Goal: Information Seeking & Learning: Learn about a topic

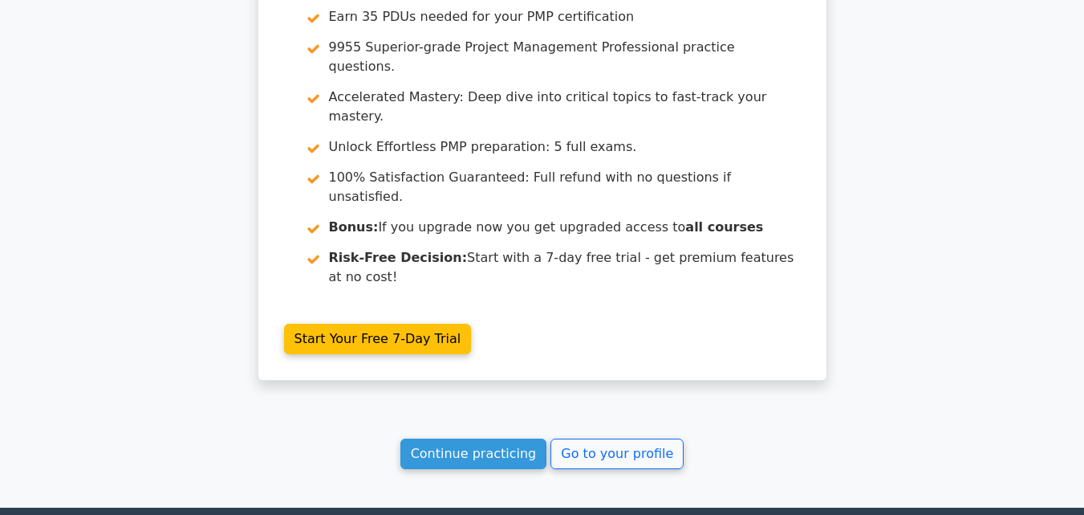
scroll to position [2875, 0]
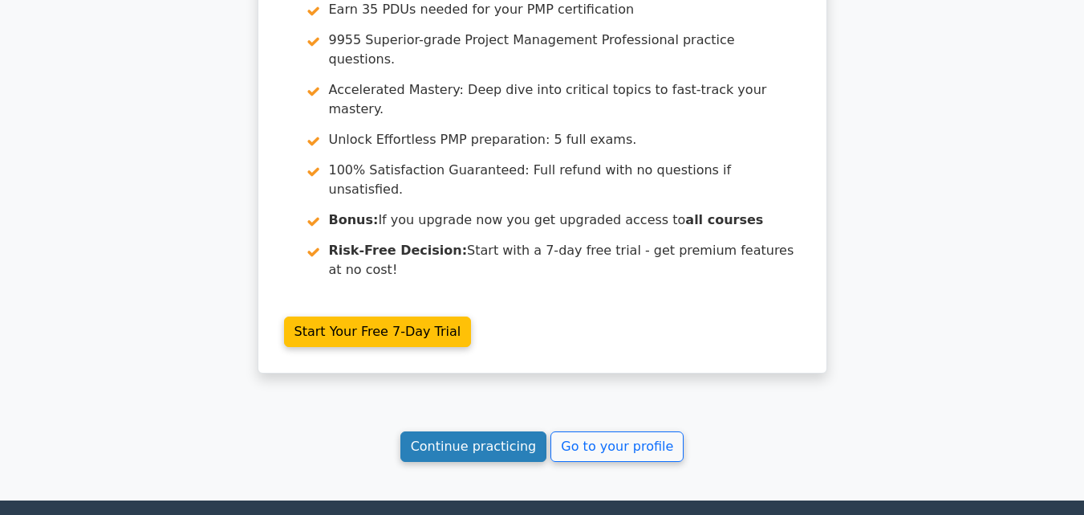
click at [444, 431] on link "Continue practicing" at bounding box center [474, 446] width 147 height 31
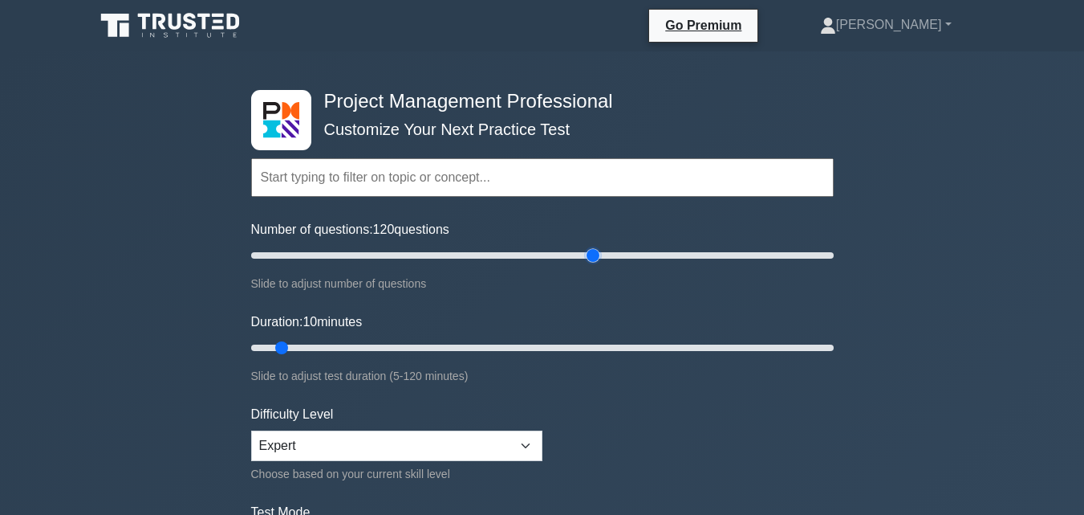
drag, startPoint x: 271, startPoint y: 255, endPoint x: 590, endPoint y: 269, distance: 319.8
type input "120"
click at [590, 265] on input "Number of questions: 120 questions" at bounding box center [542, 255] width 583 height 19
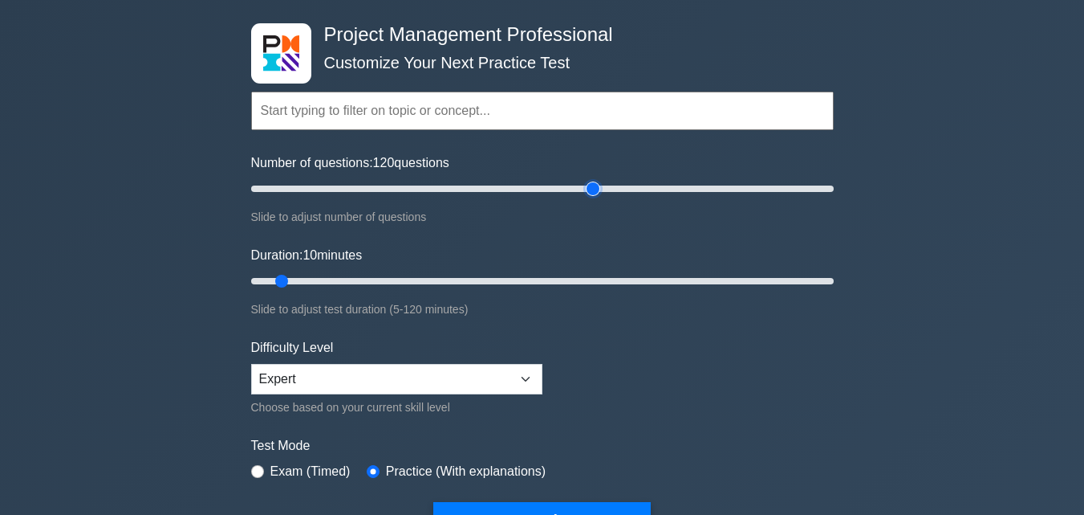
scroll to position [161, 0]
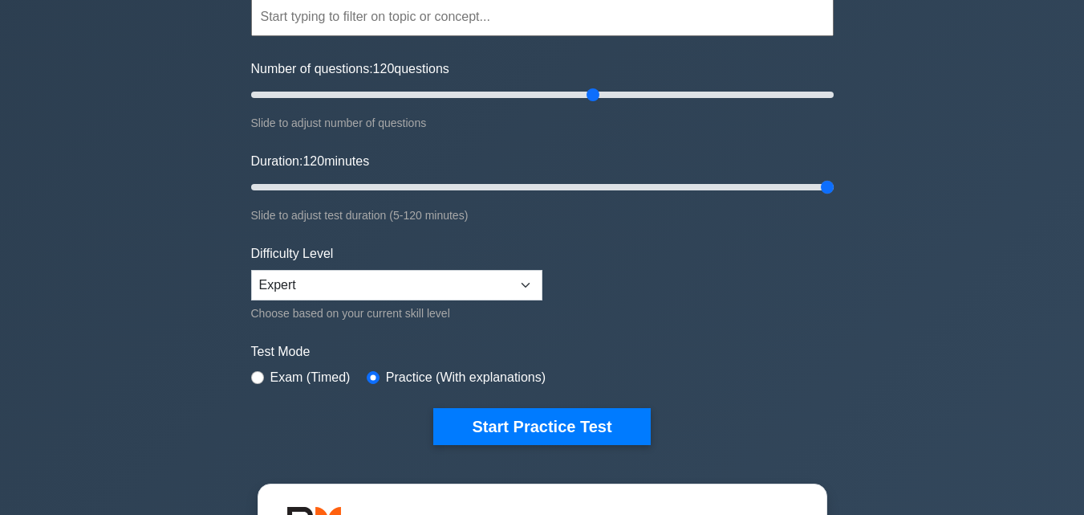
drag, startPoint x: 282, startPoint y: 186, endPoint x: 822, endPoint y: 201, distance: 540.4
type input "120"
click at [822, 197] on input "Duration: 120 minutes" at bounding box center [542, 186] width 583 height 19
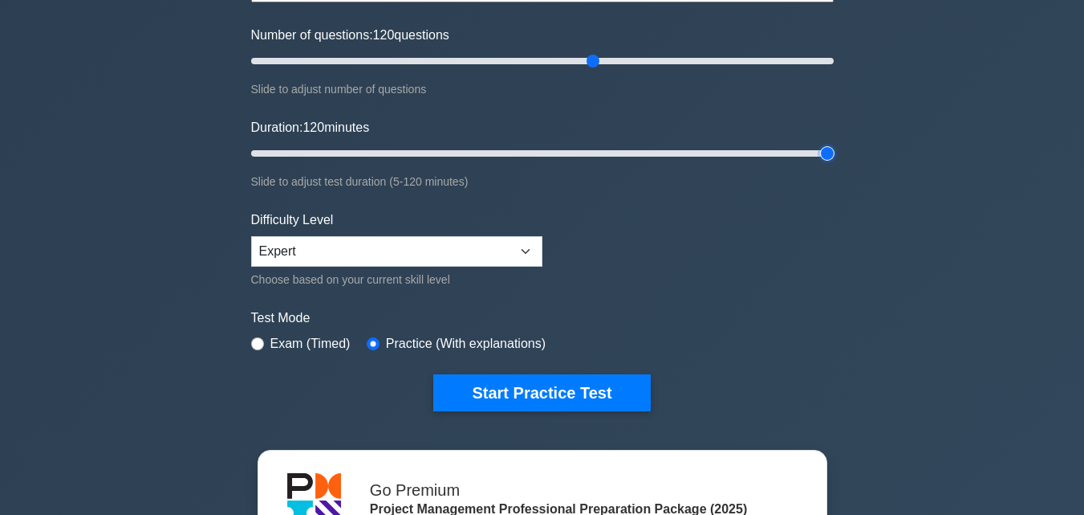
scroll to position [241, 0]
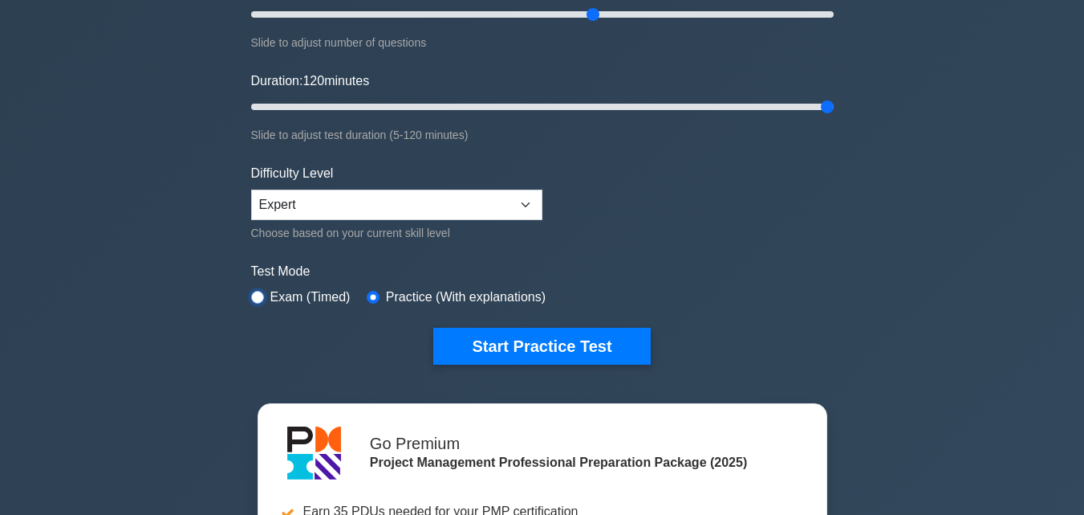
click at [257, 294] on input "radio" at bounding box center [257, 297] width 13 height 13
radio input "true"
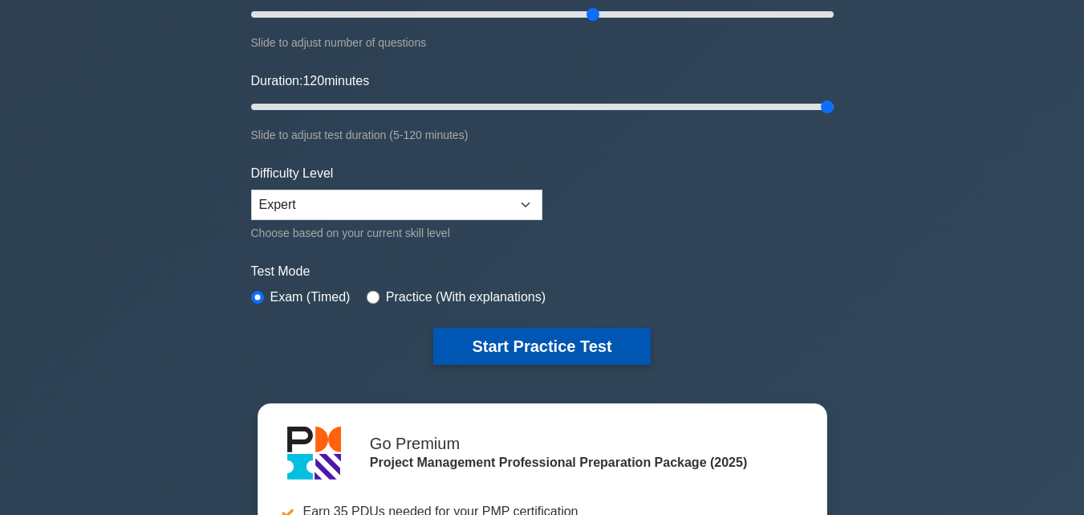
click at [519, 340] on button "Start Practice Test" at bounding box center [541, 346] width 217 height 37
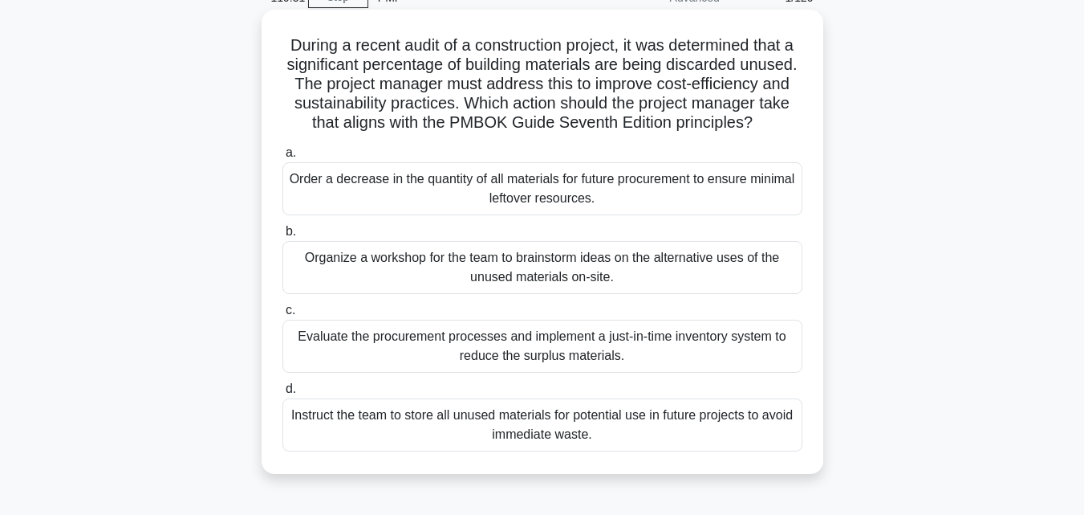
scroll to position [161, 0]
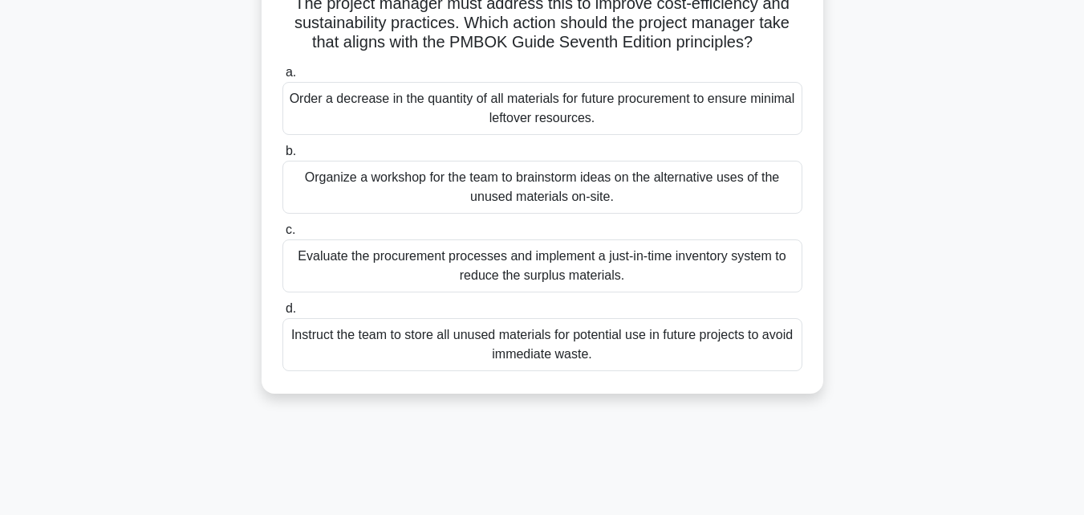
click at [527, 286] on div "Evaluate the procurement processes and implement a just-in-time inventory syste…" at bounding box center [543, 265] width 520 height 53
click at [283, 235] on input "c. Evaluate the procurement processes and implement a just-in-time inventory sy…" at bounding box center [283, 230] width 0 height 10
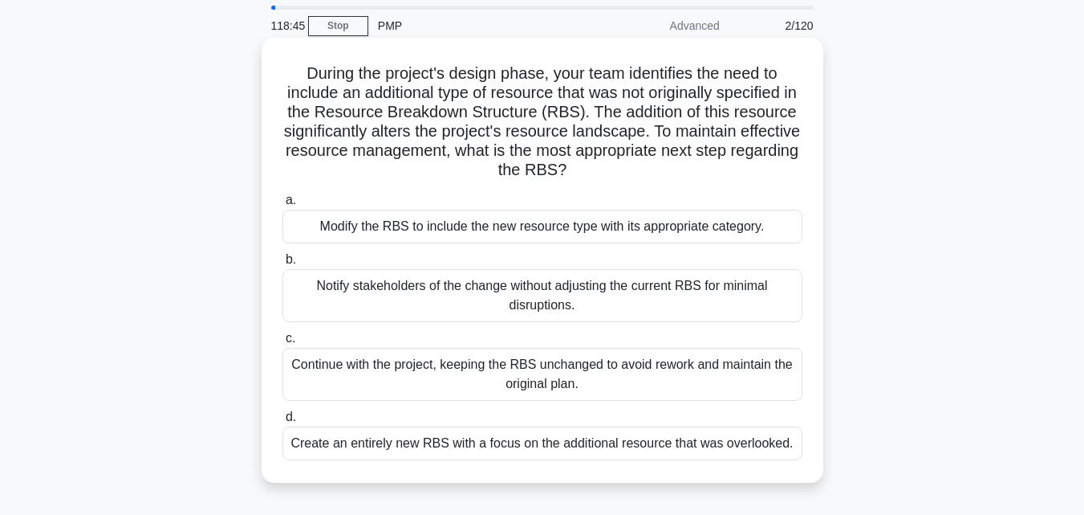
scroll to position [80, 0]
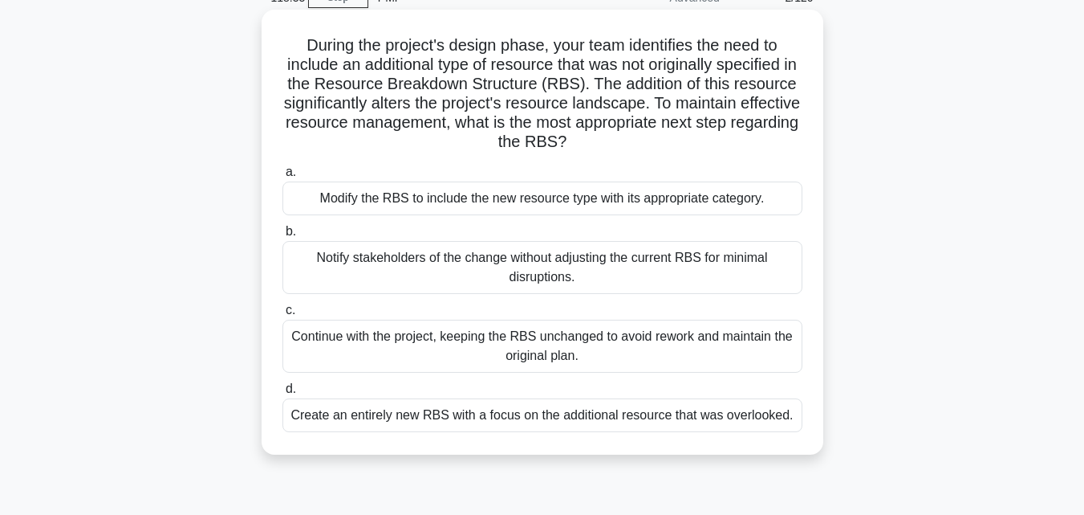
click at [453, 201] on div "Modify the RBS to include the new resource type with its appropriate category." at bounding box center [543, 198] width 520 height 34
click at [283, 177] on input "a. Modify the RBS to include the new resource type with its appropriate categor…" at bounding box center [283, 172] width 0 height 10
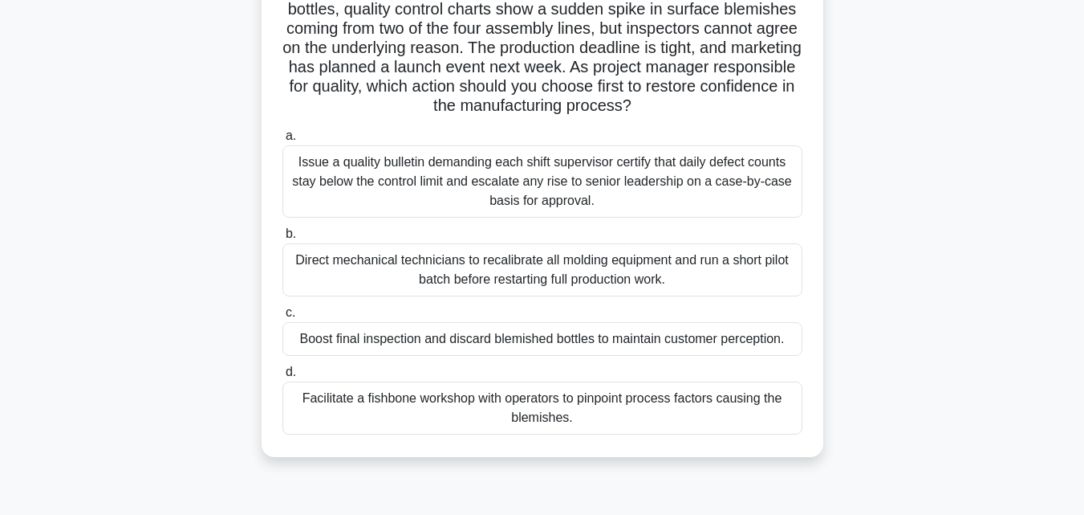
scroll to position [161, 0]
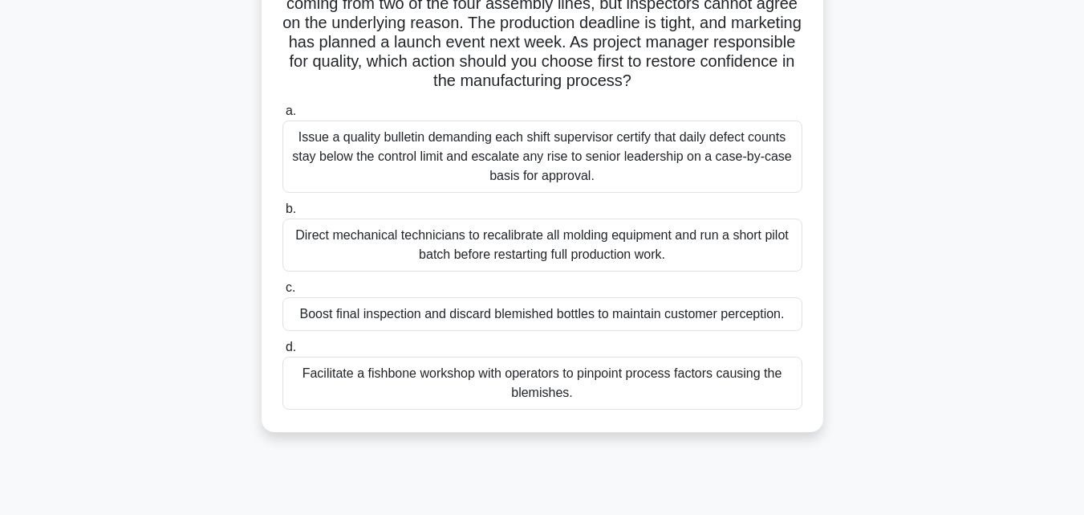
click at [437, 238] on div "Direct mechanical technicians to recalibrate all molding equipment and run a sh…" at bounding box center [543, 244] width 520 height 53
click at [283, 214] on input "b. Direct mechanical technicians to recalibrate all molding equipment and run a…" at bounding box center [283, 209] width 0 height 10
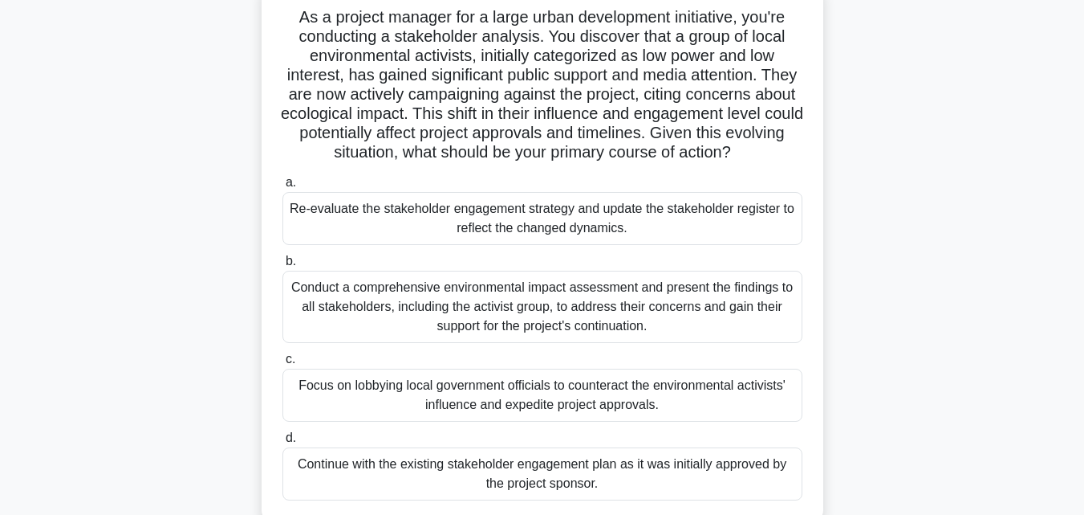
scroll to position [80, 0]
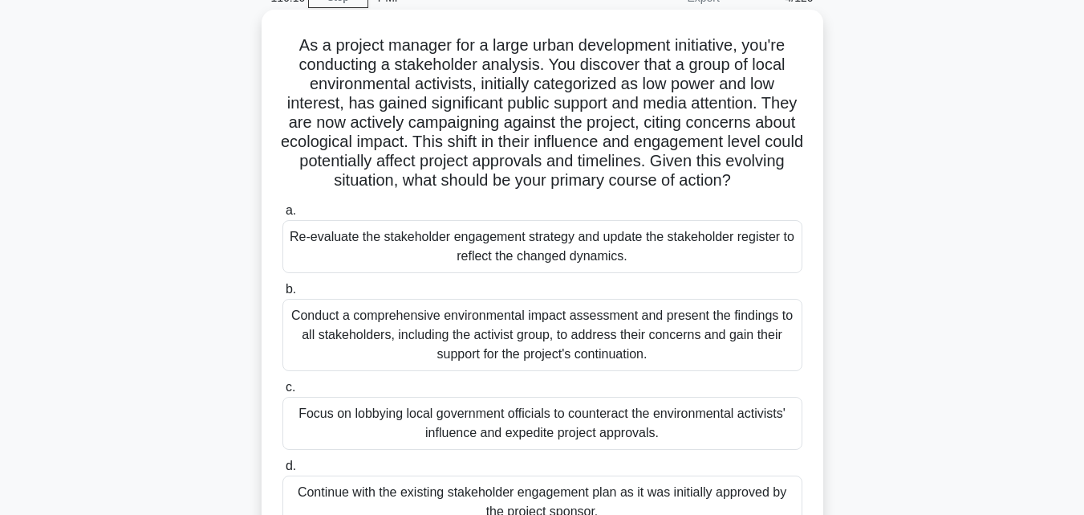
click at [522, 244] on div "Re-evaluate the stakeholder engagement strategy and update the stakeholder regi…" at bounding box center [543, 246] width 520 height 53
click at [283, 216] on input "a. Re-evaluate the stakeholder engagement strategy and update the stakeholder r…" at bounding box center [283, 211] width 0 height 10
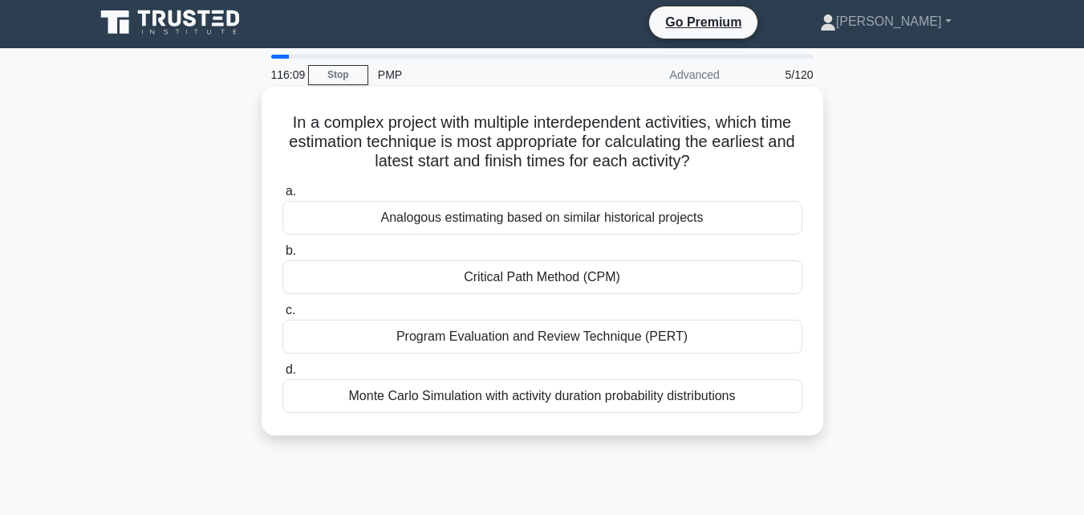
scroll to position [0, 0]
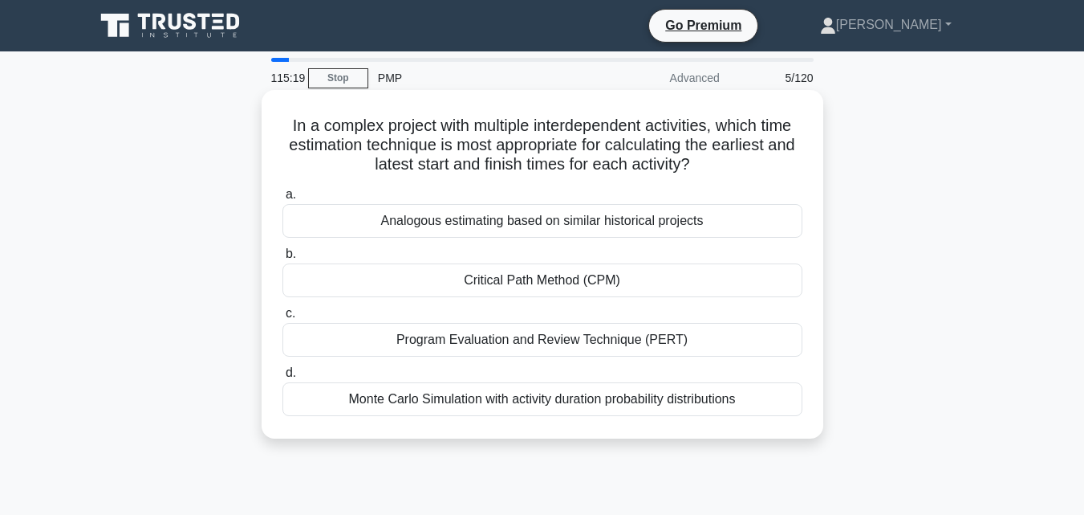
click at [529, 274] on div "Critical Path Method (CPM)" at bounding box center [543, 280] width 520 height 34
click at [283, 259] on input "b. Critical Path Method (CPM)" at bounding box center [283, 254] width 0 height 10
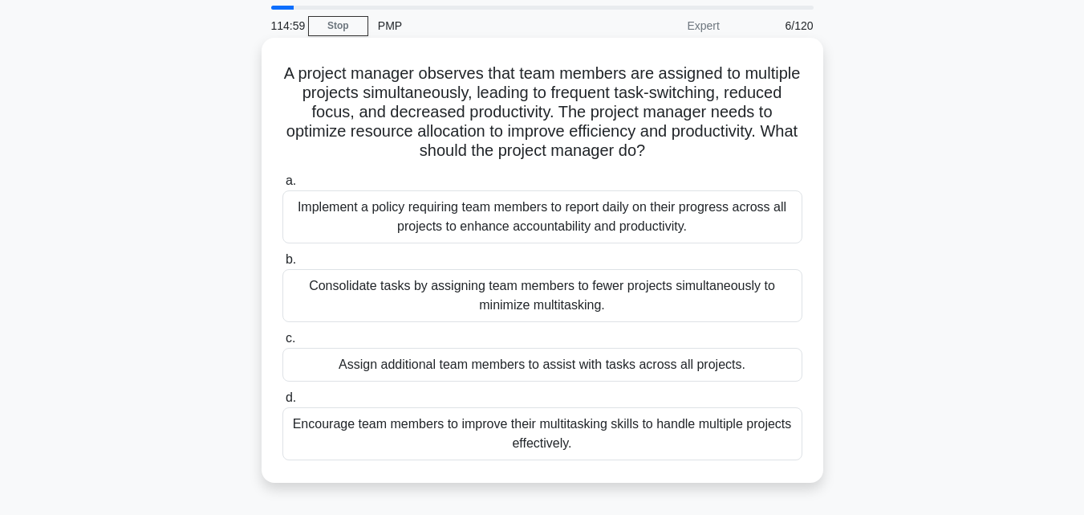
scroll to position [80, 0]
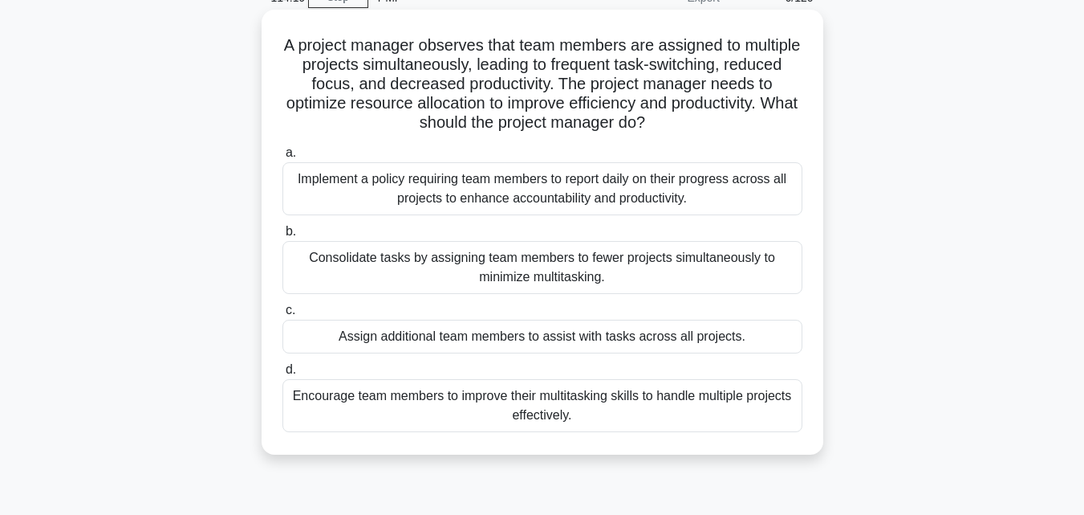
click at [518, 275] on div "Consolidate tasks by assigning team members to fewer projects simultaneously to…" at bounding box center [543, 267] width 520 height 53
click at [283, 237] on input "b. Consolidate tasks by assigning team members to fewer projects simultaneously…" at bounding box center [283, 231] width 0 height 10
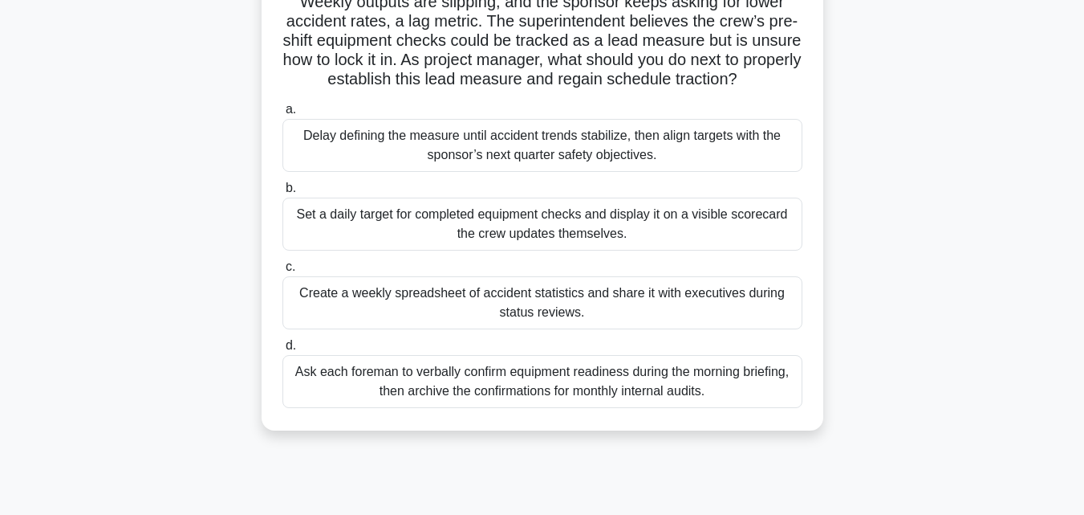
scroll to position [161, 0]
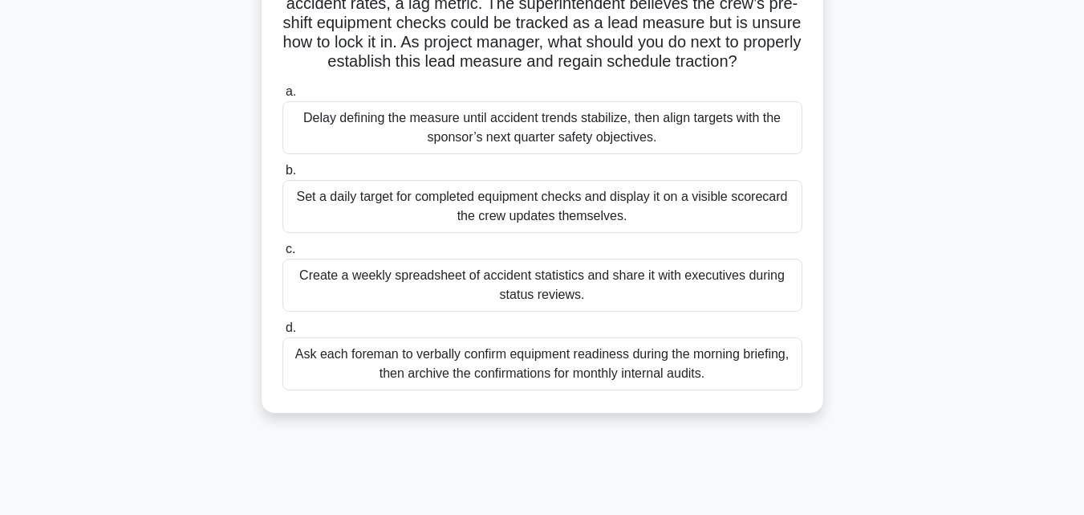
click at [486, 310] on div "Create a weekly spreadsheet of accident statistics and share it with executives…" at bounding box center [543, 284] width 520 height 53
click at [283, 254] on input "c. Create a weekly spreadsheet of accident statistics and share it with executi…" at bounding box center [283, 249] width 0 height 10
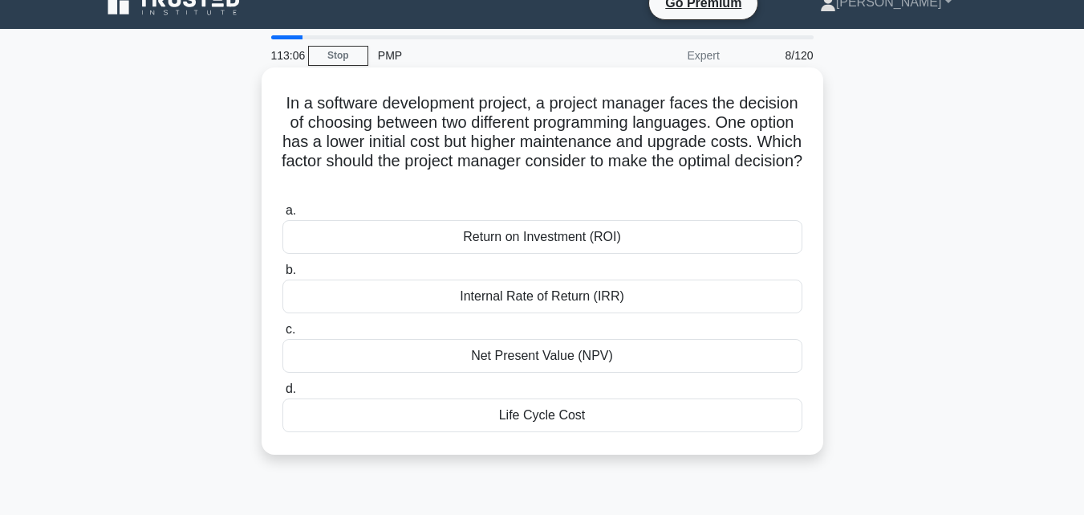
scroll to position [0, 0]
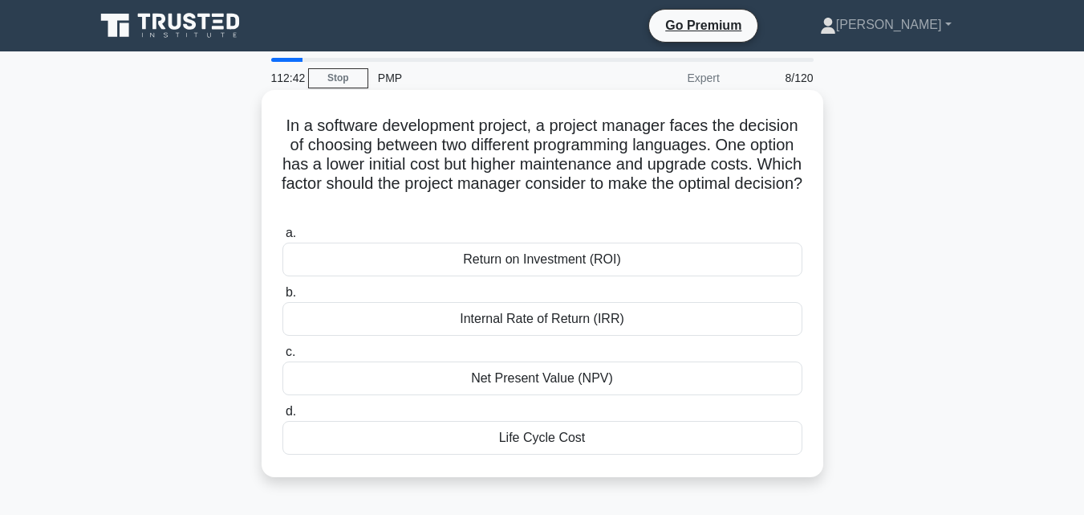
click at [578, 440] on div "Life Cycle Cost" at bounding box center [543, 438] width 520 height 34
click at [283, 417] on input "d. Life Cycle Cost" at bounding box center [283, 411] width 0 height 10
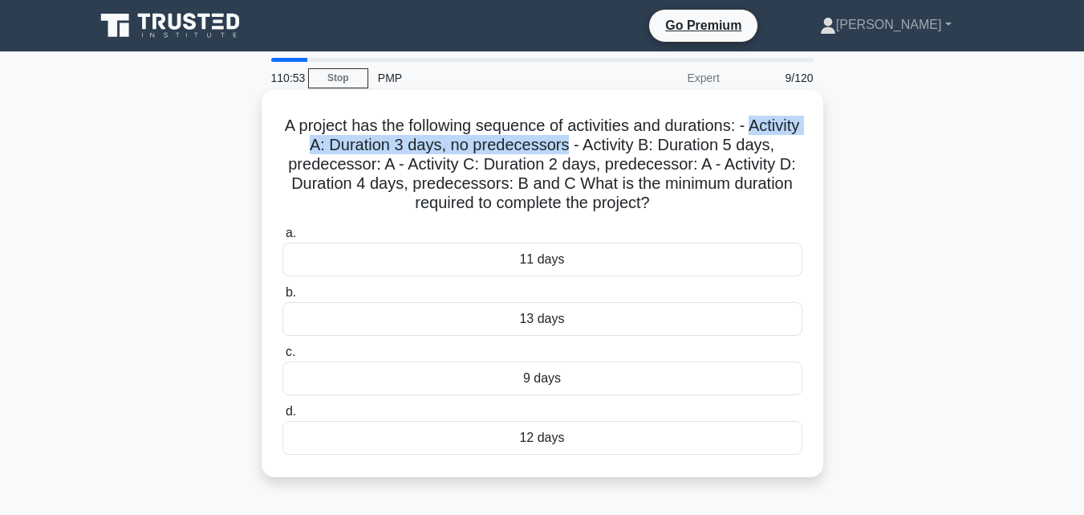
drag, startPoint x: 303, startPoint y: 148, endPoint x: 619, endPoint y: 149, distance: 316.3
click at [619, 149] on h5 "A project has the following sequence of activities and durations: - Activity A:…" at bounding box center [542, 165] width 523 height 98
click at [302, 144] on h5 "A project has the following sequence of activities and durations: - Activity A:…" at bounding box center [542, 165] width 523 height 98
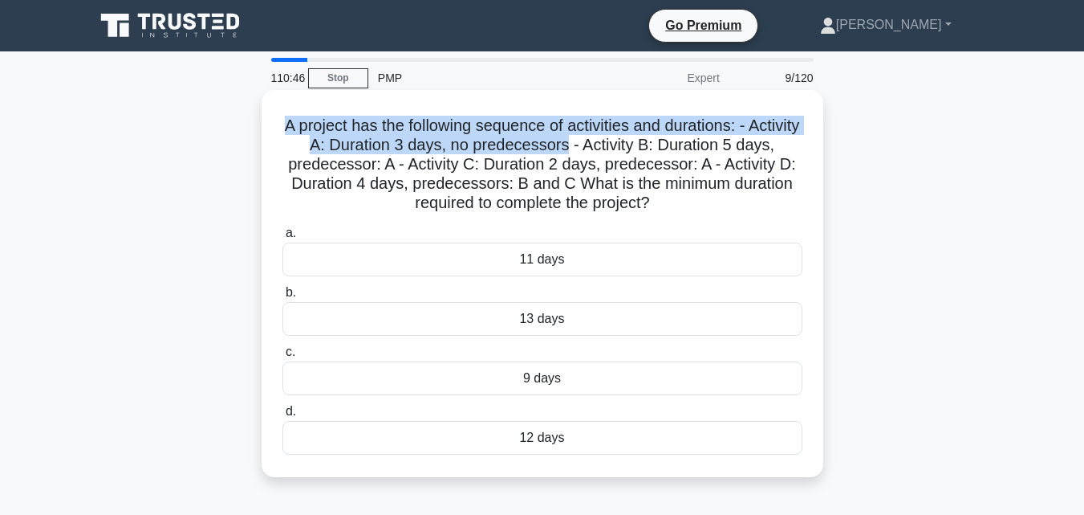
drag, startPoint x: 617, startPoint y: 148, endPoint x: 297, endPoint y: 121, distance: 321.4
click at [297, 121] on h5 "A project has the following sequence of activities and durations: - Activity A:…" at bounding box center [542, 165] width 523 height 98
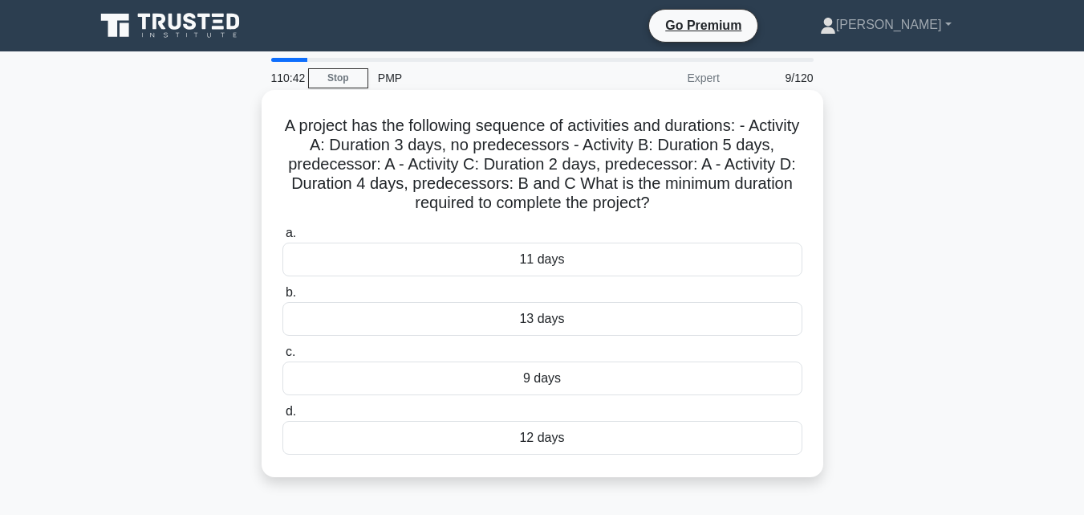
click at [640, 180] on h5 "A project has the following sequence of activities and durations: - Activity A:…" at bounding box center [542, 165] width 523 height 98
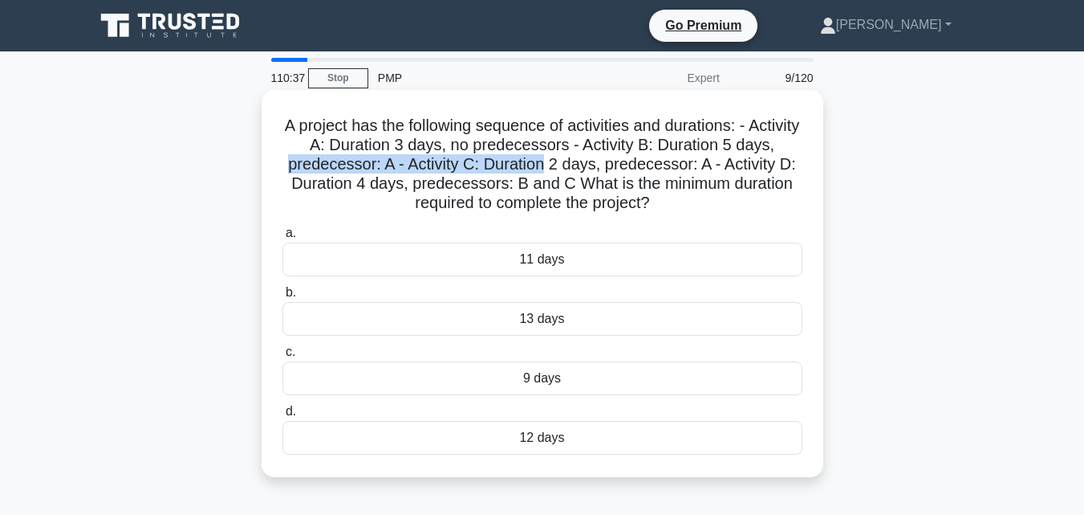
drag, startPoint x: 342, startPoint y: 161, endPoint x: 608, endPoint y: 170, distance: 265.9
click at [608, 170] on h5 "A project has the following sequence of activities and durations: - Activity A:…" at bounding box center [542, 165] width 523 height 98
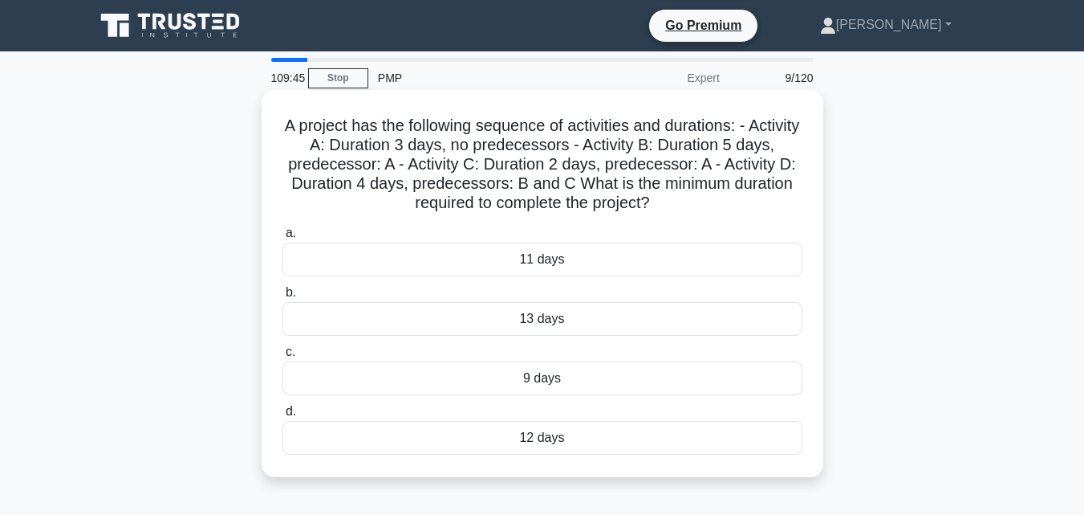
click at [603, 265] on div "11 days" at bounding box center [543, 259] width 520 height 34
click at [283, 238] on input "a. 11 days" at bounding box center [283, 233] width 0 height 10
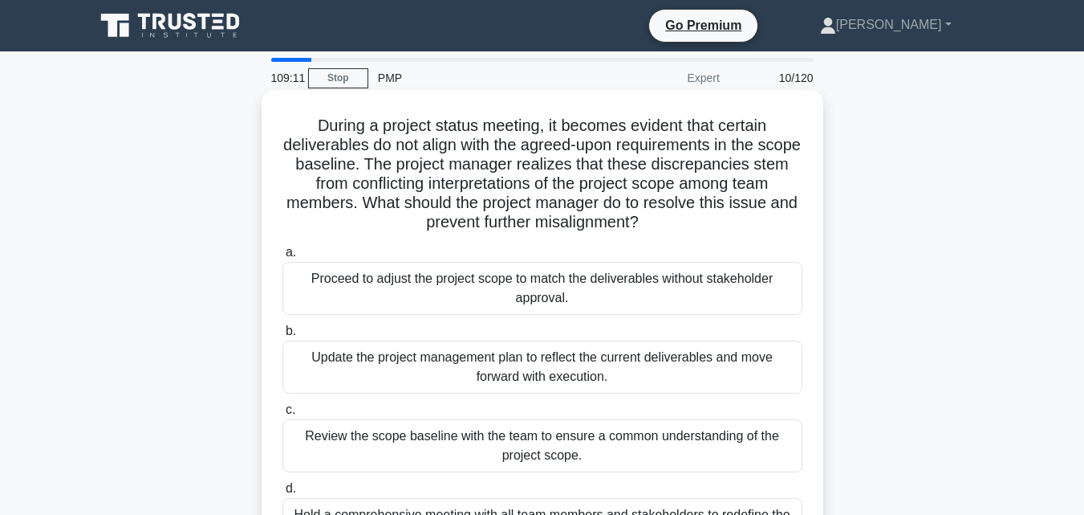
scroll to position [80, 0]
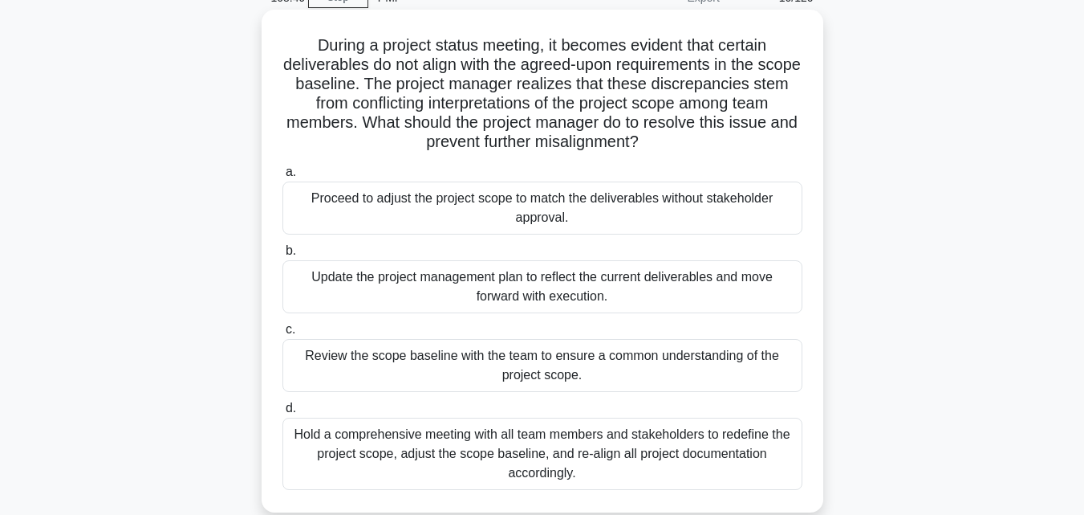
click at [607, 371] on div "Review the scope baseline with the team to ensure a common understanding of the…" at bounding box center [543, 365] width 520 height 53
click at [283, 335] on input "c. Review the scope baseline with the team to ensure a common understanding of …" at bounding box center [283, 329] width 0 height 10
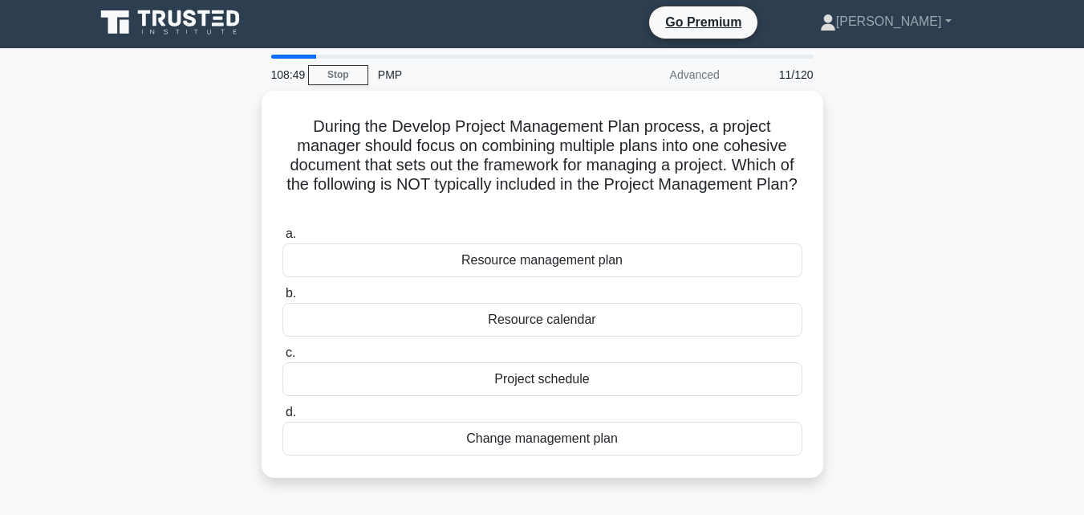
scroll to position [0, 0]
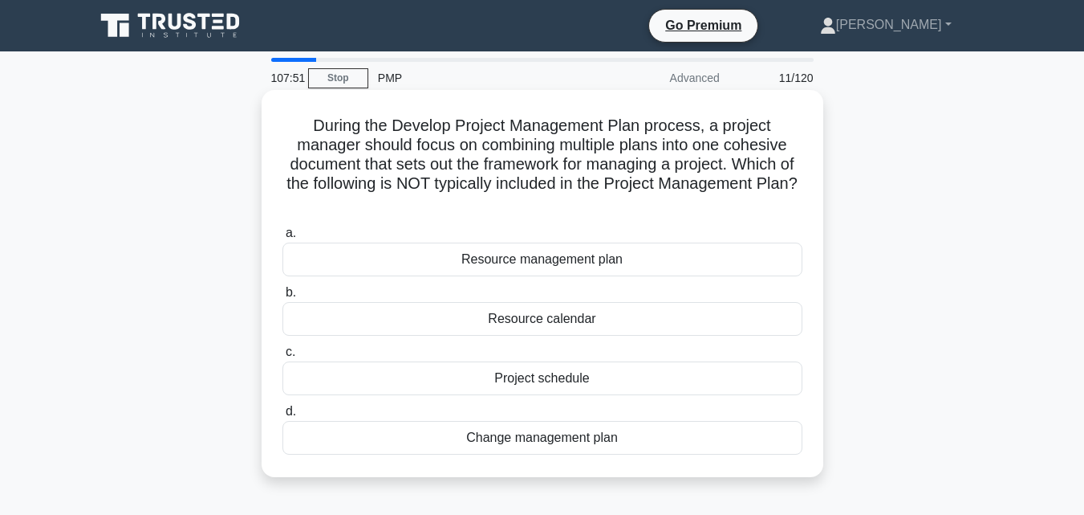
click at [532, 319] on div "Resource calendar" at bounding box center [543, 319] width 520 height 34
click at [283, 298] on input "b. Resource calendar" at bounding box center [283, 292] width 0 height 10
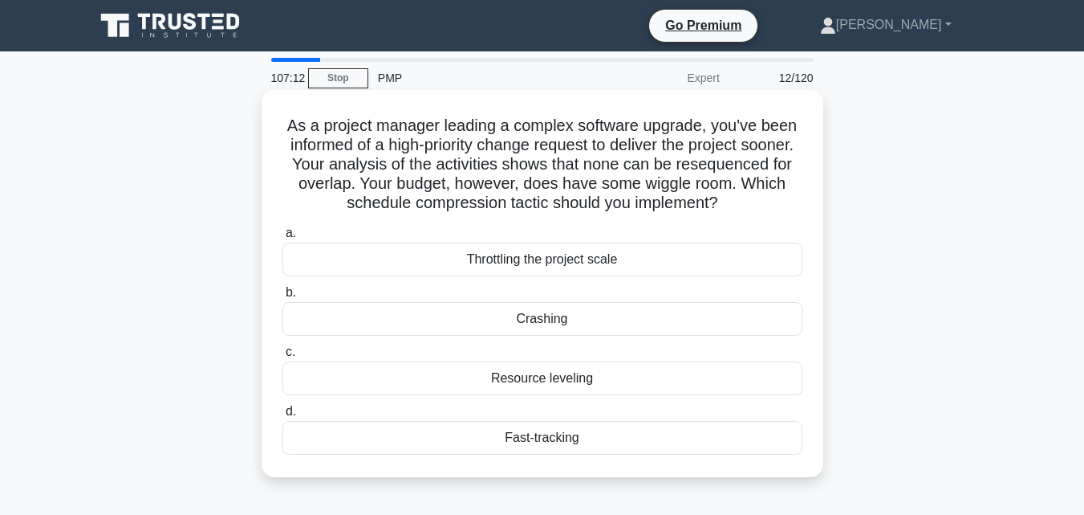
click at [541, 322] on div "Crashing" at bounding box center [543, 319] width 520 height 34
click at [283, 298] on input "b. Crashing" at bounding box center [283, 292] width 0 height 10
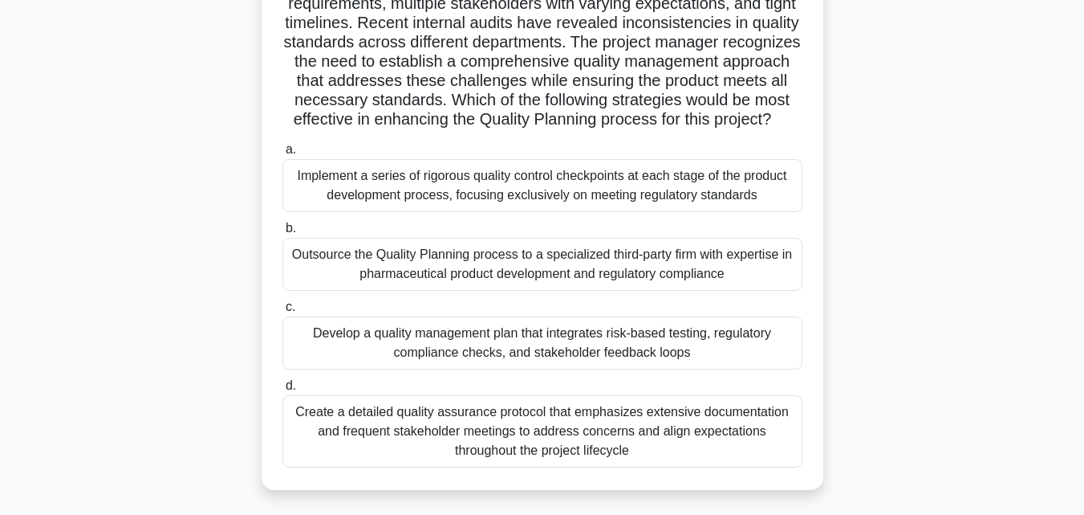
scroll to position [80, 0]
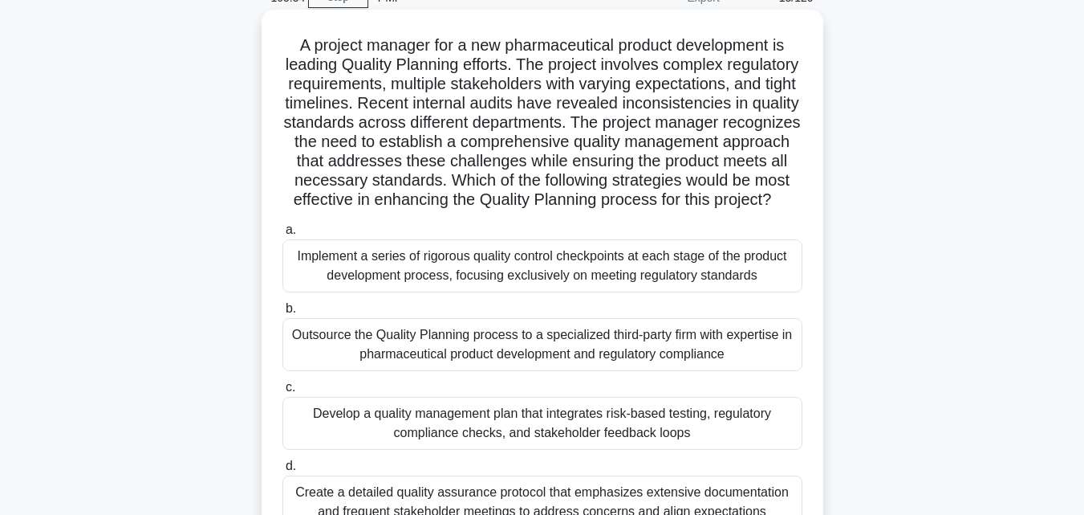
click at [598, 440] on div "Develop a quality management plan that integrates risk-based testing, regulator…" at bounding box center [543, 423] width 520 height 53
click at [283, 393] on input "c. Develop a quality management plan that integrates risk-based testing, regula…" at bounding box center [283, 387] width 0 height 10
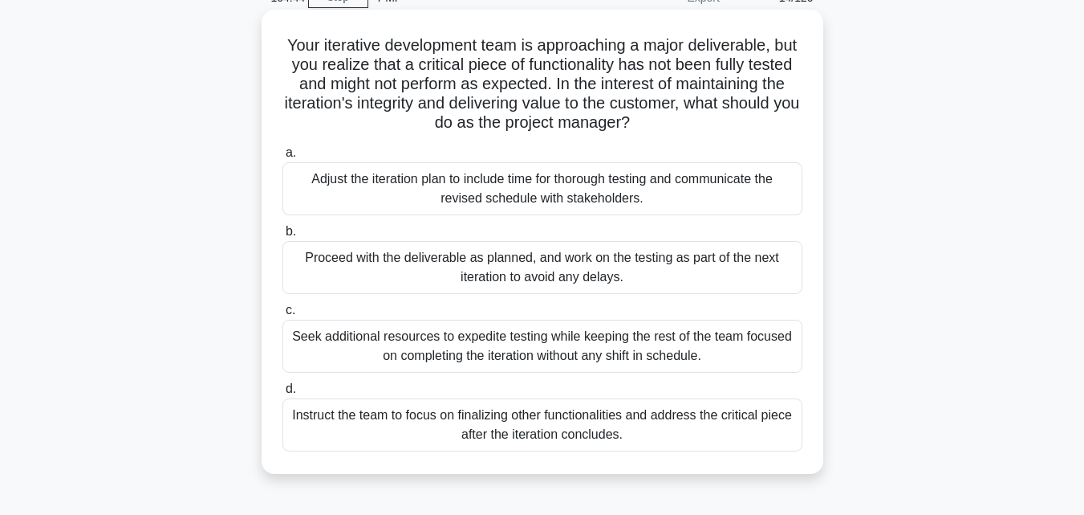
click at [409, 191] on div "Adjust the iteration plan to include time for thorough testing and communicate …" at bounding box center [543, 188] width 520 height 53
click at [283, 158] on input "a. Adjust the iteration plan to include time for thorough testing and communica…" at bounding box center [283, 153] width 0 height 10
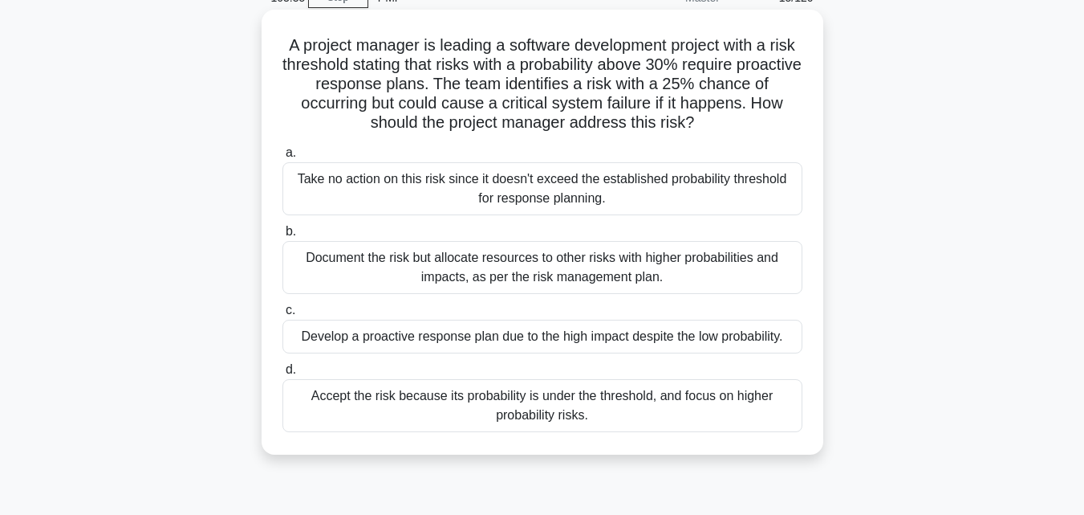
click at [376, 267] on div "Document the risk but allocate resources to other risks with higher probabiliti…" at bounding box center [543, 267] width 520 height 53
click at [283, 237] on input "b. Document the risk but allocate resources to other risks with higher probabil…" at bounding box center [283, 231] width 0 height 10
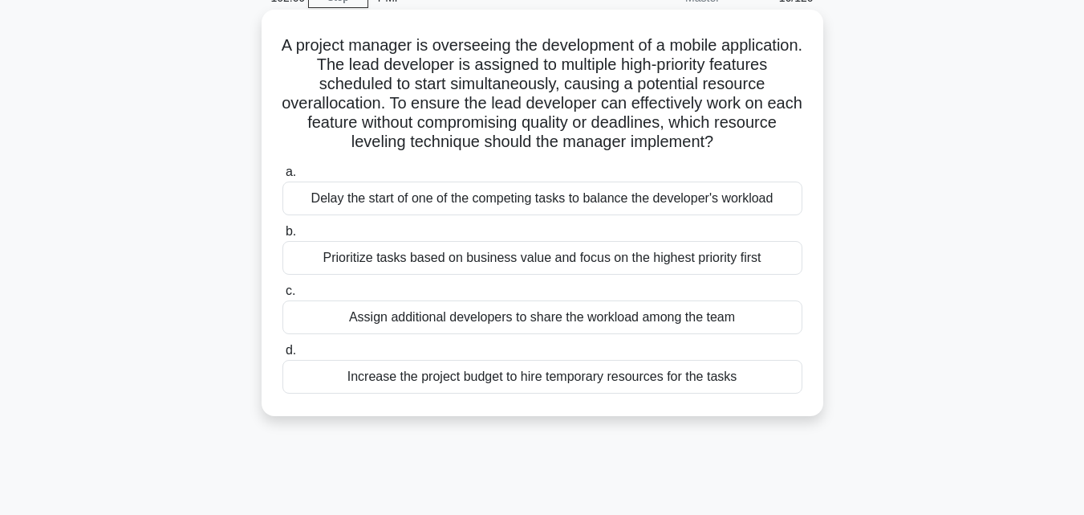
click at [474, 262] on div "Prioritize tasks based on business value and focus on the highest priority first" at bounding box center [543, 258] width 520 height 34
click at [283, 237] on input "b. Prioritize tasks based on business value and focus on the highest priority f…" at bounding box center [283, 231] width 0 height 10
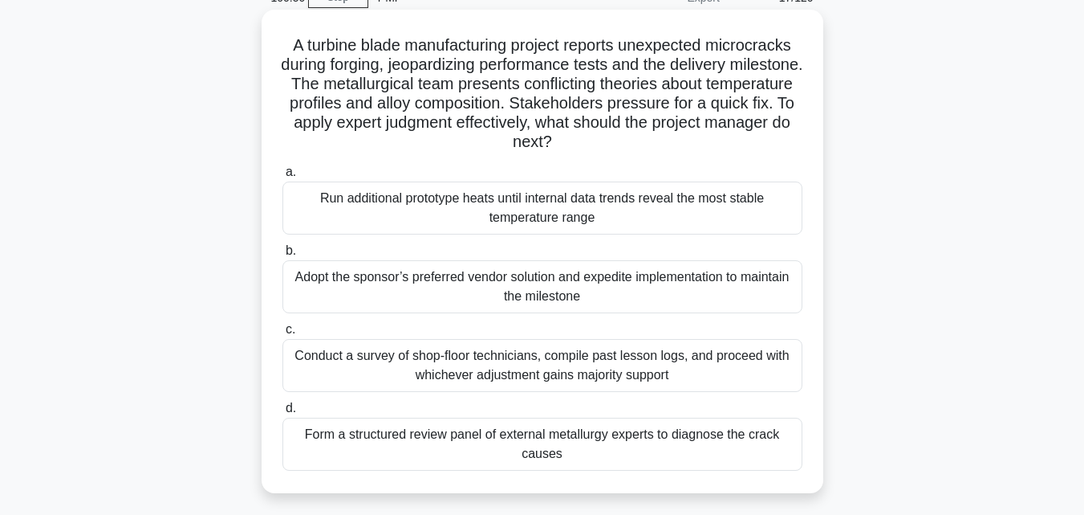
click at [347, 438] on div "Form a structured review panel of external metallurgy experts to diagnose the c…" at bounding box center [543, 443] width 520 height 53
click at [283, 413] on input "d. Form a structured review panel of external metallurgy experts to diagnose th…" at bounding box center [283, 408] width 0 height 10
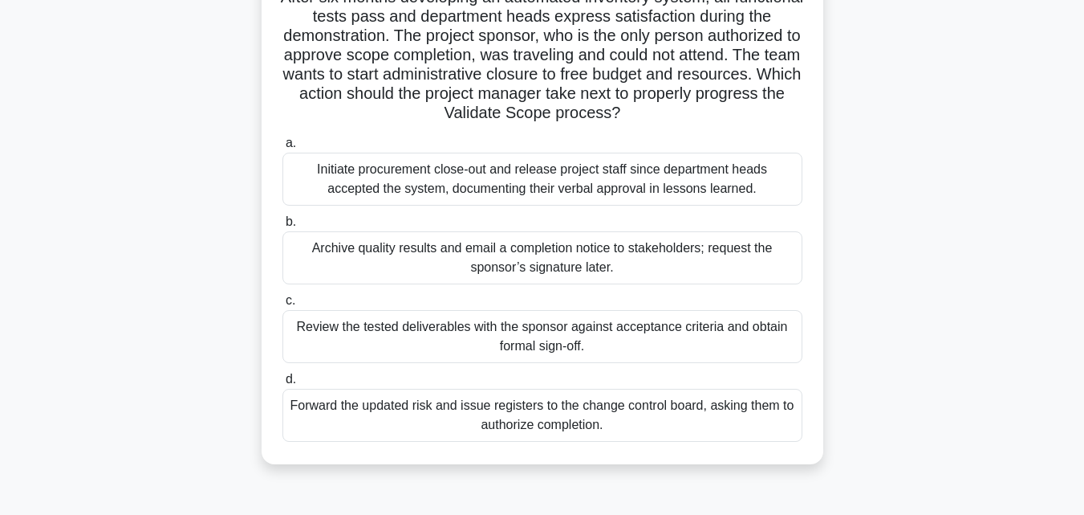
scroll to position [161, 0]
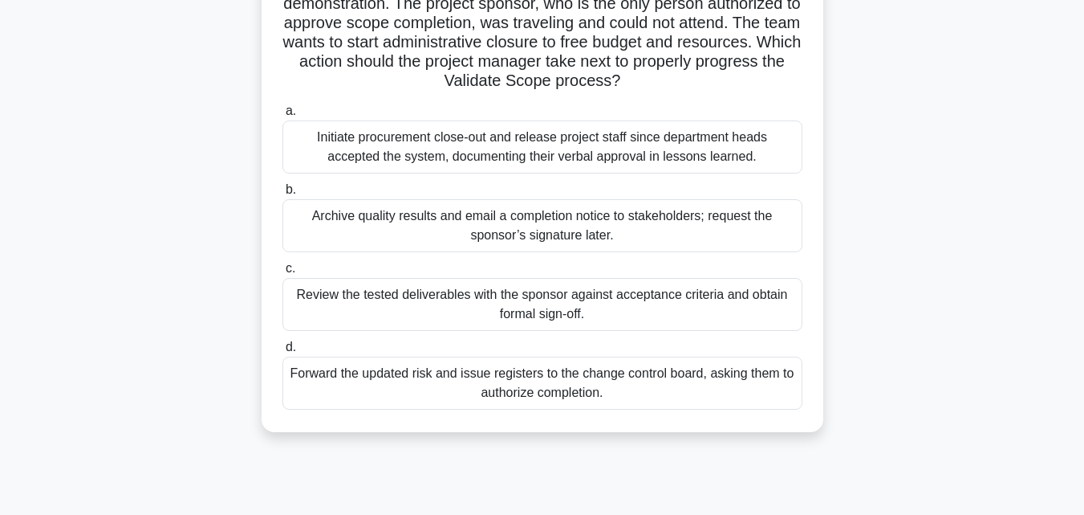
click at [543, 299] on div "Review the tested deliverables with the sponsor against acceptance criteria and…" at bounding box center [543, 304] width 520 height 53
click at [283, 274] on input "c. Review the tested deliverables with the sponsor against acceptance criteria …" at bounding box center [283, 268] width 0 height 10
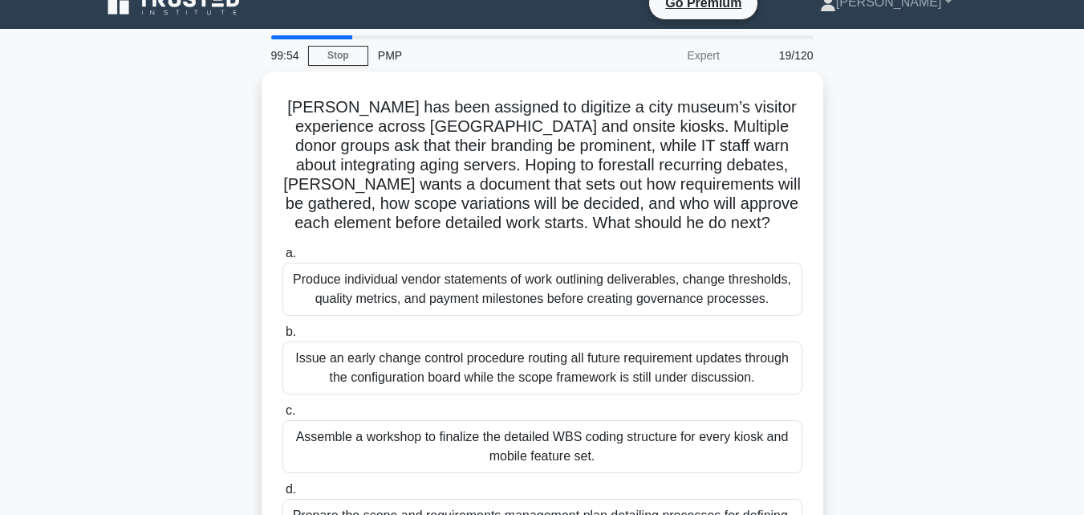
scroll to position [0, 0]
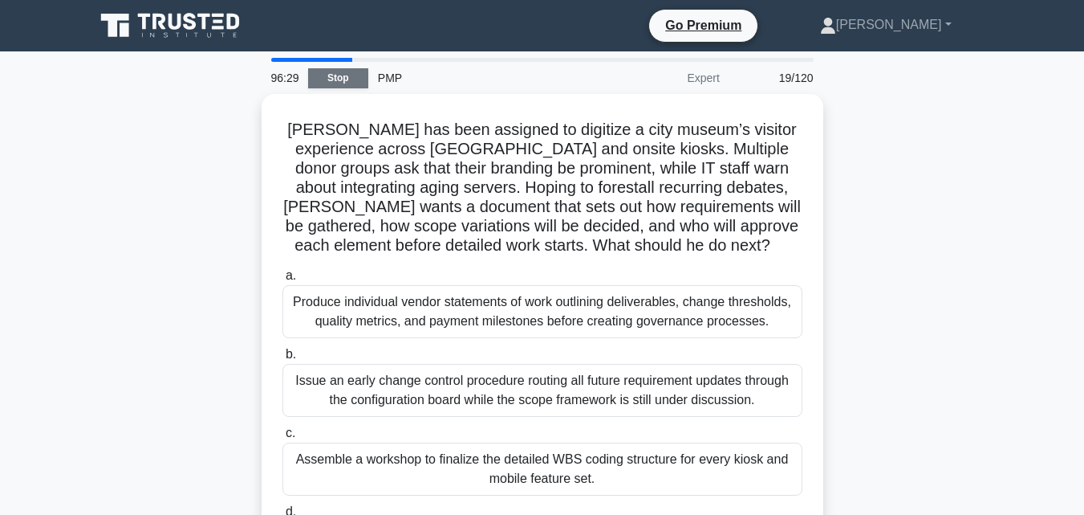
click at [336, 83] on link "Stop" at bounding box center [338, 78] width 60 height 20
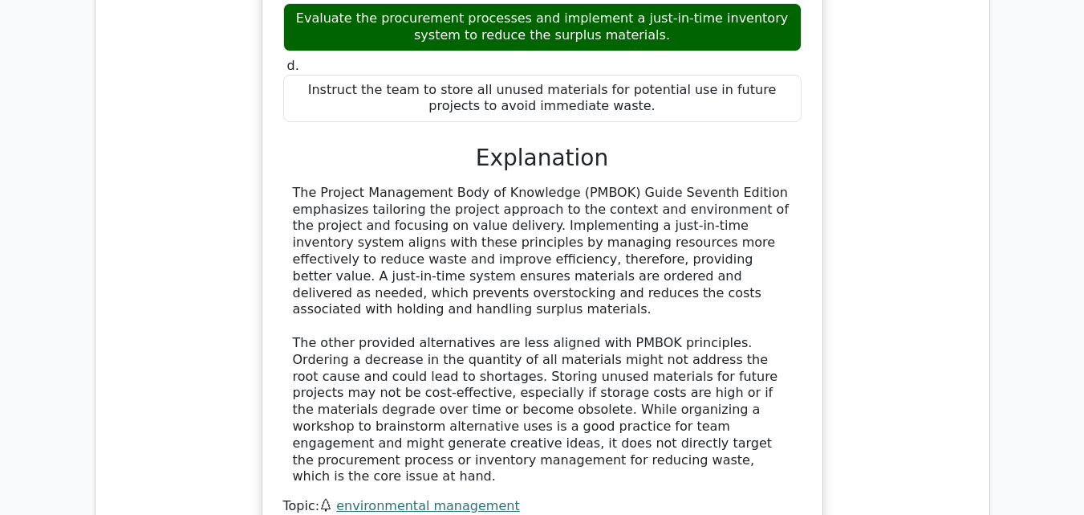
scroll to position [2408, 0]
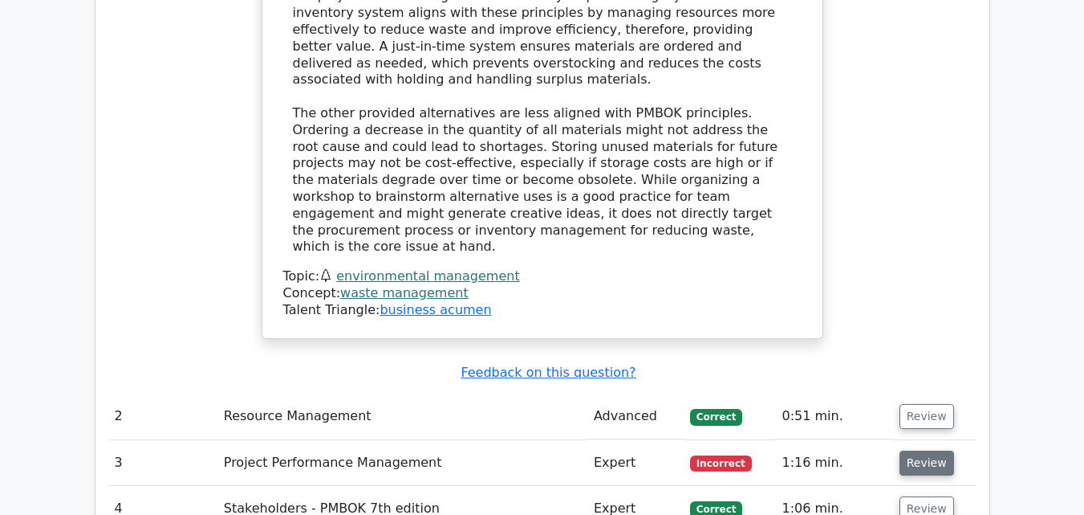
click at [920, 450] on button "Review" at bounding box center [927, 462] width 55 height 25
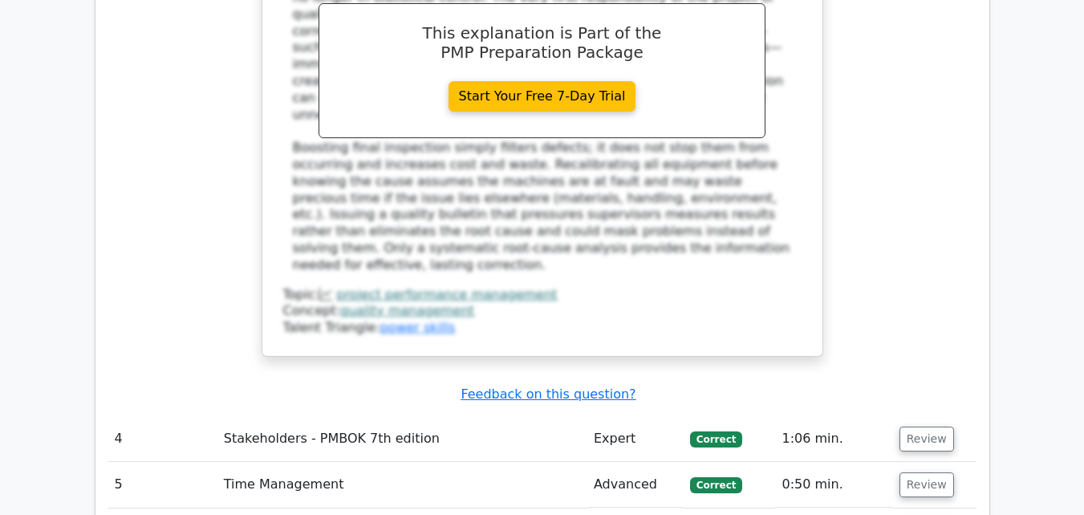
scroll to position [3532, 0]
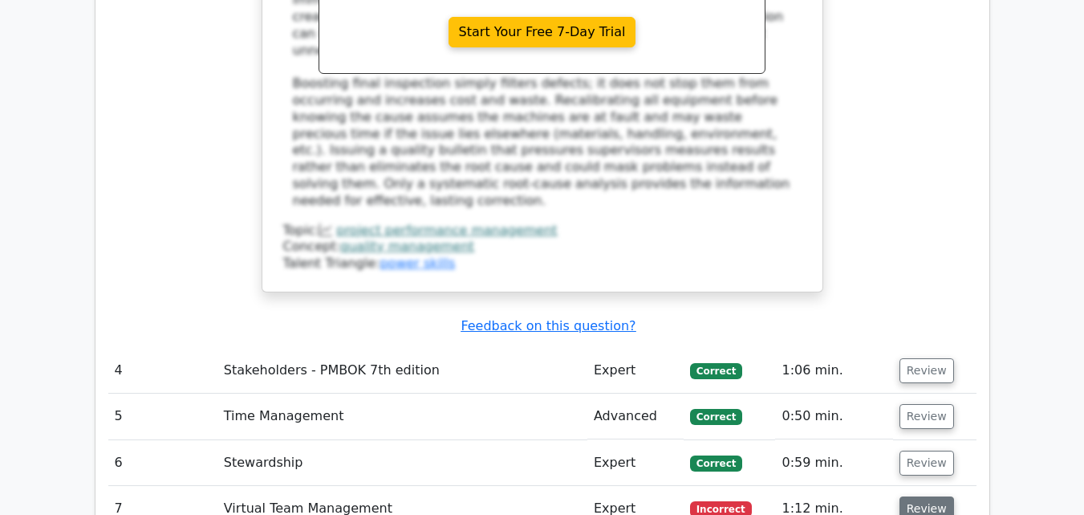
click at [920, 496] on button "Review" at bounding box center [927, 508] width 55 height 25
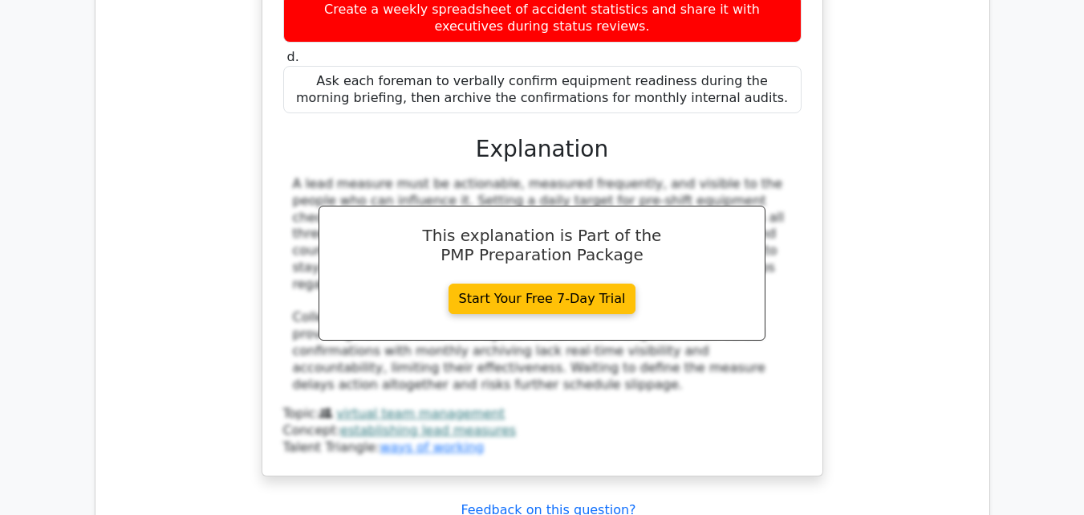
scroll to position [4495, 0]
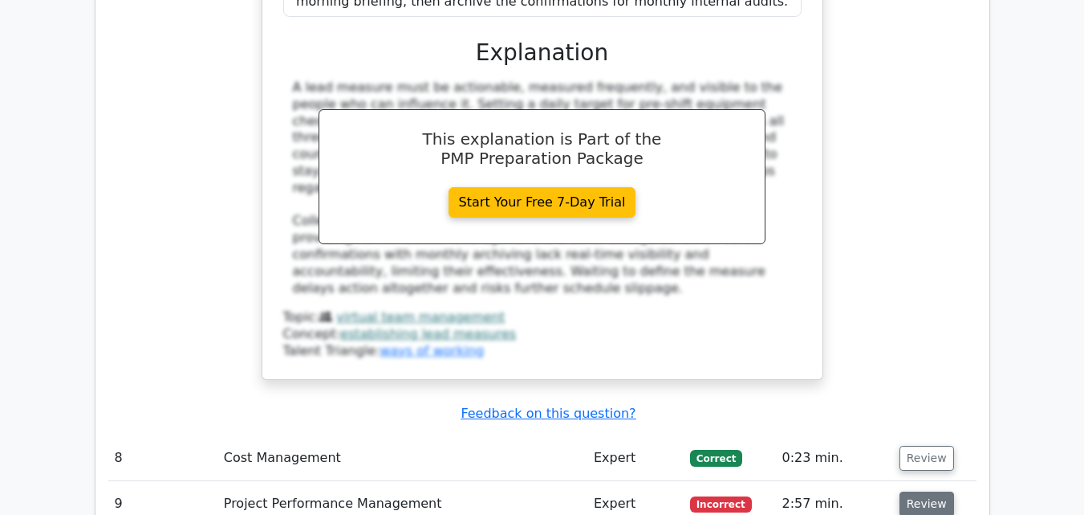
click at [927, 491] on button "Review" at bounding box center [927, 503] width 55 height 25
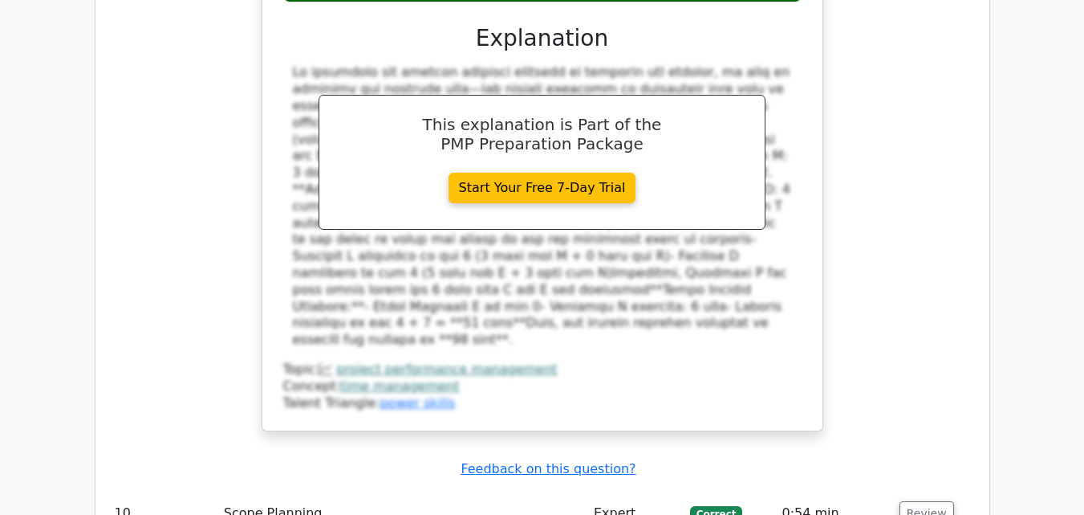
scroll to position [5619, 0]
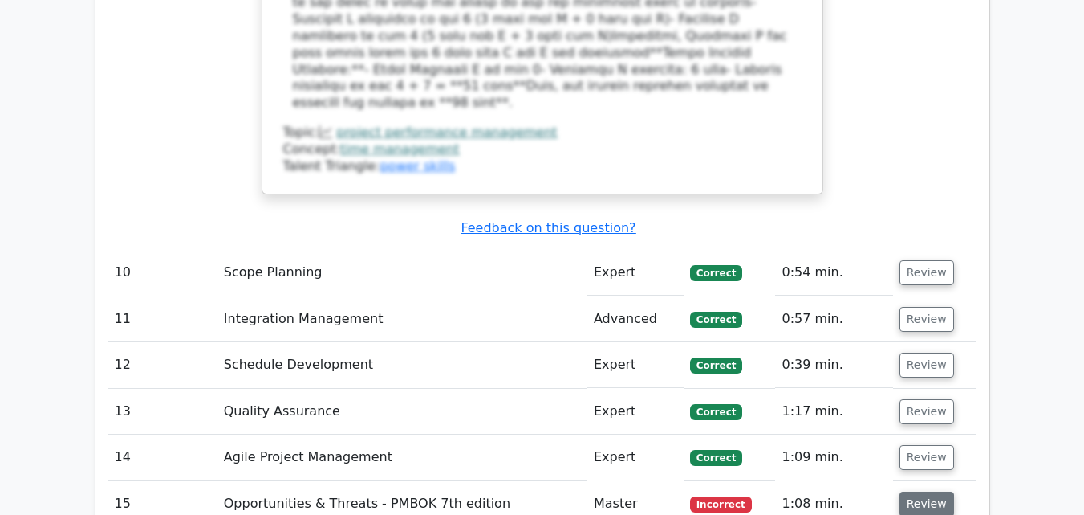
click at [917, 491] on button "Review" at bounding box center [927, 503] width 55 height 25
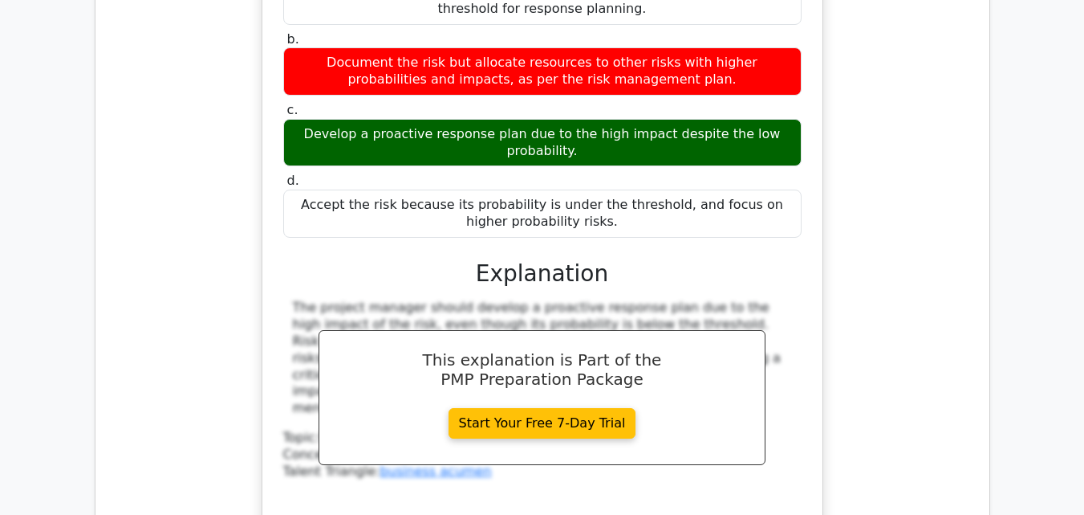
scroll to position [6342, 0]
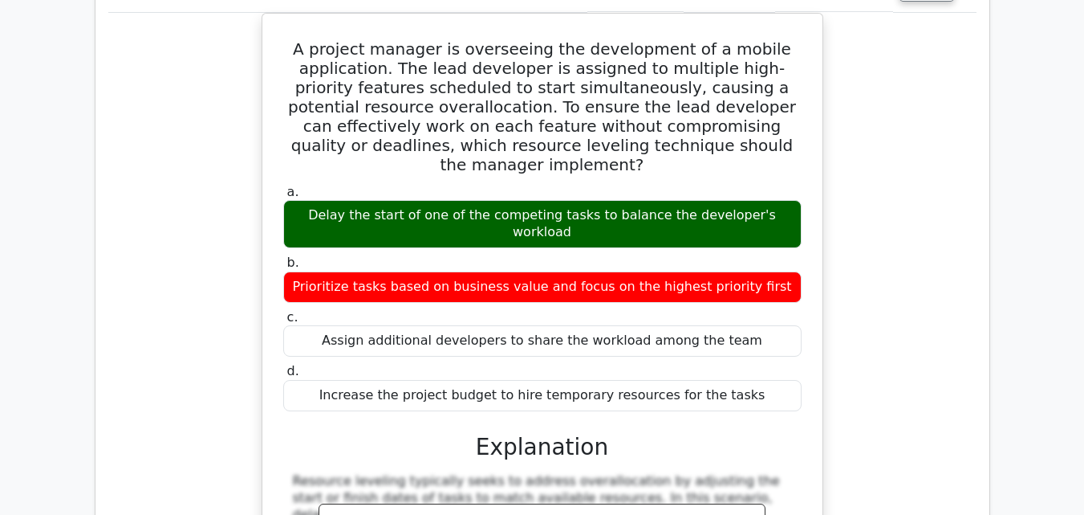
scroll to position [7777, 0]
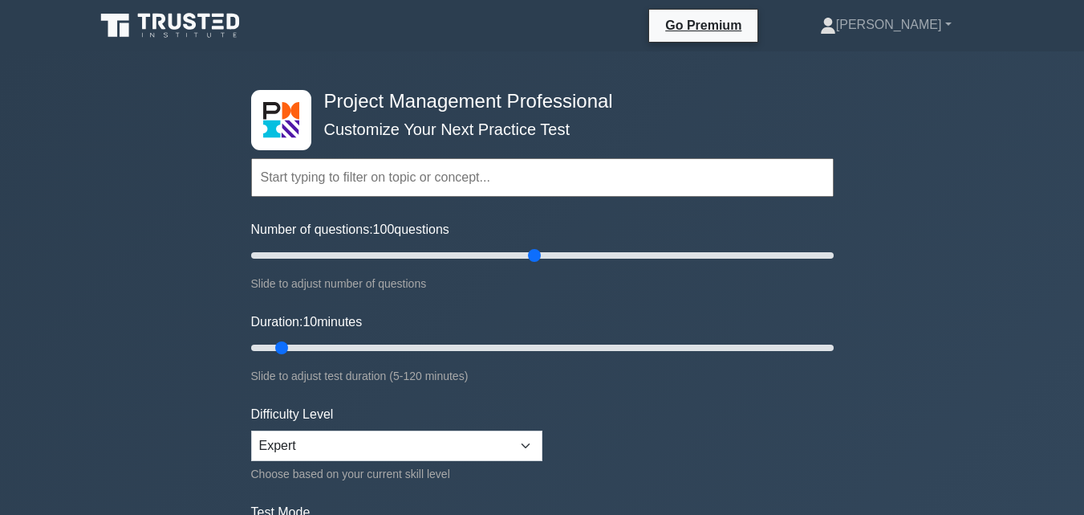
drag, startPoint x: 271, startPoint y: 253, endPoint x: 530, endPoint y: 262, distance: 259.4
type input "100"
click at [530, 262] on input "Number of questions: 100 questions" at bounding box center [542, 255] width 583 height 19
drag, startPoint x: 279, startPoint y: 344, endPoint x: 728, endPoint y: 364, distance: 449.9
type input "100"
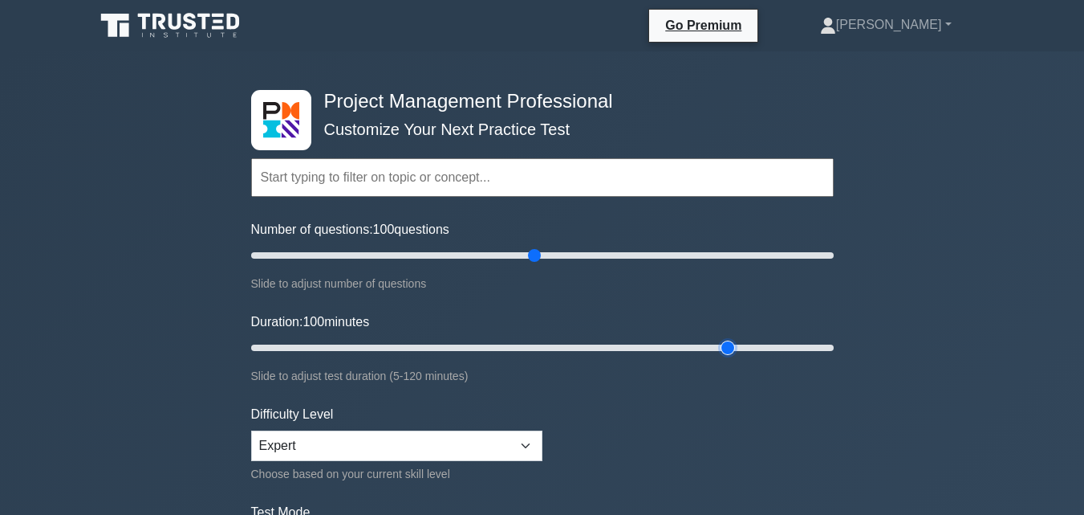
click at [728, 357] on input "Duration: 100 minutes" at bounding box center [542, 347] width 583 height 19
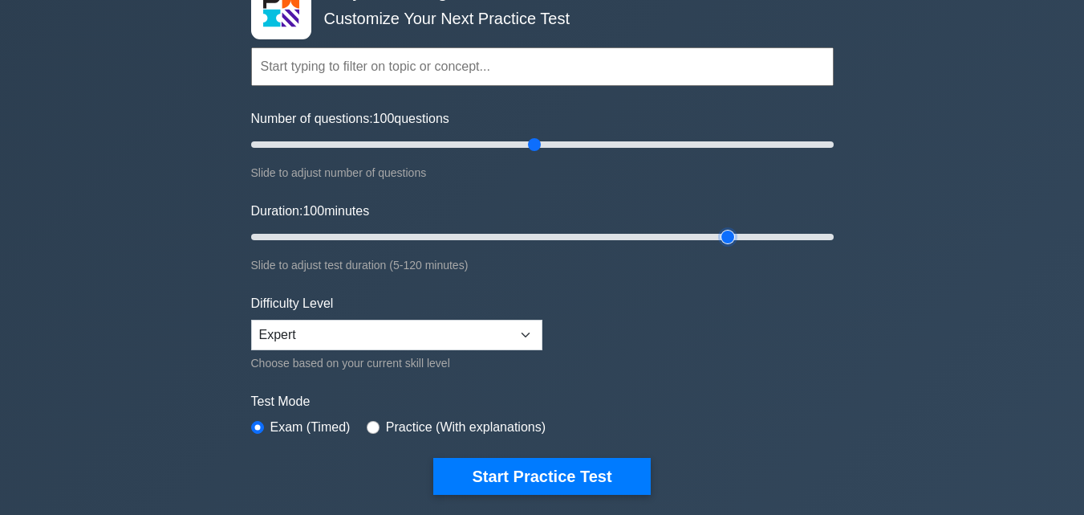
scroll to position [161, 0]
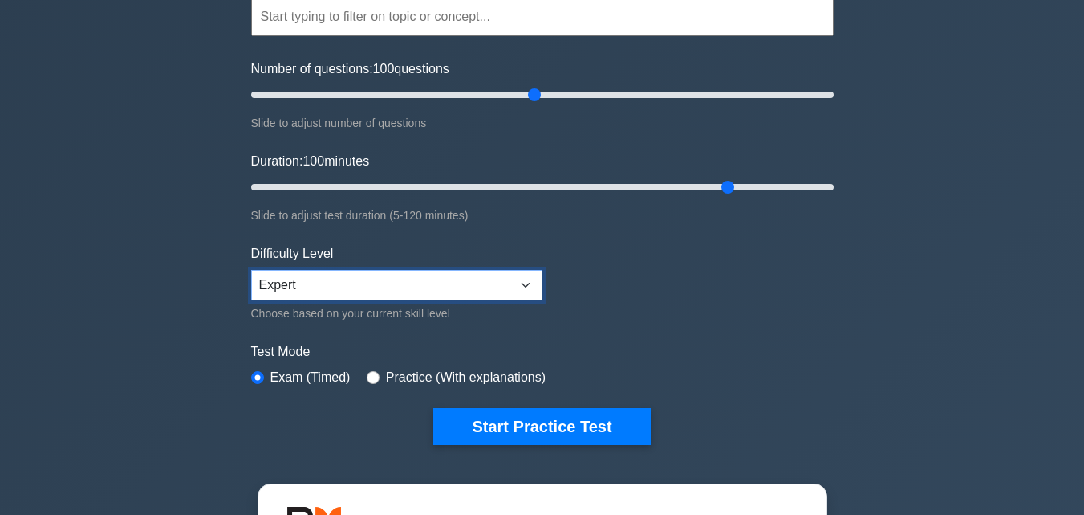
click at [528, 285] on select "Beginner Intermediate Expert" at bounding box center [396, 285] width 291 height 31
select select "intermediate"
click at [251, 270] on select "Beginner Intermediate Expert" at bounding box center [396, 285] width 291 height 31
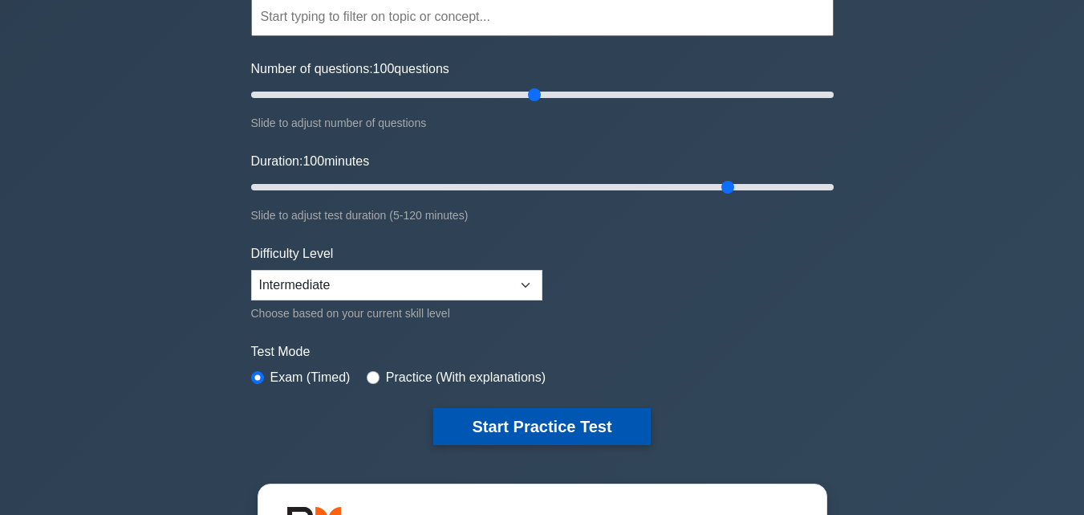
click at [511, 423] on button "Start Practice Test" at bounding box center [541, 426] width 217 height 37
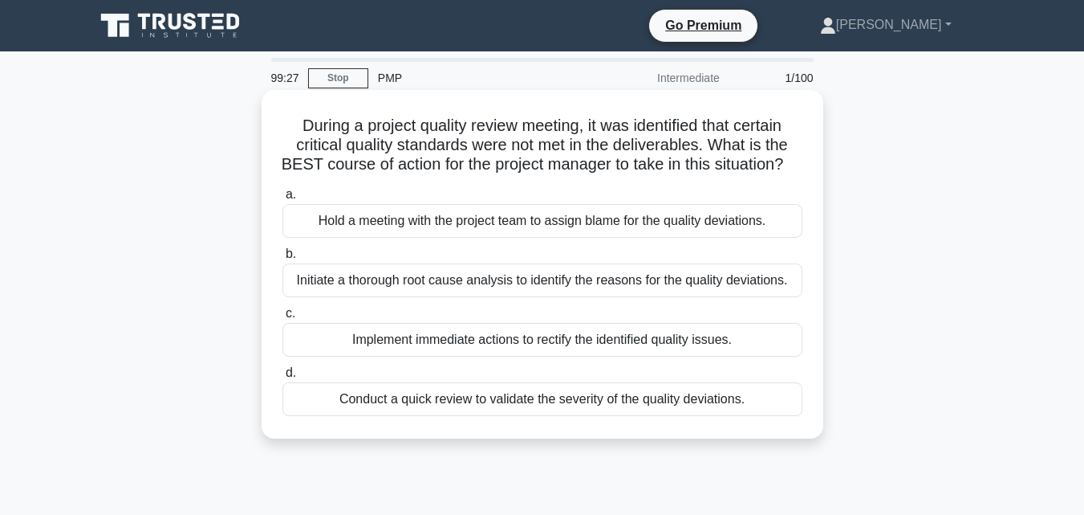
click at [328, 297] on div "Initiate a thorough root cause analysis to identify the reasons for the quality…" at bounding box center [543, 280] width 520 height 34
click at [283, 259] on input "b. Initiate a thorough root cause analysis to identify the reasons for the qual…" at bounding box center [283, 254] width 0 height 10
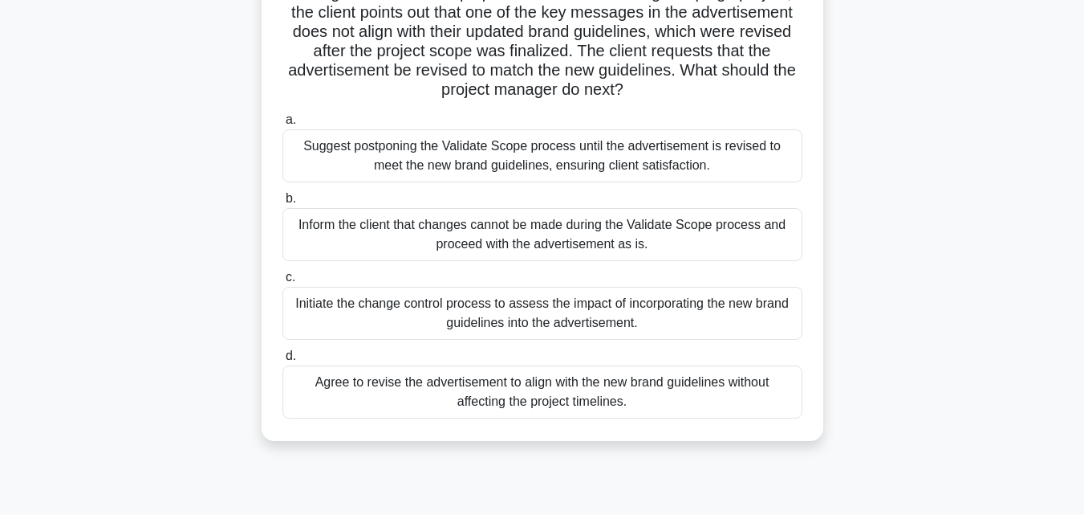
scroll to position [161, 0]
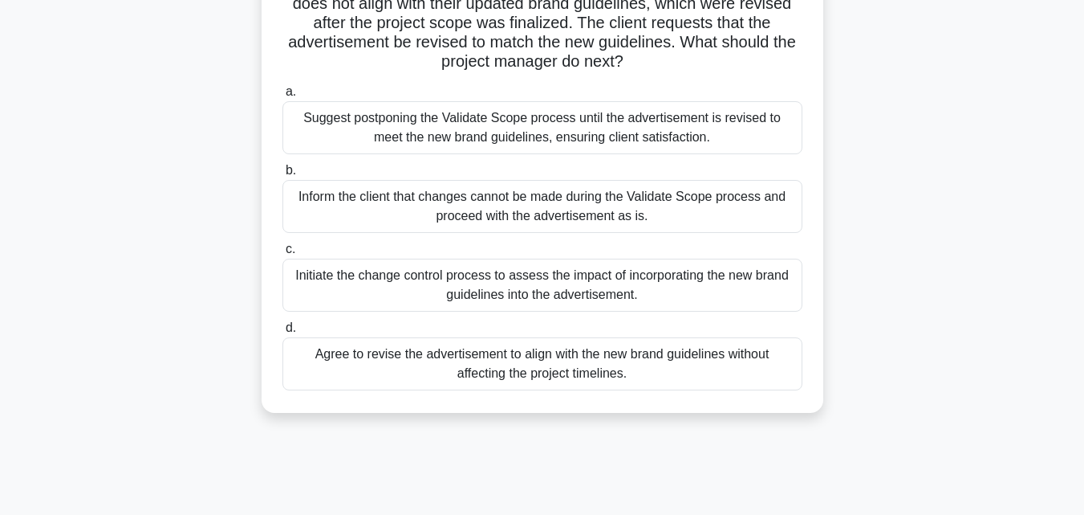
click at [350, 282] on div "Initiate the change control process to assess the impact of incorporating the n…" at bounding box center [543, 284] width 520 height 53
click at [283, 254] on input "c. Initiate the change control process to assess the impact of incorporating th…" at bounding box center [283, 249] width 0 height 10
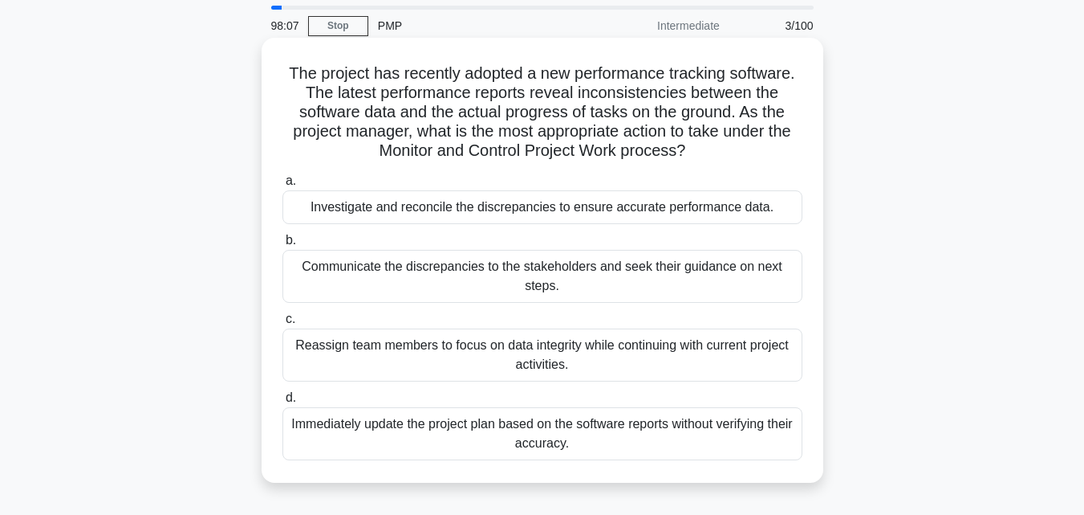
scroll to position [80, 0]
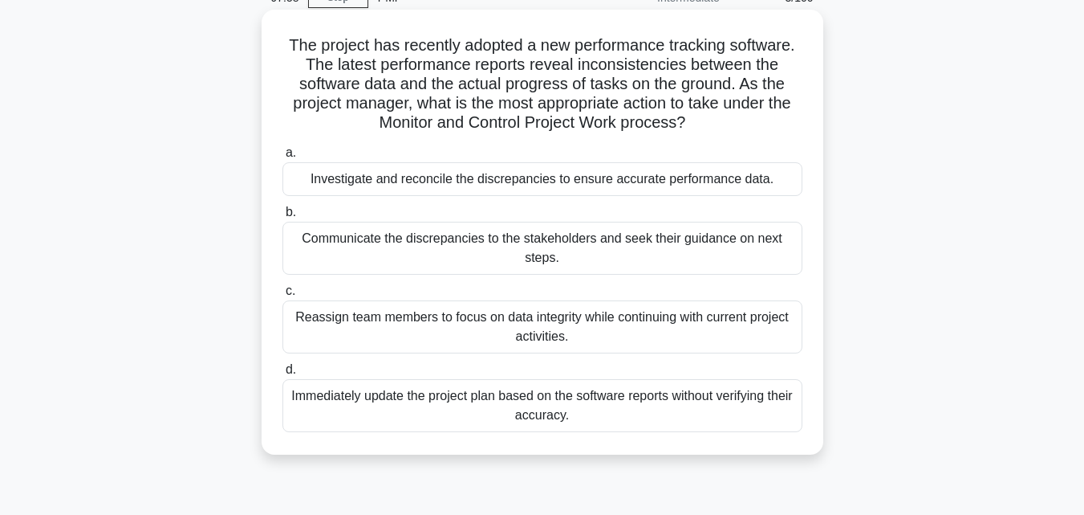
click at [376, 189] on div "Investigate and reconcile the discrepancies to ensure accurate performance data." at bounding box center [543, 179] width 520 height 34
click at [283, 158] on input "a. Investigate and reconcile the discrepancies to ensure accurate performance d…" at bounding box center [283, 153] width 0 height 10
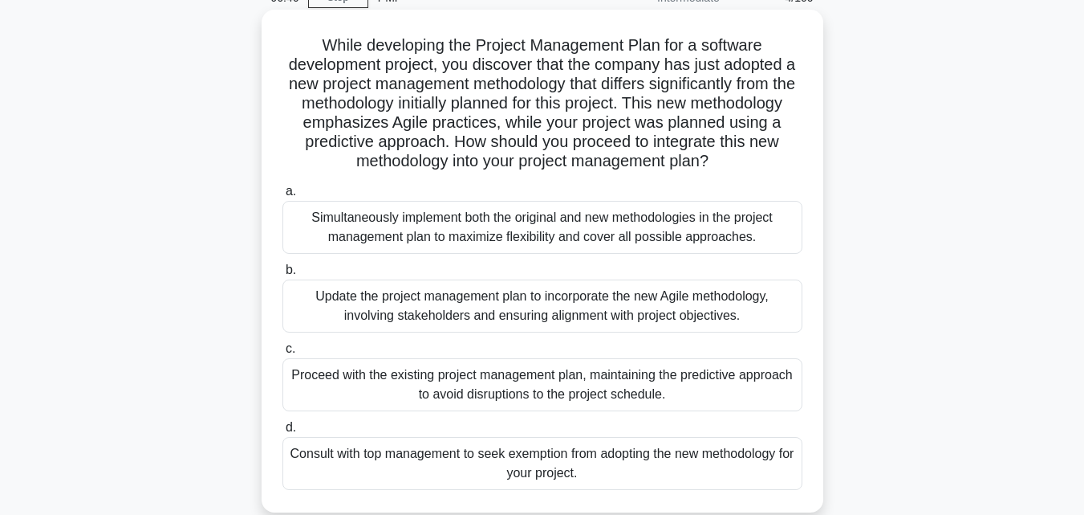
click at [418, 319] on div "Update the project management plan to incorporate the new Agile methodology, in…" at bounding box center [543, 305] width 520 height 53
click at [283, 275] on input "b. Update the project management plan to incorporate the new Agile methodology,…" at bounding box center [283, 270] width 0 height 10
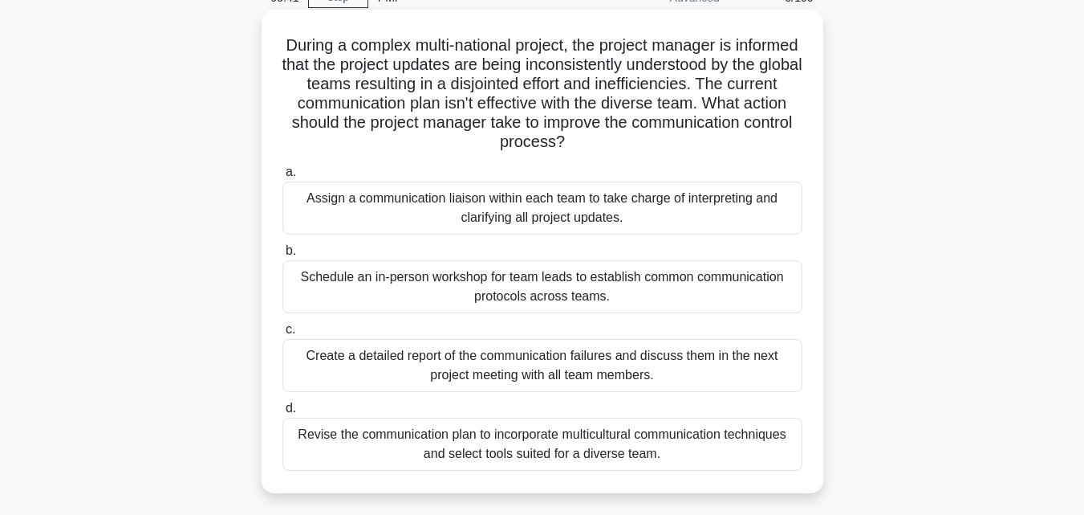
click at [544, 442] on div "Revise the communication plan to incorporate multicultural communication techni…" at bounding box center [543, 443] width 520 height 53
click at [283, 413] on input "d. Revise the communication plan to incorporate multicultural communication tec…" at bounding box center [283, 408] width 0 height 10
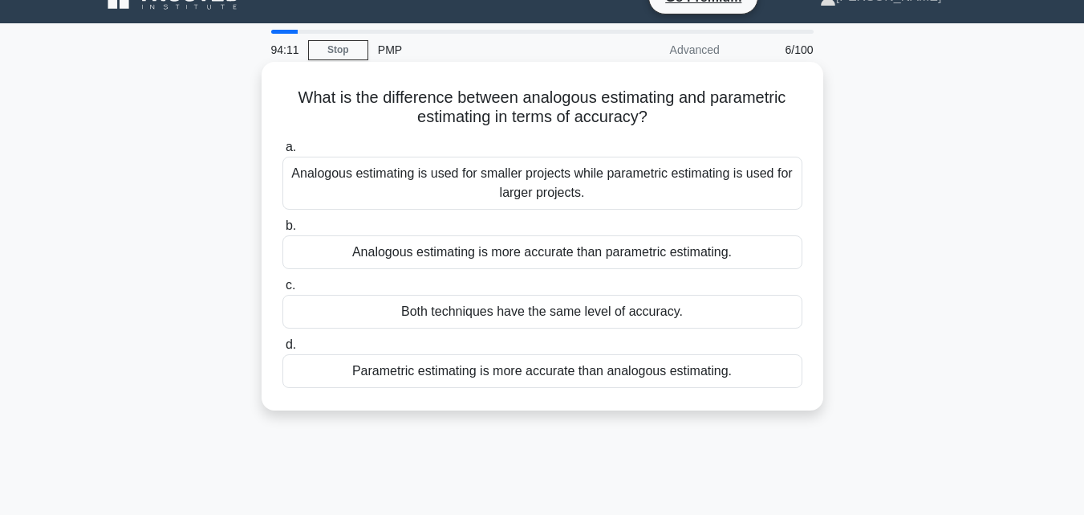
scroll to position [0, 0]
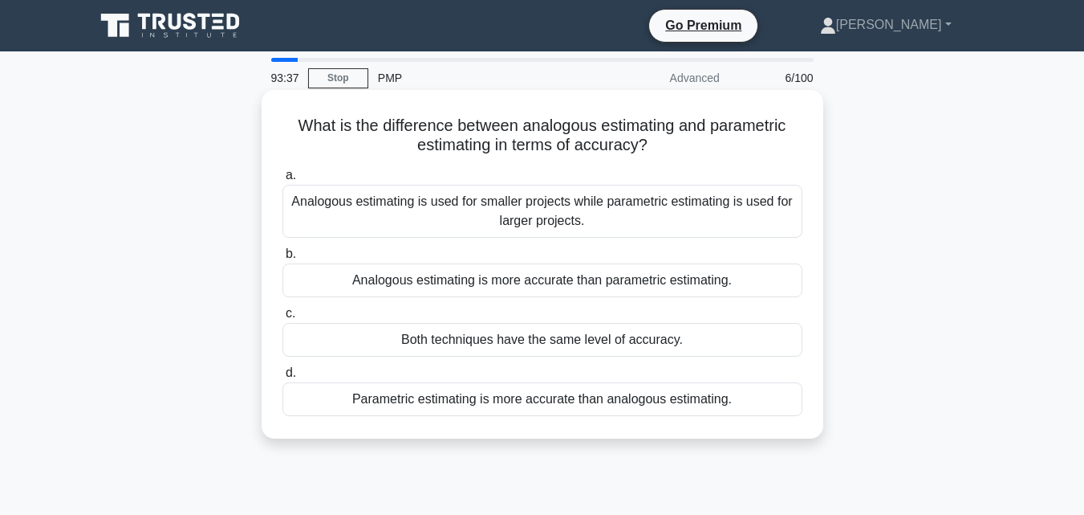
click at [544, 403] on div "Parametric estimating is more accurate than analogous estimating." at bounding box center [543, 399] width 520 height 34
click at [283, 378] on input "d. Parametric estimating is more accurate than analogous estimating." at bounding box center [283, 373] width 0 height 10
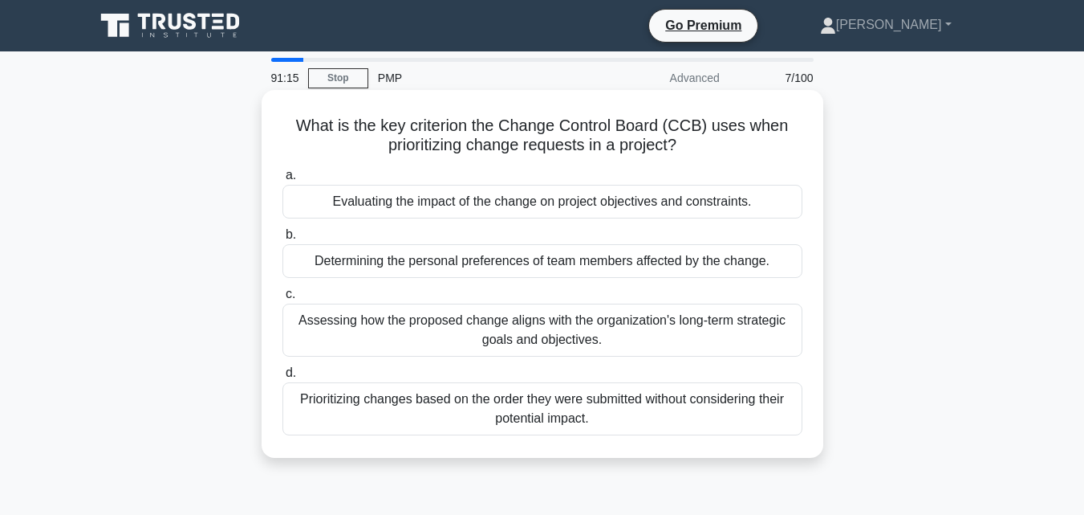
click at [518, 200] on div "Evaluating the impact of the change on project objectives and constraints." at bounding box center [543, 202] width 520 height 34
click at [283, 181] on input "a. Evaluating the impact of the change on project objectives and constraints." at bounding box center [283, 175] width 0 height 10
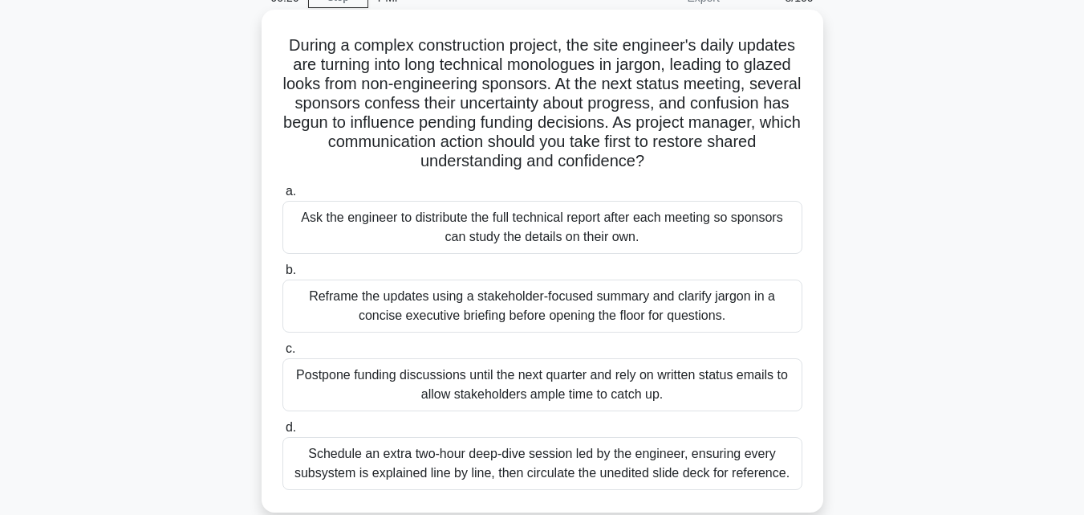
scroll to position [161, 0]
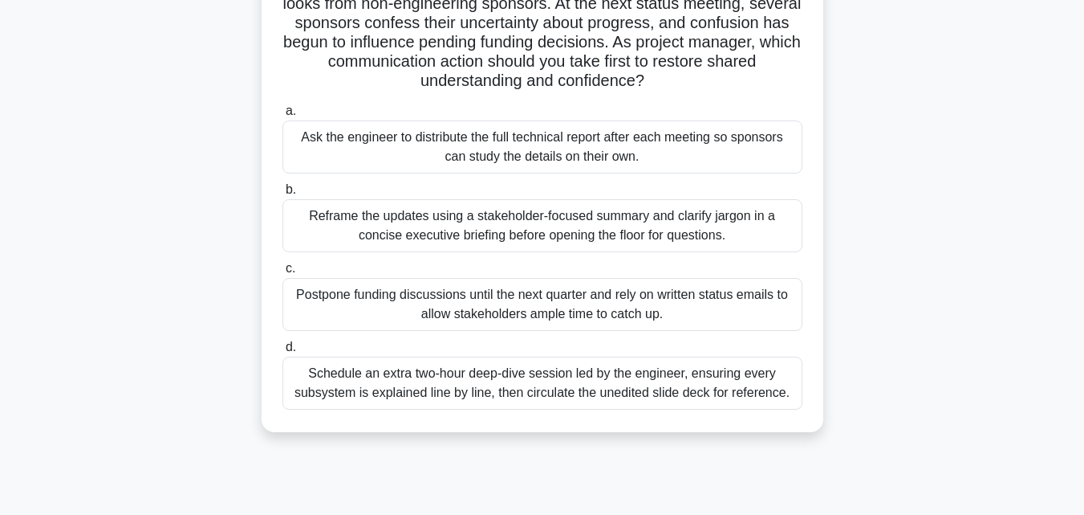
click at [505, 236] on div "Reframe the updates using a stakeholder-focused summary and clarify jargon in a…" at bounding box center [543, 225] width 520 height 53
click at [283, 195] on input "b. Reframe the updates using a stakeholder-focused summary and clarify jargon i…" at bounding box center [283, 190] width 0 height 10
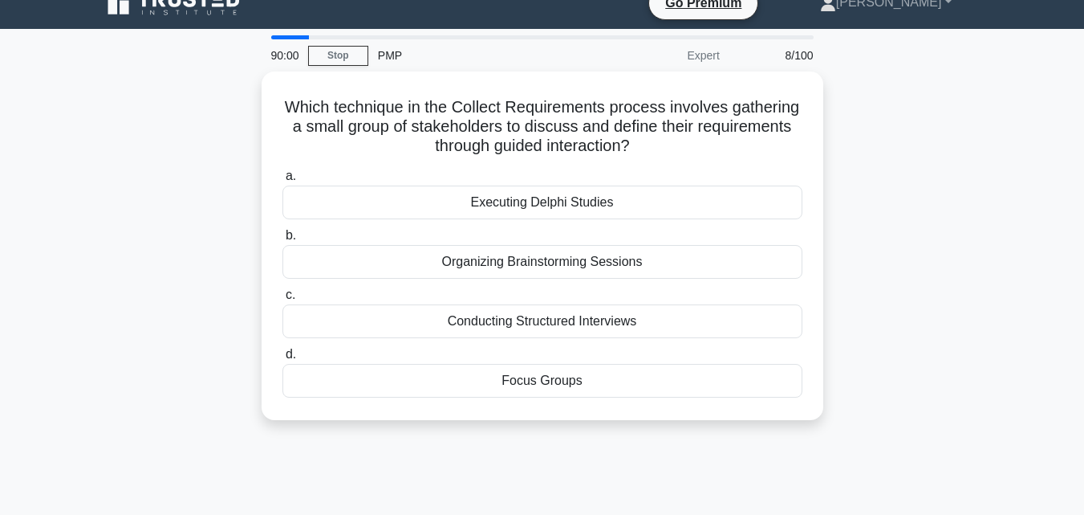
scroll to position [0, 0]
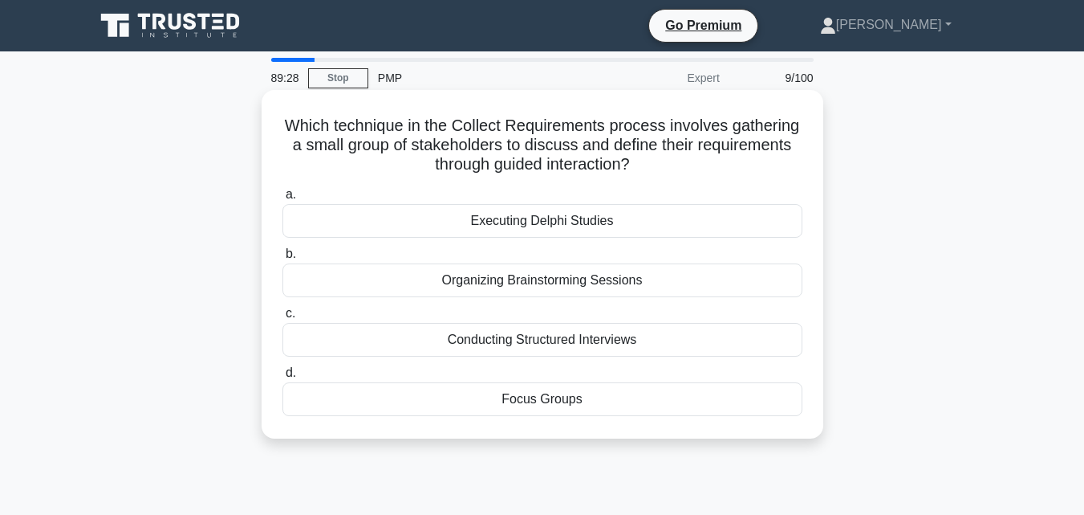
click at [543, 399] on div "Focus Groups" at bounding box center [543, 399] width 520 height 34
click at [283, 378] on input "d. Focus Groups" at bounding box center [283, 373] width 0 height 10
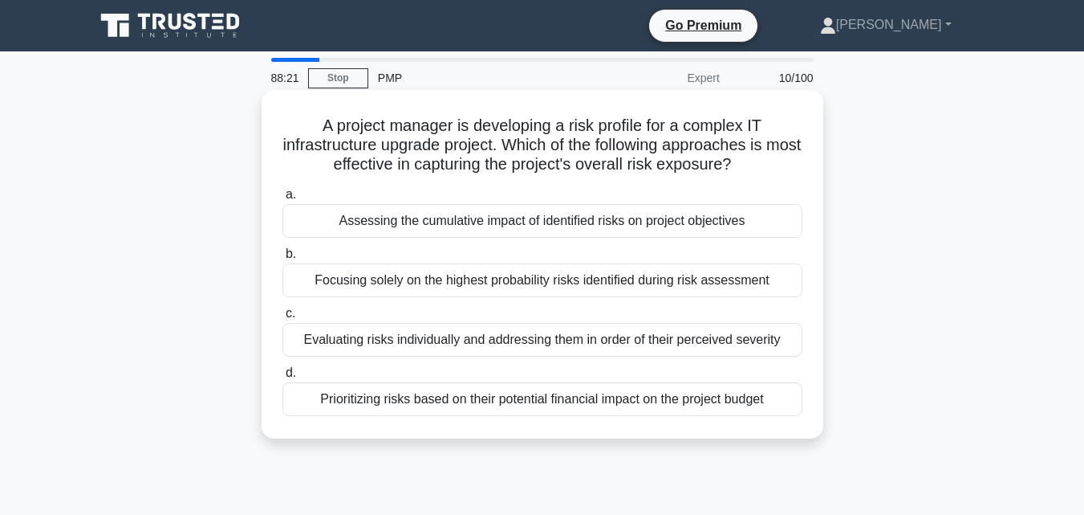
click at [508, 226] on div "Assessing the cumulative impact of identified risks on project objectives" at bounding box center [543, 221] width 520 height 34
click at [283, 200] on input "a. Assessing the cumulative impact of identified risks on project objectives" at bounding box center [283, 194] width 0 height 10
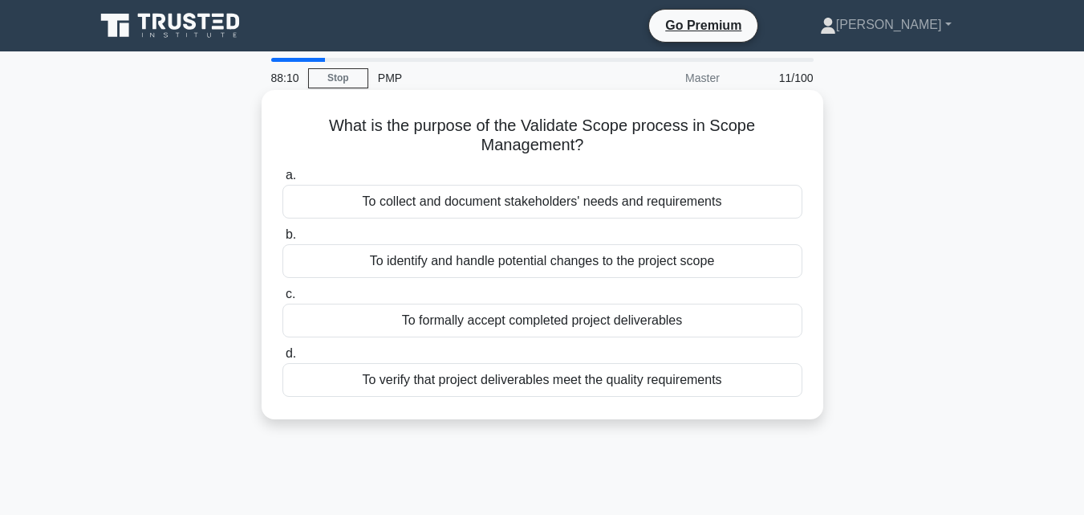
click at [511, 324] on div "To formally accept completed project deliverables" at bounding box center [543, 320] width 520 height 34
click at [283, 299] on input "c. To formally accept completed project deliverables" at bounding box center [283, 294] width 0 height 10
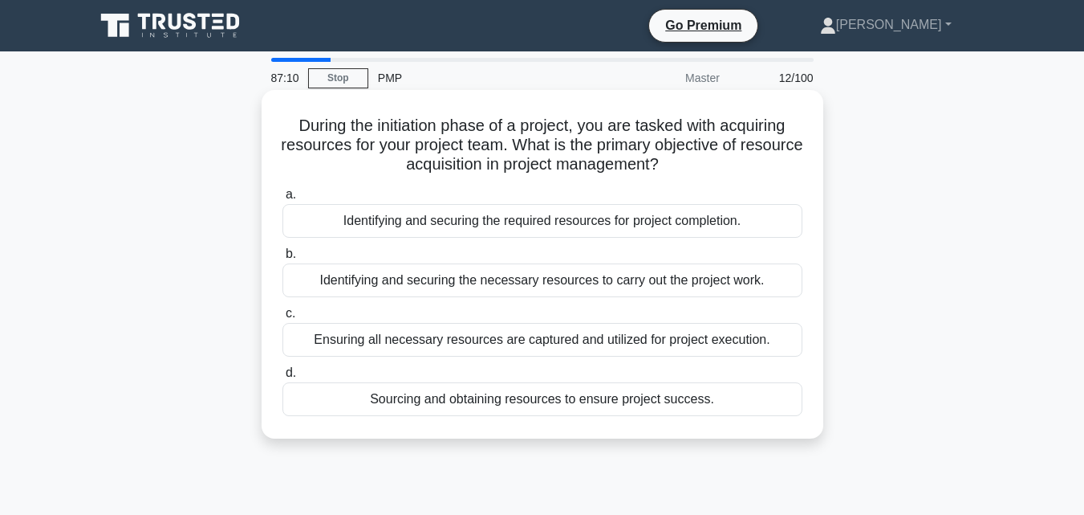
click at [478, 222] on div "Identifying and securing the required resources for project completion." at bounding box center [543, 221] width 520 height 34
click at [283, 200] on input "a. Identifying and securing the required resources for project completion." at bounding box center [283, 194] width 0 height 10
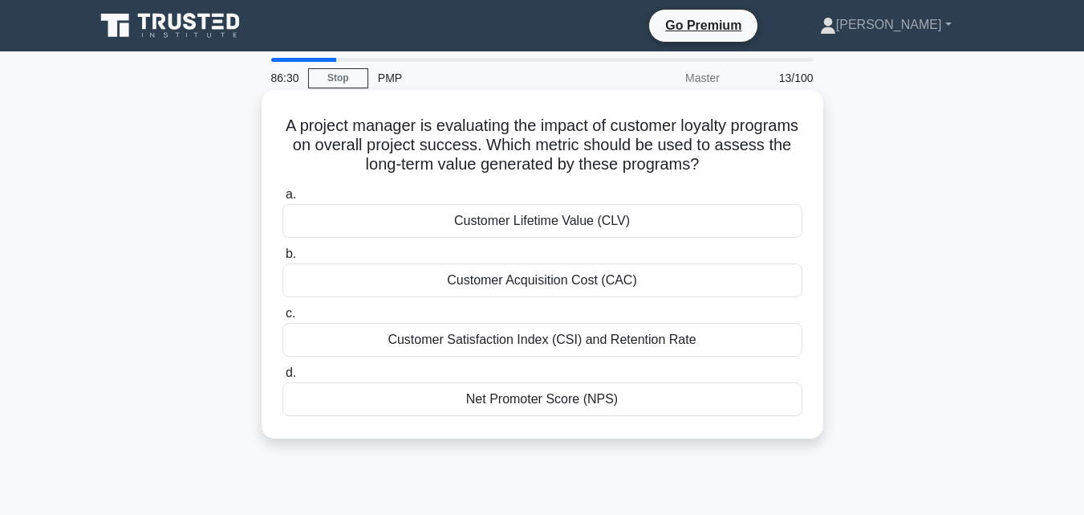
click at [519, 222] on div "Customer Lifetime Value (CLV)" at bounding box center [543, 221] width 520 height 34
click at [283, 200] on input "a. Customer Lifetime Value (CLV)" at bounding box center [283, 194] width 0 height 10
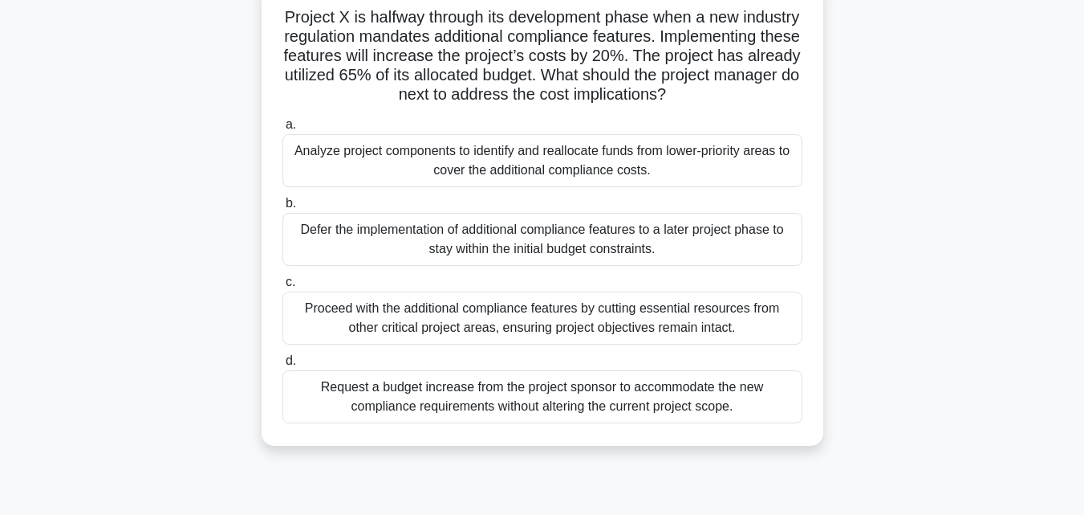
scroll to position [80, 0]
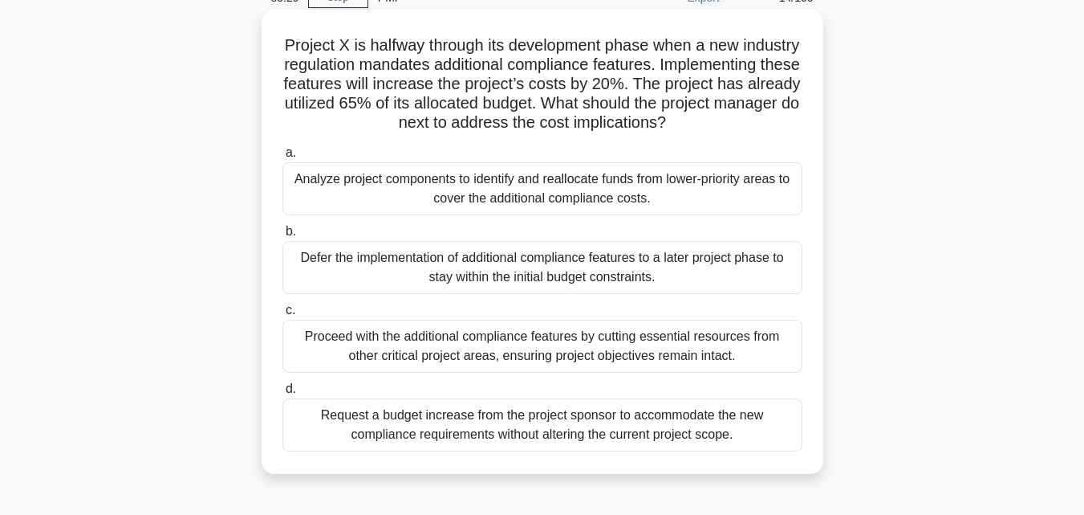
click at [405, 203] on div "Analyze project components to identify and reallocate funds from lower-priority…" at bounding box center [543, 188] width 520 height 53
click at [283, 158] on input "a. Analyze project components to identify and reallocate funds from lower-prior…" at bounding box center [283, 153] width 0 height 10
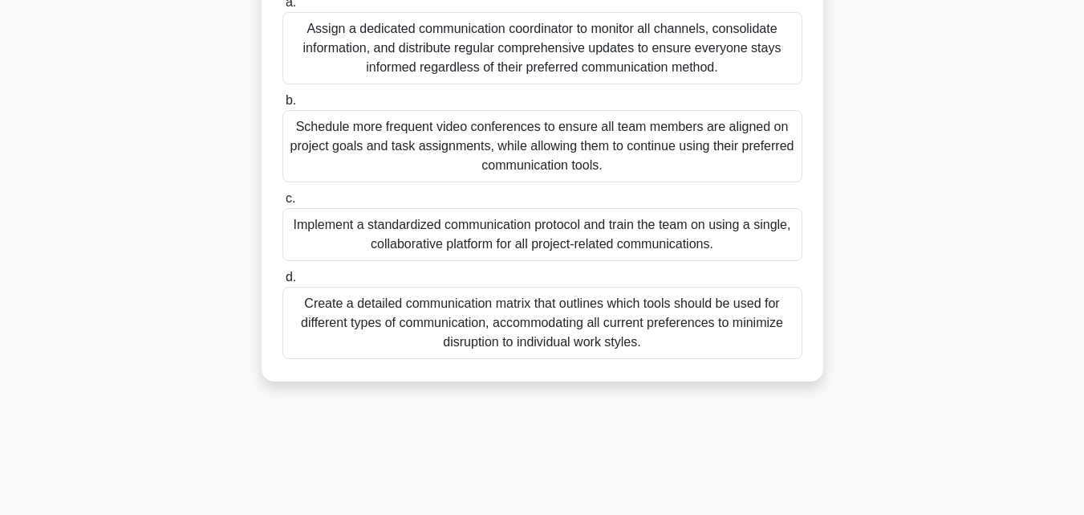
scroll to position [321, 0]
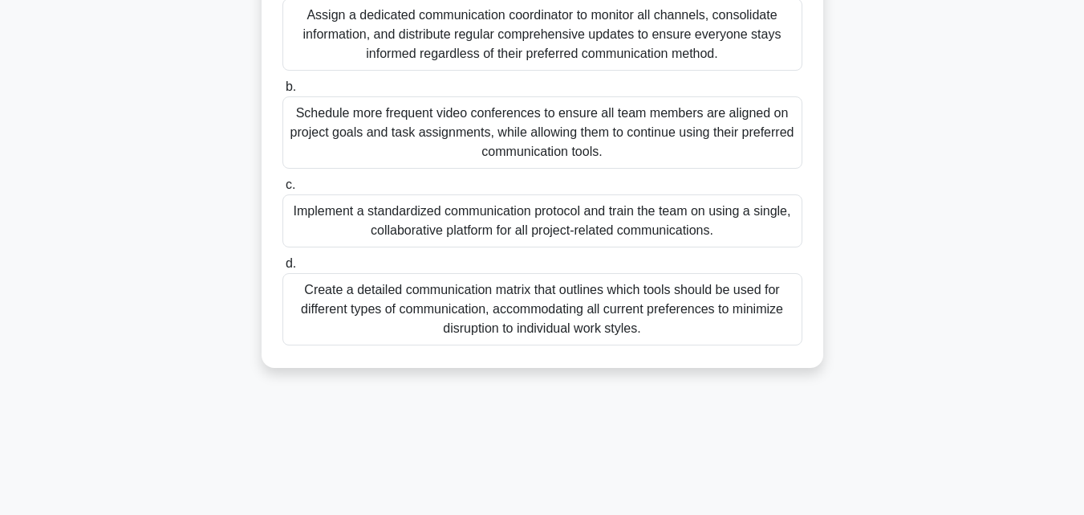
click at [432, 223] on div "Implement a standardized communication protocol and train the team on using a s…" at bounding box center [543, 220] width 520 height 53
click at [283, 190] on input "c. Implement a standardized communication protocol and train the team on using …" at bounding box center [283, 185] width 0 height 10
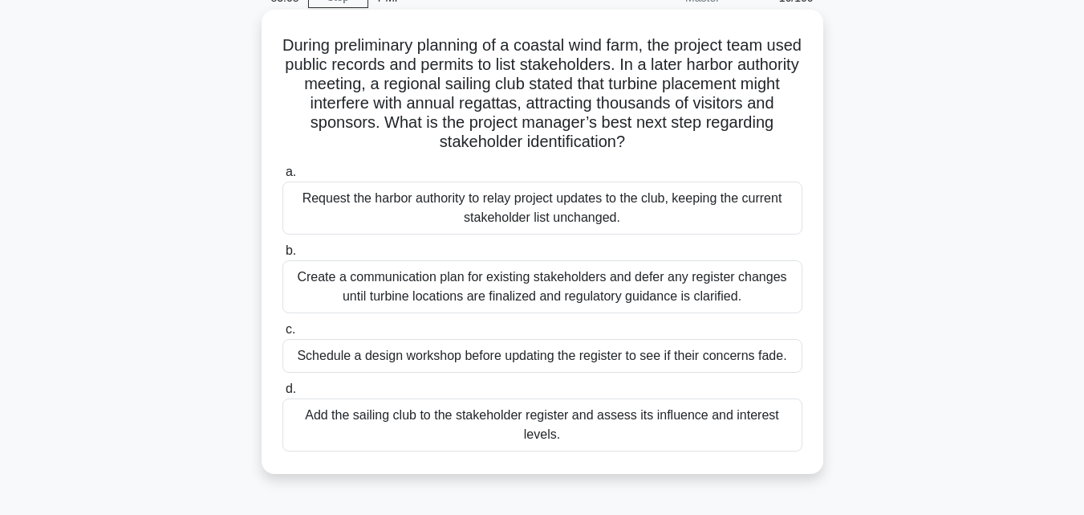
scroll to position [161, 0]
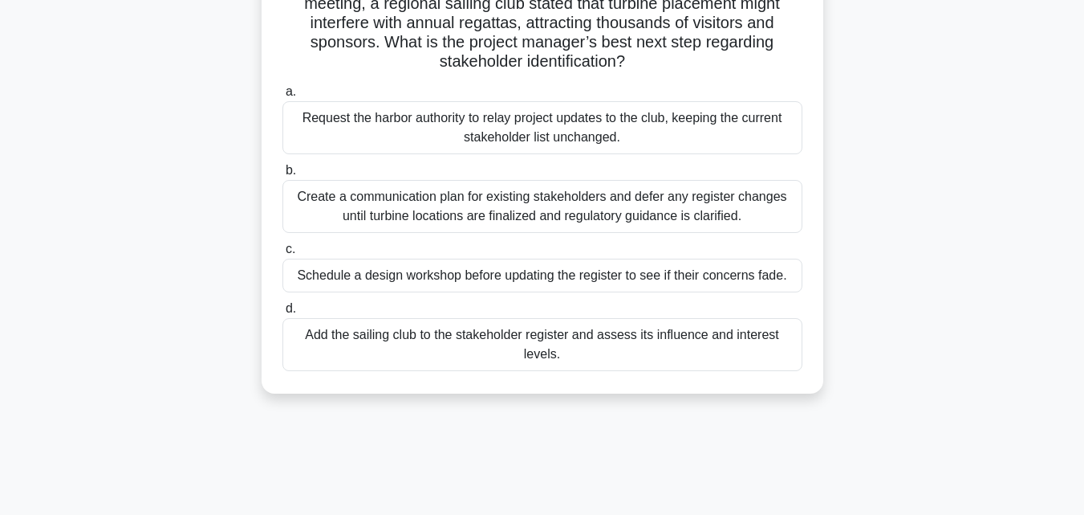
click at [603, 342] on div "Add the sailing club to the stakeholder register and assess its influence and i…" at bounding box center [543, 344] width 520 height 53
click at [283, 314] on input "d. Add the sailing club to the stakeholder register and assess its influence an…" at bounding box center [283, 308] width 0 height 10
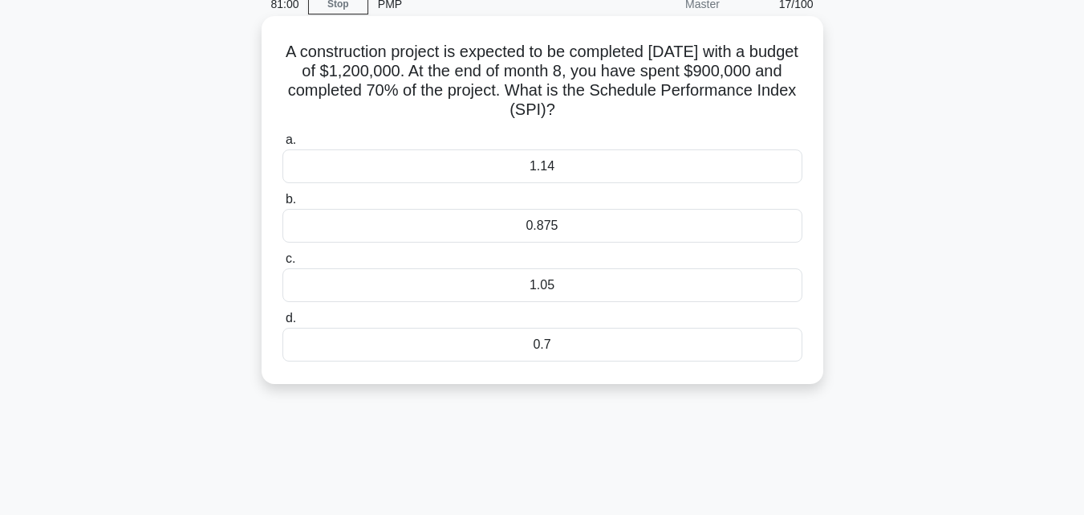
scroll to position [0, 0]
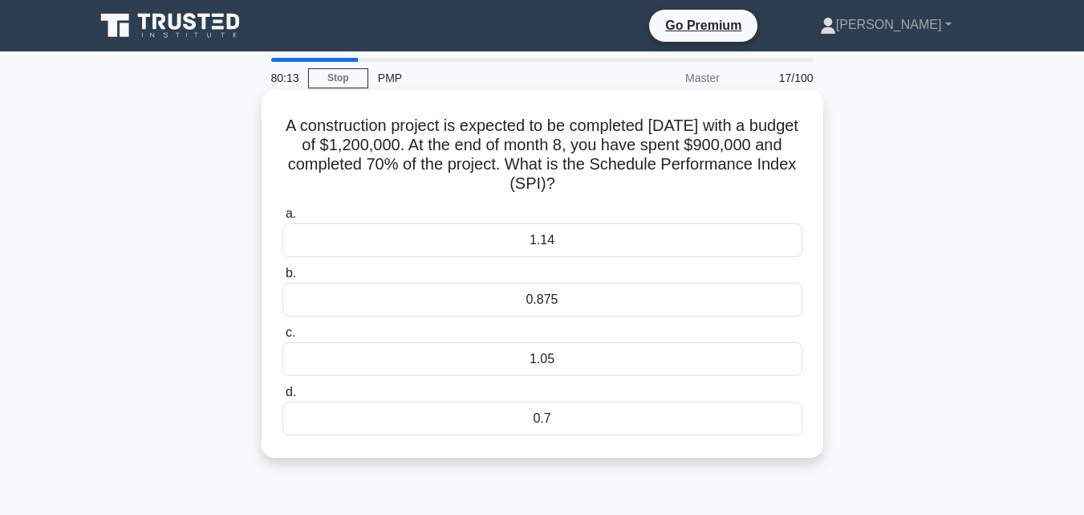
click at [718, 198] on div "A construction project is expected to be completed in 12 months with a budget o…" at bounding box center [542, 273] width 549 height 355
click at [667, 445] on div "A construction project is expected to be completed in 12 months with a budget o…" at bounding box center [542, 273] width 549 height 355
drag, startPoint x: 395, startPoint y: 168, endPoint x: 435, endPoint y: 168, distance: 40.1
click at [435, 168] on h5 "A construction project is expected to be completed in 12 months with a budget o…" at bounding box center [542, 155] width 523 height 79
click at [536, 304] on div "0.875" at bounding box center [543, 300] width 520 height 34
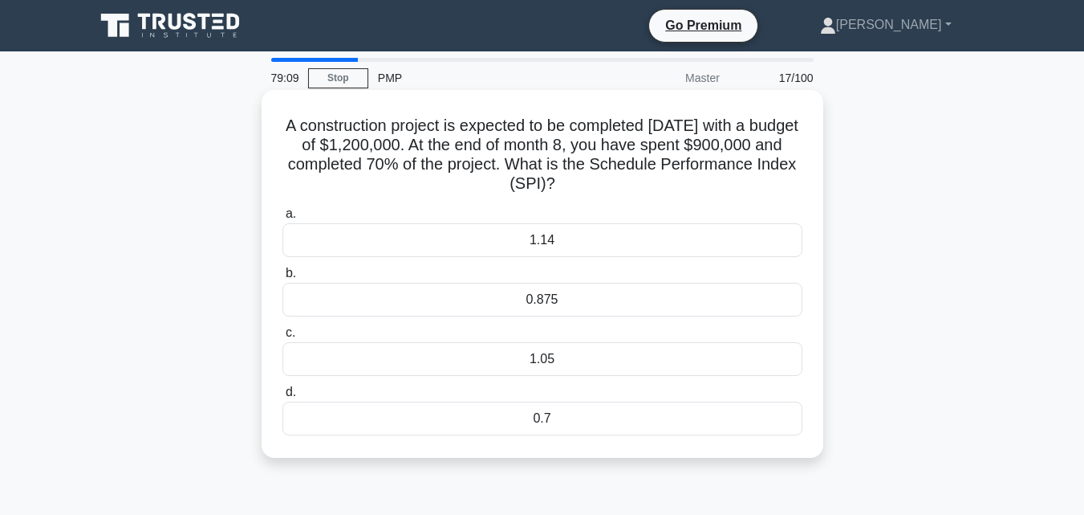
click at [283, 279] on input "b. 0.875" at bounding box center [283, 273] width 0 height 10
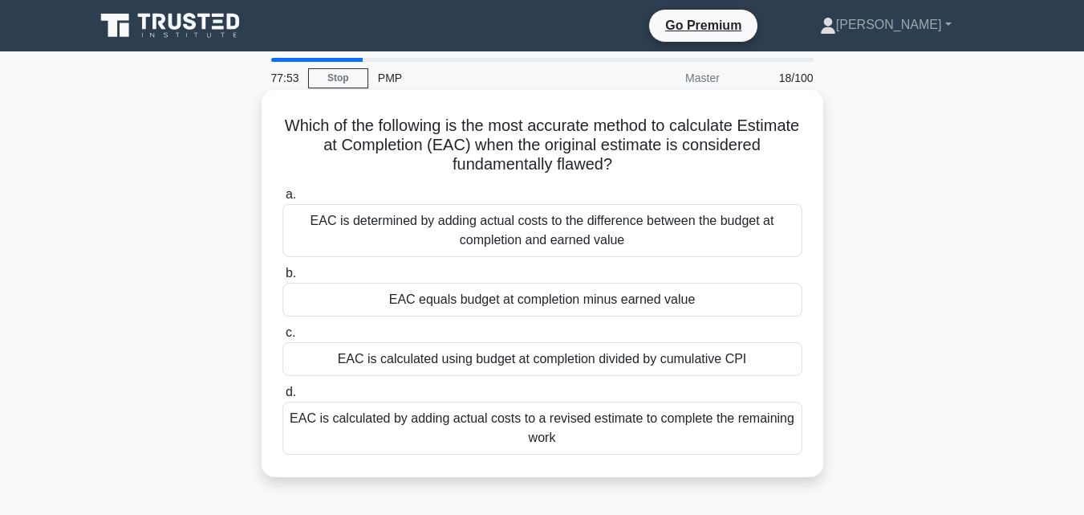
click at [371, 423] on div "EAC is calculated by adding actual costs to a revised estimate to complete the …" at bounding box center [543, 427] width 520 height 53
click at [283, 397] on input "d. EAC is calculated by adding actual costs to a revised estimate to complete t…" at bounding box center [283, 392] width 0 height 10
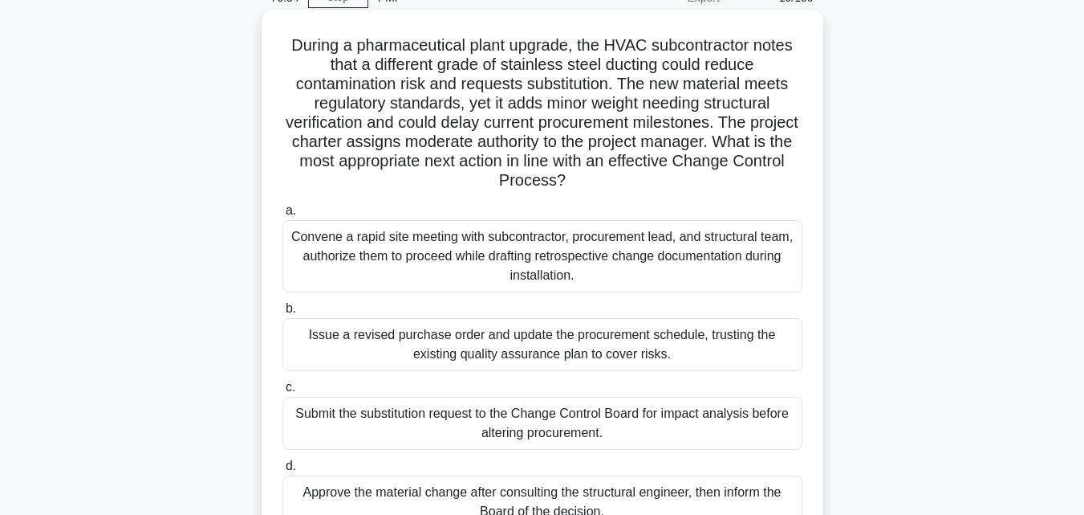
scroll to position [161, 0]
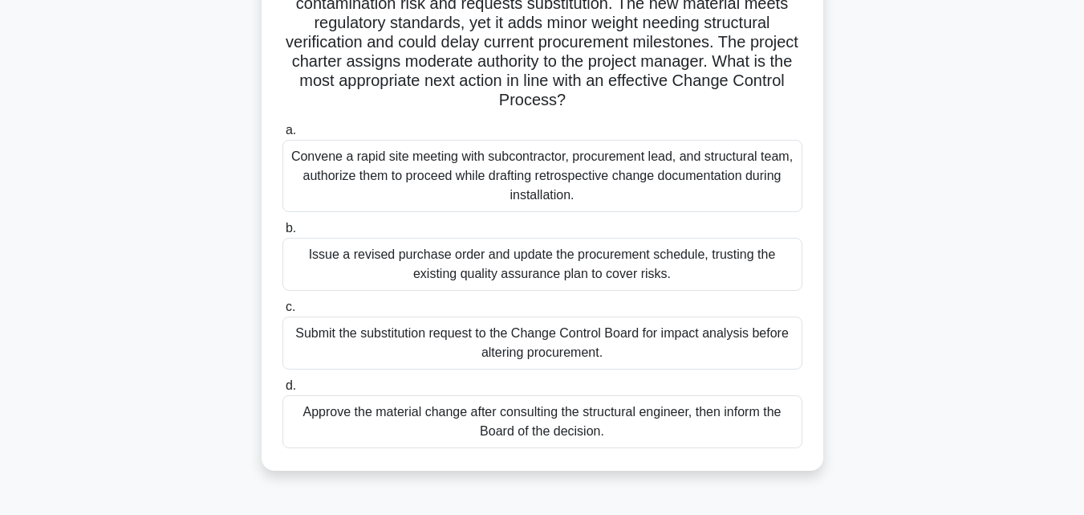
click at [527, 339] on div "Submit the substitution request to the Change Control Board for impact analysis…" at bounding box center [543, 342] width 520 height 53
click at [283, 312] on input "c. Submit the substitution request to the Change Control Board for impact analy…" at bounding box center [283, 307] width 0 height 10
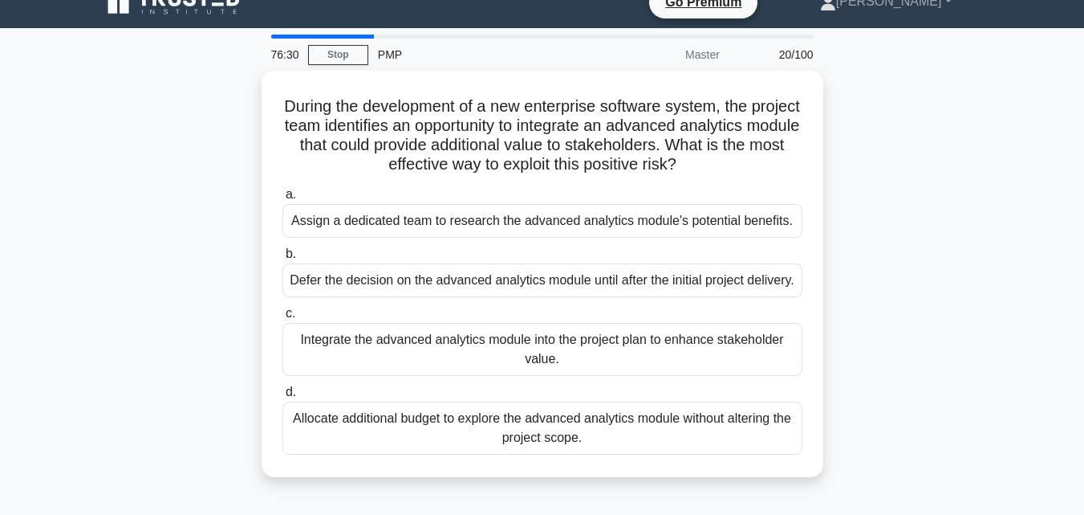
scroll to position [0, 0]
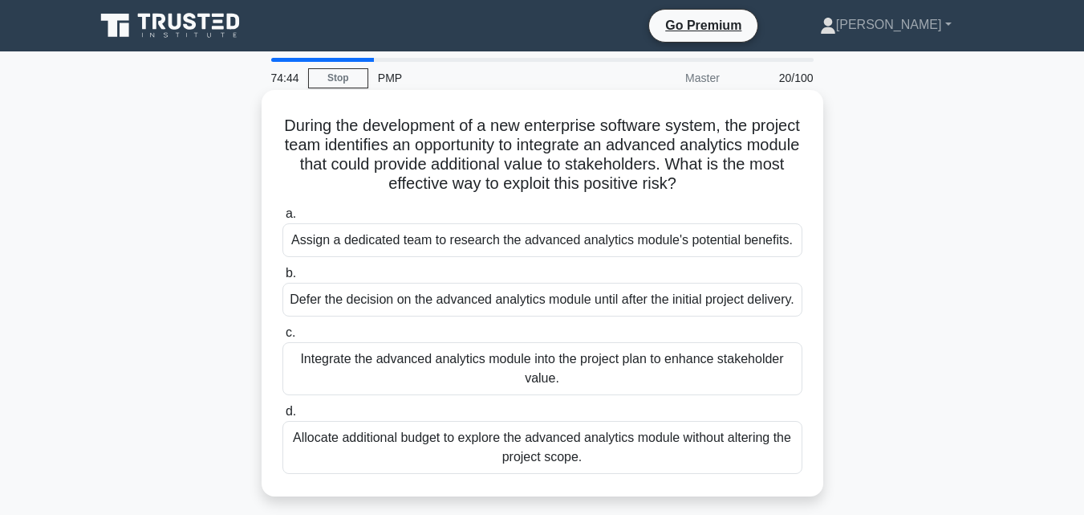
click at [398, 237] on div "Assign a dedicated team to research the advanced analytics module's potential b…" at bounding box center [543, 240] width 520 height 34
click at [283, 219] on input "a. Assign a dedicated team to research the advanced analytics module's potentia…" at bounding box center [283, 214] width 0 height 10
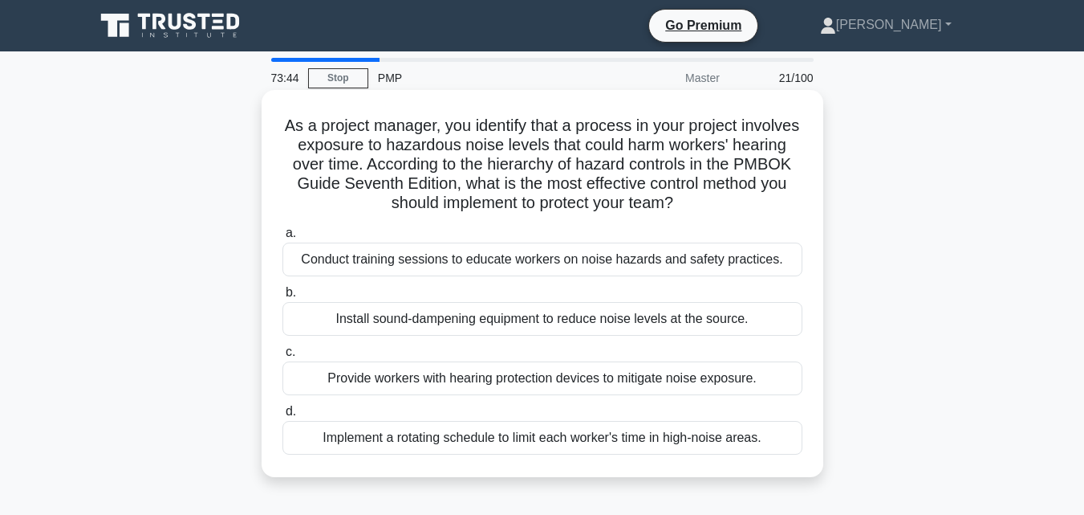
click at [458, 380] on div "Provide workers with hearing protection devices to mitigate noise exposure." at bounding box center [543, 378] width 520 height 34
click at [283, 357] on input "c. Provide workers with hearing protection devices to mitigate noise exposure." at bounding box center [283, 352] width 0 height 10
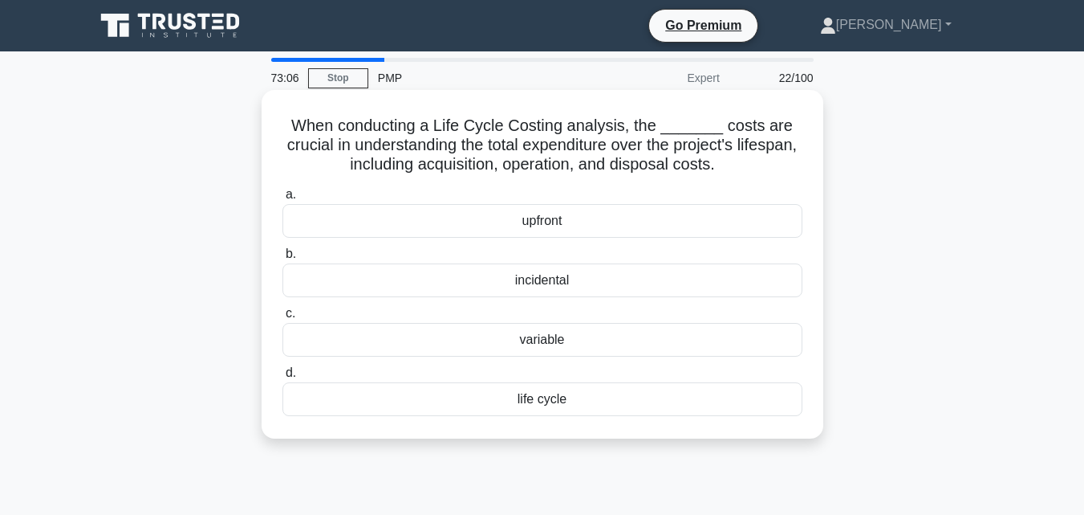
drag, startPoint x: 543, startPoint y: 341, endPoint x: 535, endPoint y: 279, distance: 63.1
click at [535, 279] on div "a. upfront b. incidental c. d." at bounding box center [542, 300] width 539 height 238
click at [601, 283] on div "incidental" at bounding box center [543, 280] width 520 height 34
click at [283, 259] on input "b. incidental" at bounding box center [283, 254] width 0 height 10
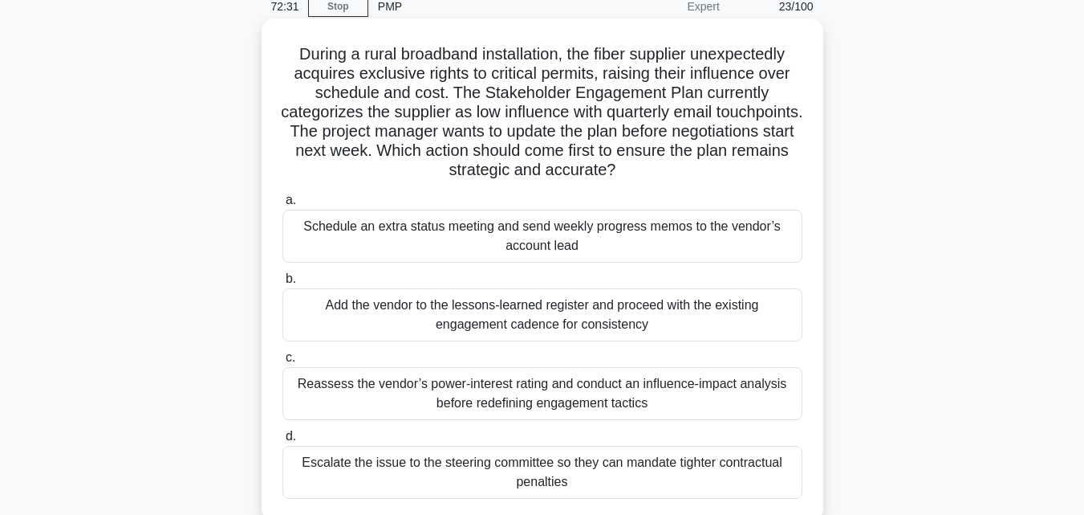
scroll to position [161, 0]
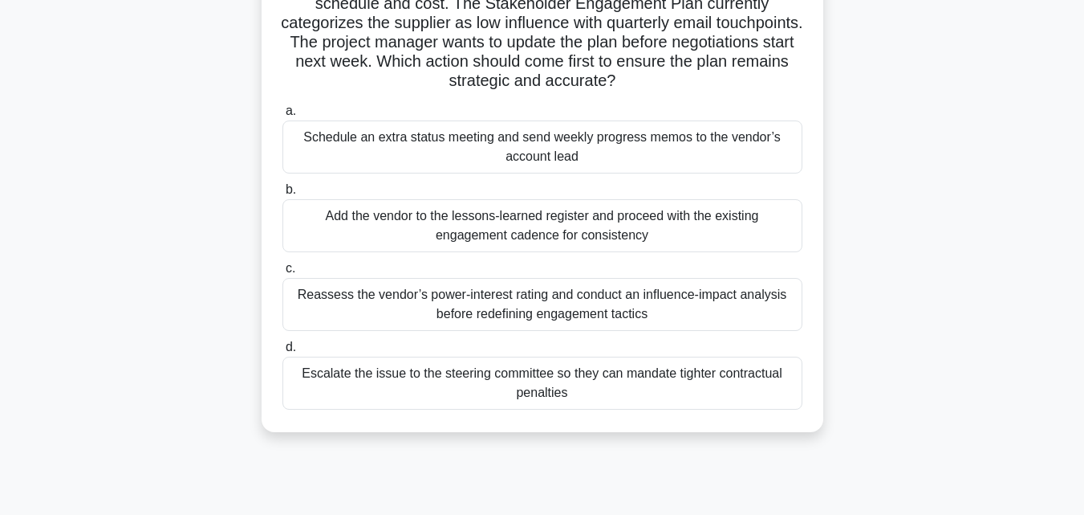
click at [611, 300] on div "Reassess the vendor’s power-interest rating and conduct an influence-impact ana…" at bounding box center [543, 304] width 520 height 53
click at [283, 274] on input "c. Reassess the vendor’s power-interest rating and conduct an influence-impact …" at bounding box center [283, 268] width 0 height 10
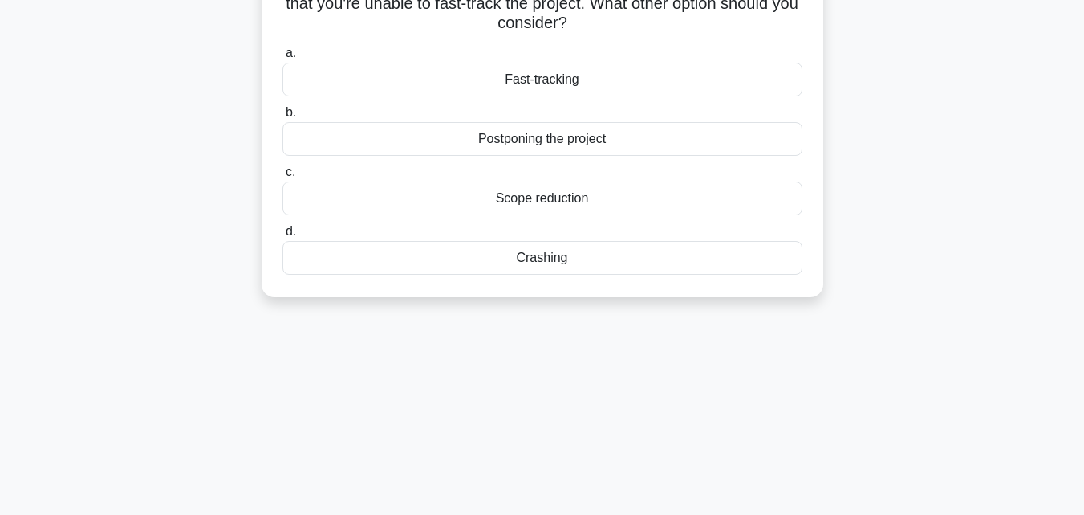
click at [545, 262] on div "Crashing" at bounding box center [543, 258] width 520 height 34
click at [283, 237] on input "d. Crashing" at bounding box center [283, 231] width 0 height 10
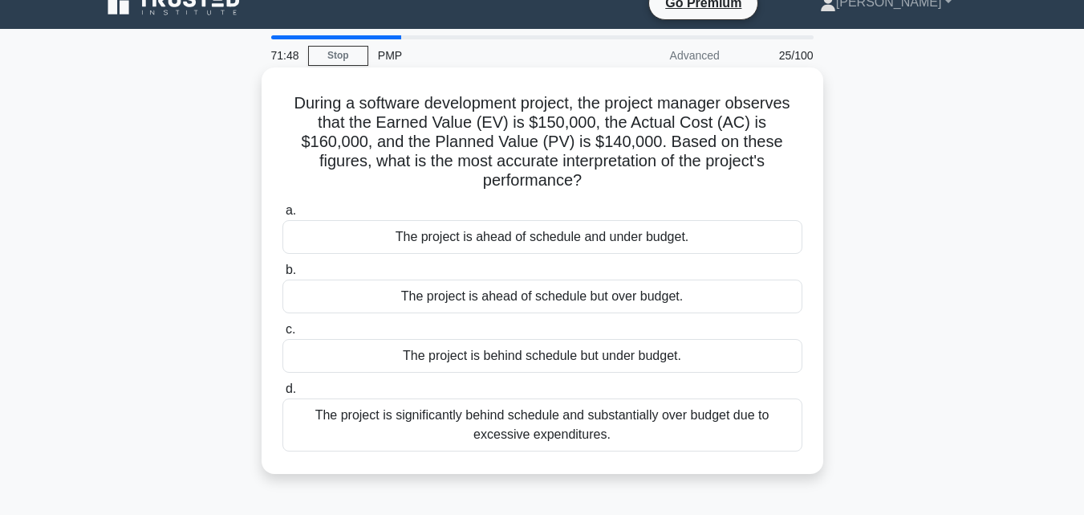
scroll to position [0, 0]
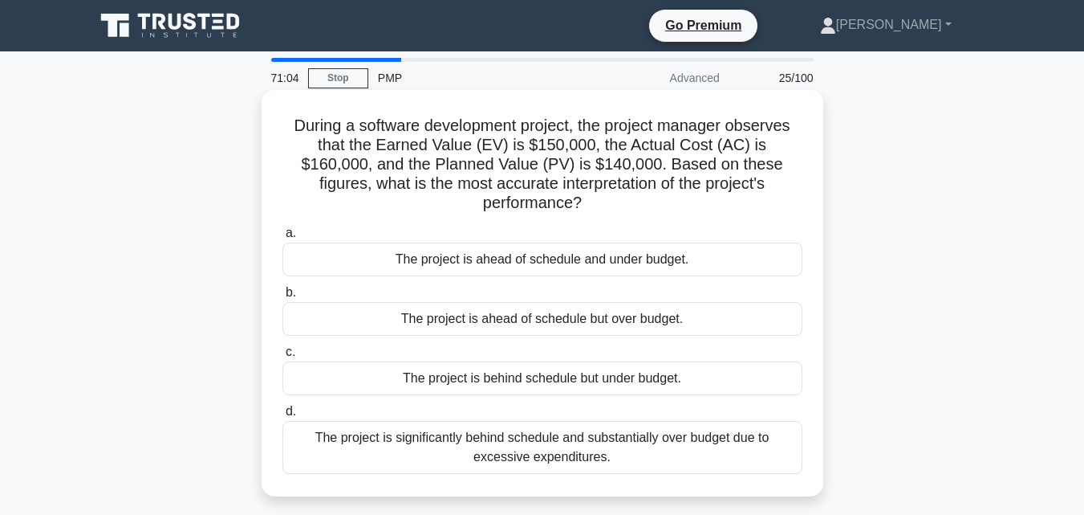
click at [769, 106] on div "During a software development project, the project manager observes that the Ea…" at bounding box center [542, 292] width 549 height 393
click at [491, 302] on div "The project is ahead of schedule but over budget." at bounding box center [543, 319] width 520 height 34
click at [283, 298] on input "b. The project is ahead of schedule but over budget." at bounding box center [283, 292] width 0 height 10
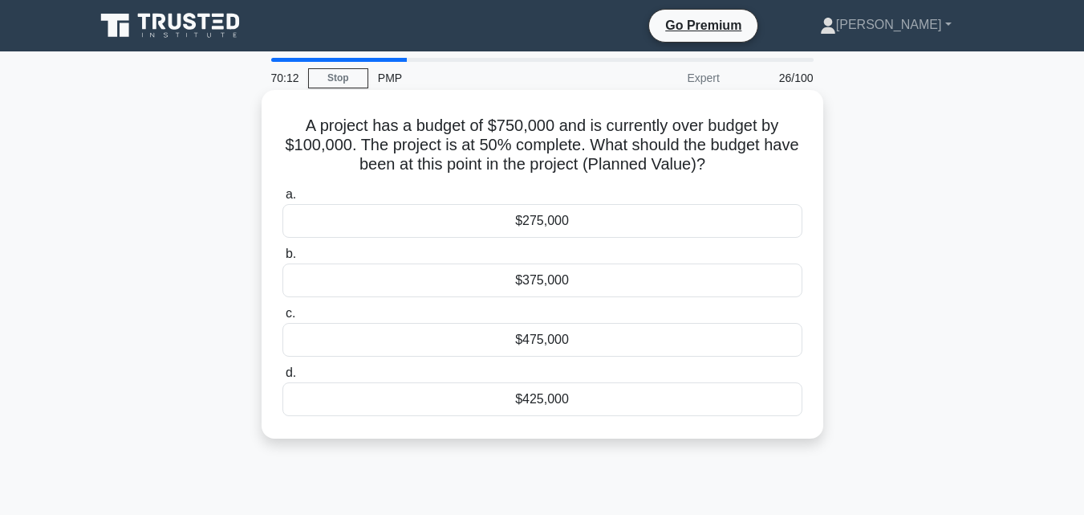
click at [546, 286] on div "$375,000" at bounding box center [543, 280] width 520 height 34
click at [283, 259] on input "b. $375,000" at bounding box center [283, 254] width 0 height 10
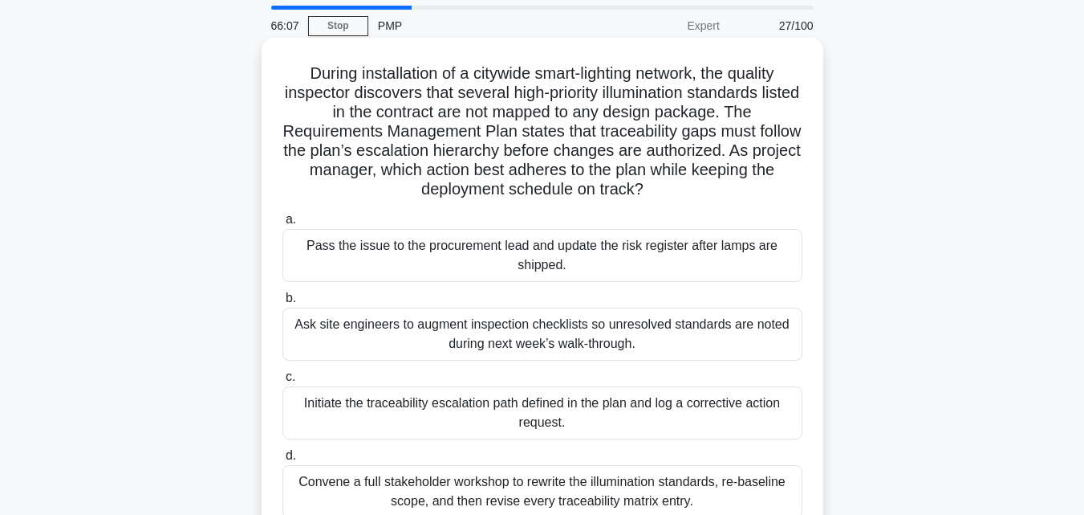
scroll to position [80, 0]
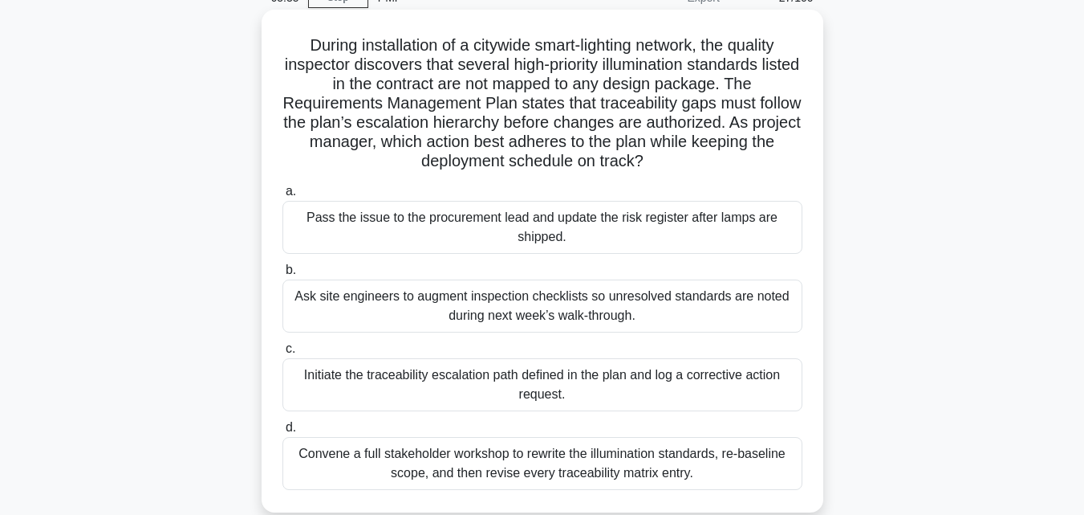
click at [482, 379] on div "Initiate the traceability escalation path defined in the plan and log a correct…" at bounding box center [543, 384] width 520 height 53
click at [283, 354] on input "c. Initiate the traceability escalation path defined in the plan and log a corr…" at bounding box center [283, 349] width 0 height 10
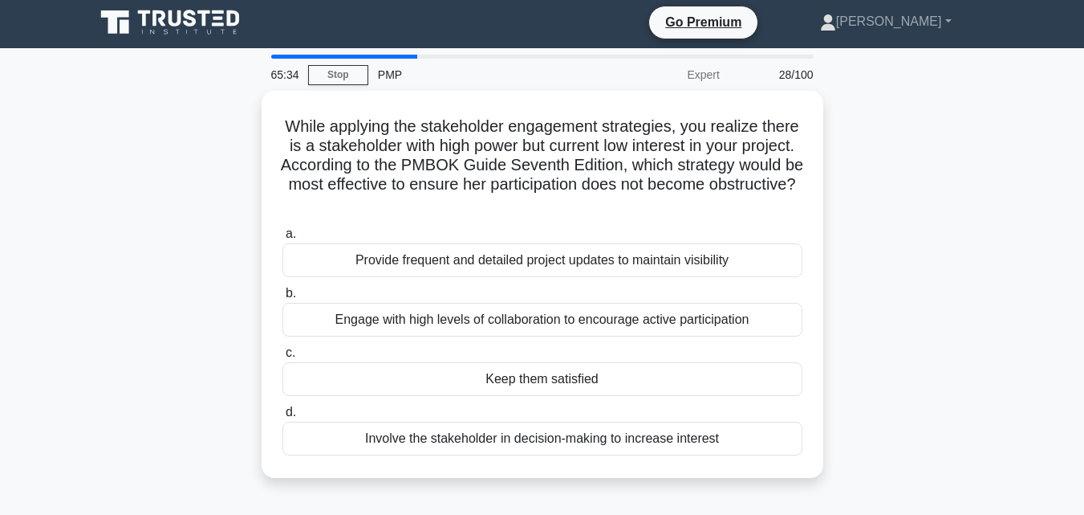
scroll to position [0, 0]
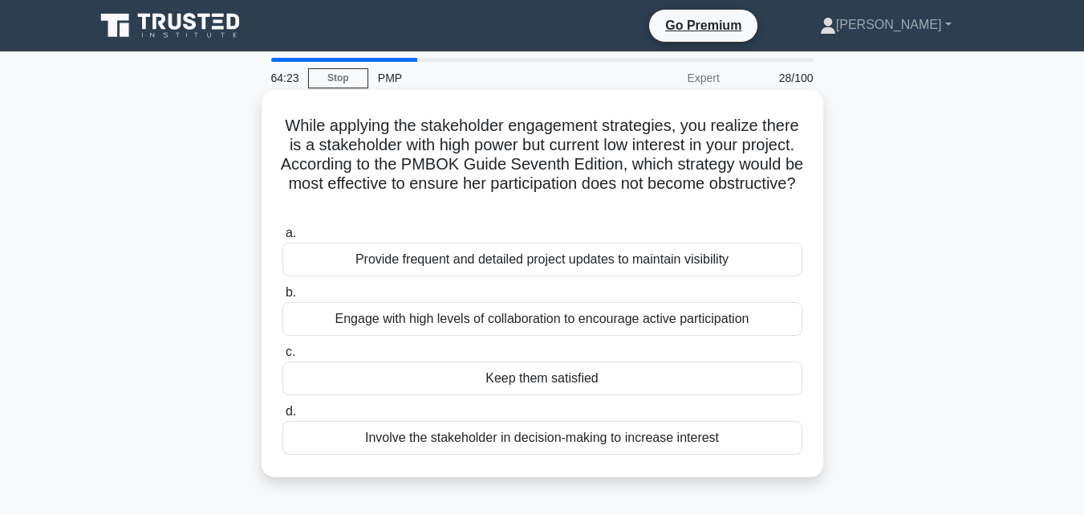
click at [413, 256] on div "Provide frequent and detailed project updates to maintain visibility" at bounding box center [543, 259] width 520 height 34
click at [283, 238] on input "a. Provide frequent and detailed project updates to maintain visibility" at bounding box center [283, 233] width 0 height 10
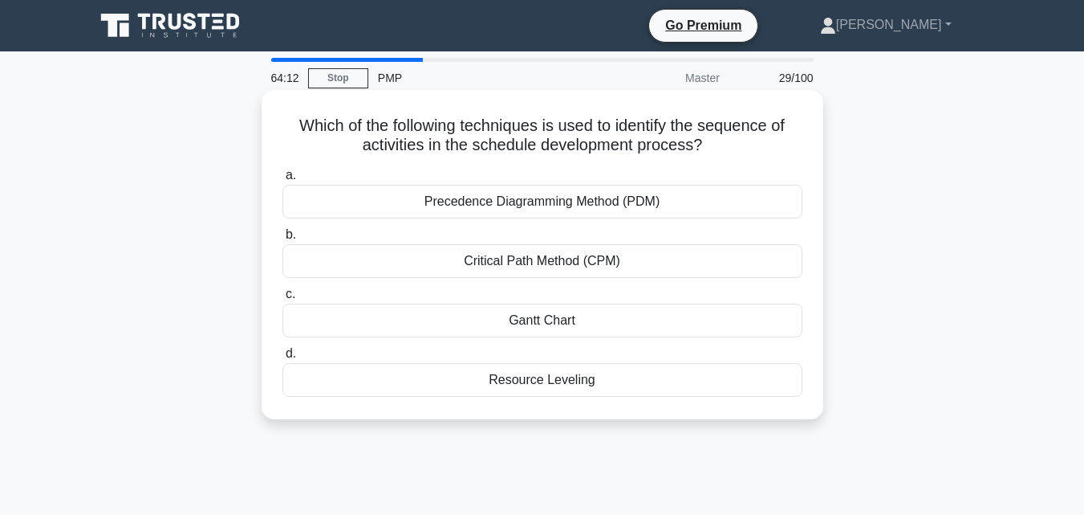
click at [524, 201] on div "Precedence Diagramming Method (PDM)" at bounding box center [543, 202] width 520 height 34
click at [283, 181] on input "a. Precedence Diagramming Method (PDM)" at bounding box center [283, 175] width 0 height 10
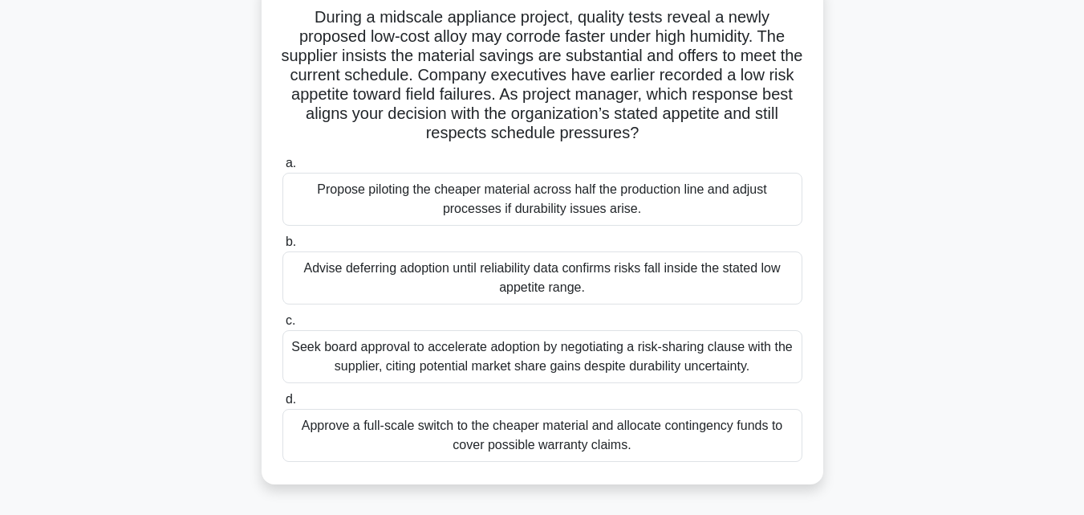
scroll to position [80, 0]
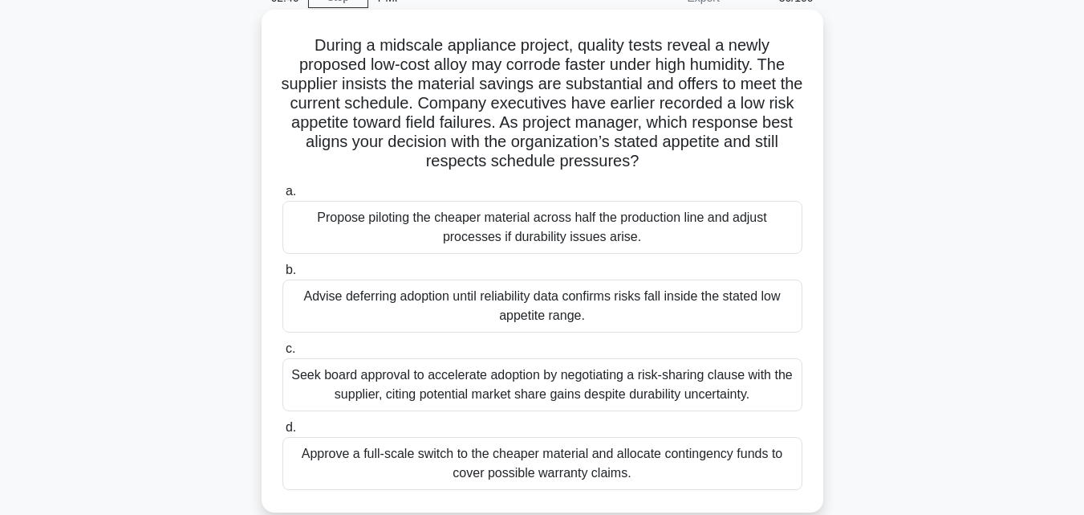
click at [566, 305] on div "Advise deferring adoption until reliability data confirms risks fall inside the…" at bounding box center [543, 305] width 520 height 53
click at [283, 275] on input "b. Advise deferring adoption until reliability data confirms risks fall inside …" at bounding box center [283, 270] width 0 height 10
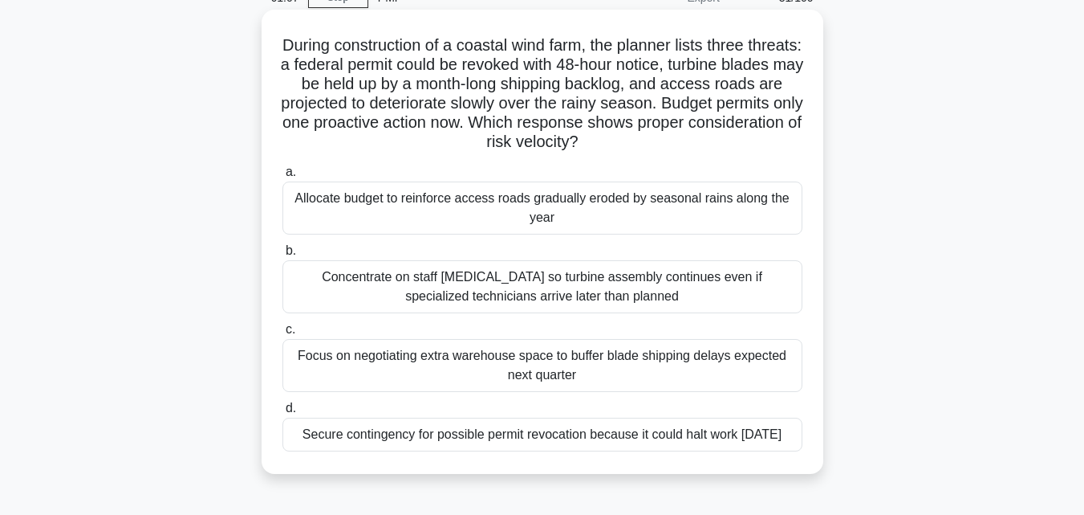
click at [546, 440] on div "Secure contingency for possible permit revocation because it could halt work wi…" at bounding box center [543, 434] width 520 height 34
click at [283, 413] on input "d. Secure contingency for possible permit revocation because it could halt work…" at bounding box center [283, 408] width 0 height 10
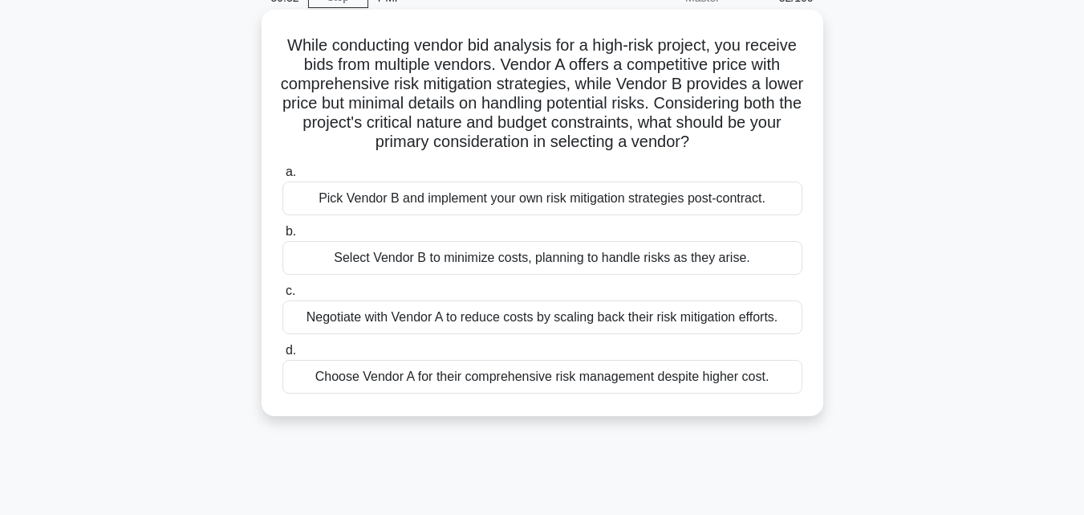
click at [405, 384] on div "Choose Vendor A for their comprehensive risk management despite higher cost." at bounding box center [543, 377] width 520 height 34
click at [283, 356] on input "d. Choose Vendor A for their comprehensive risk management despite higher cost." at bounding box center [283, 350] width 0 height 10
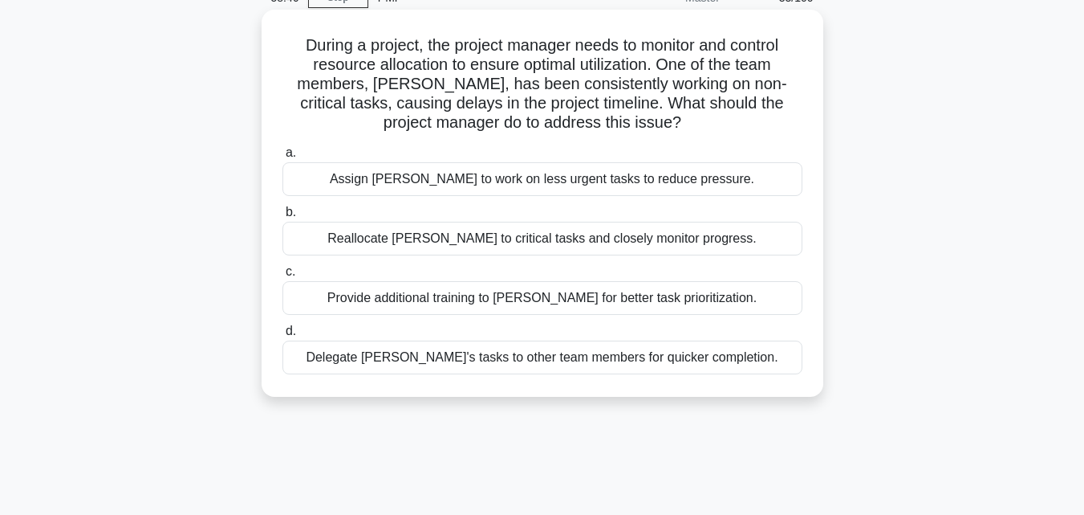
click at [547, 298] on div "Provide additional training to [PERSON_NAME] for better task prioritization." at bounding box center [543, 298] width 520 height 34
click at [283, 277] on input "c. Provide additional training to John for better task prioritization." at bounding box center [283, 272] width 0 height 10
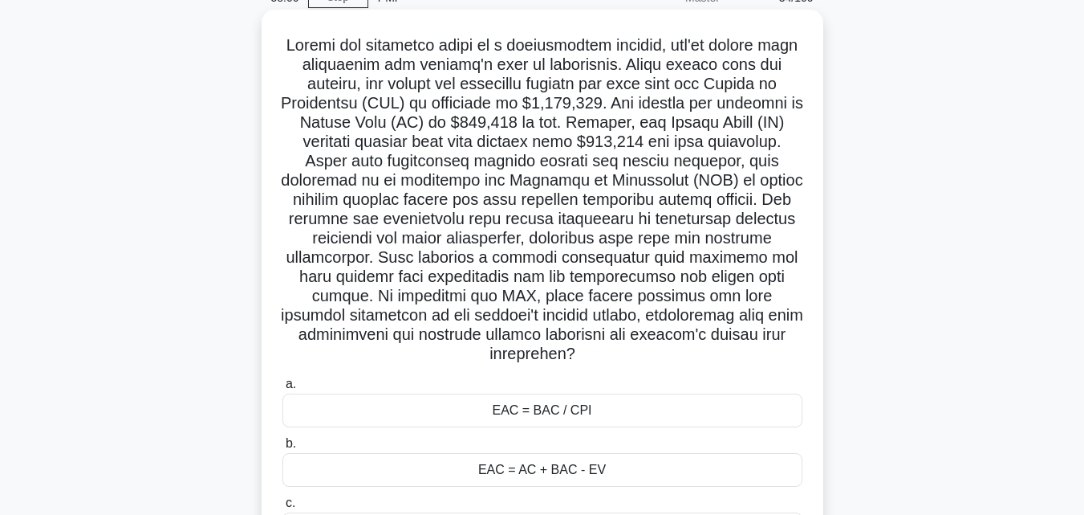
click at [556, 414] on div "EAC = BAC / CPI" at bounding box center [543, 410] width 520 height 34
click at [283, 389] on input "a. EAC = BAC / CPI" at bounding box center [283, 384] width 0 height 10
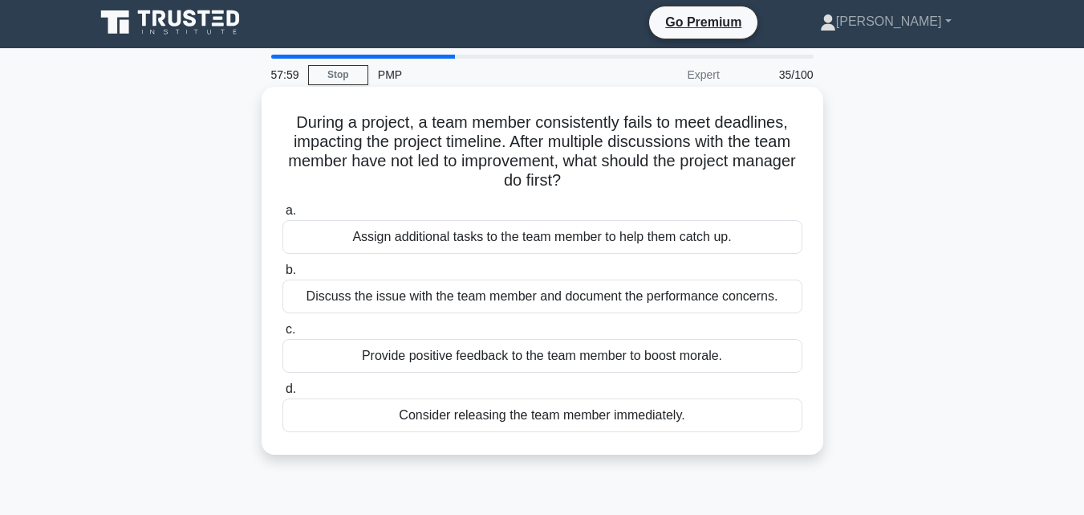
scroll to position [0, 0]
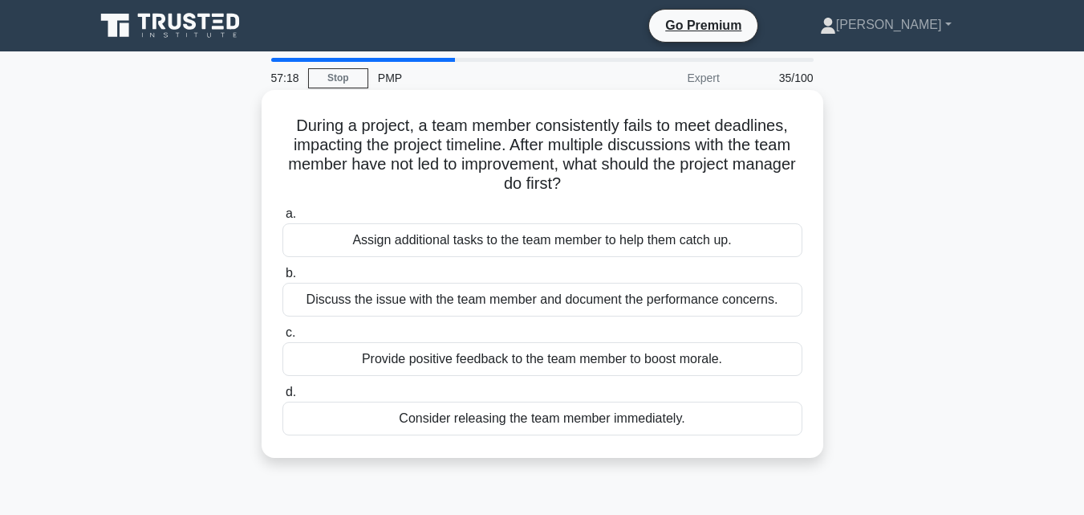
click at [433, 303] on div "Discuss the issue with the team member and document the performance concerns." at bounding box center [543, 300] width 520 height 34
click at [283, 279] on input "b. Discuss the issue with the team member and document the performance concerns." at bounding box center [283, 273] width 0 height 10
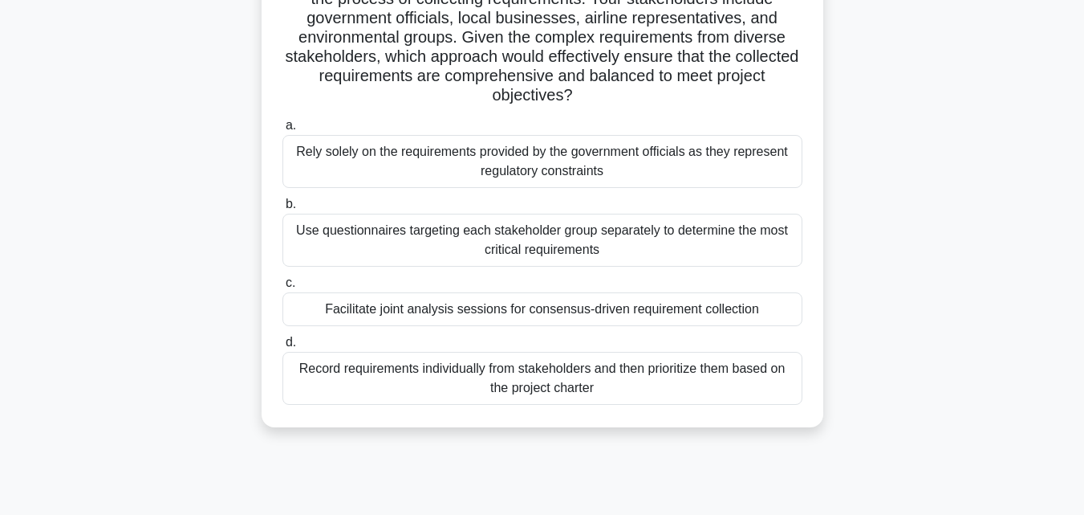
scroll to position [161, 0]
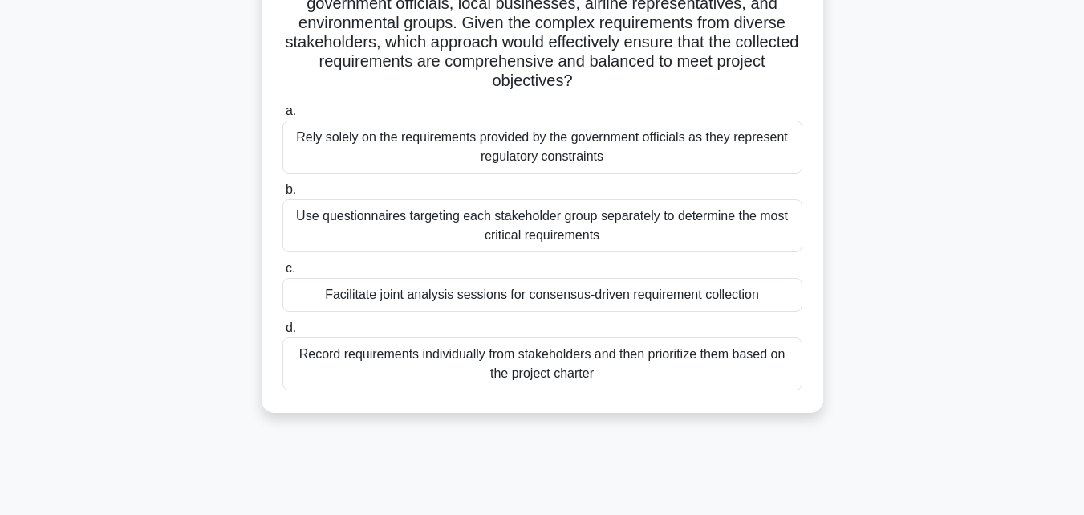
click at [505, 299] on div "Facilitate joint analysis sessions for consensus-driven requirement collection" at bounding box center [543, 295] width 520 height 34
click at [283, 274] on input "c. Facilitate joint analysis sessions for consensus-driven requirement collecti…" at bounding box center [283, 268] width 0 height 10
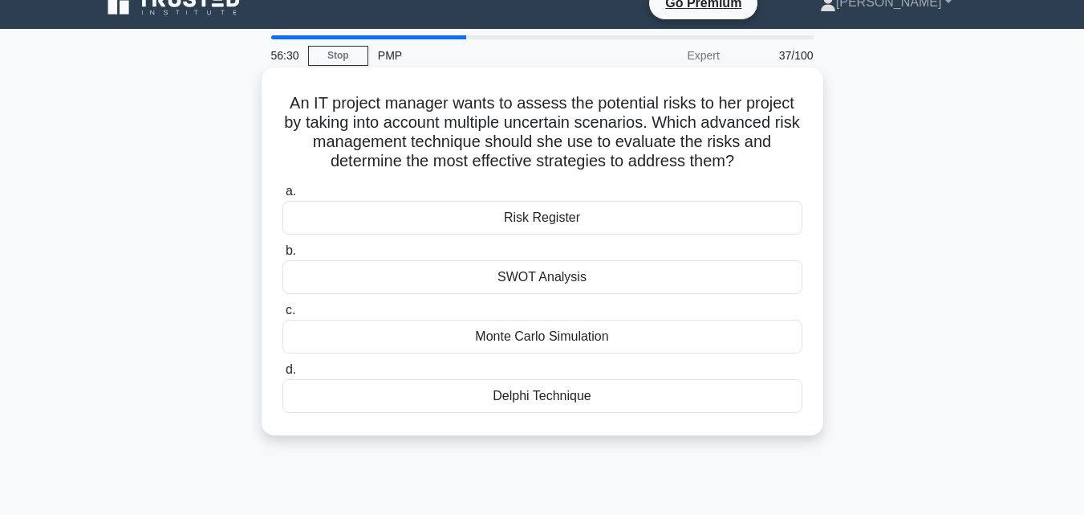
scroll to position [0, 0]
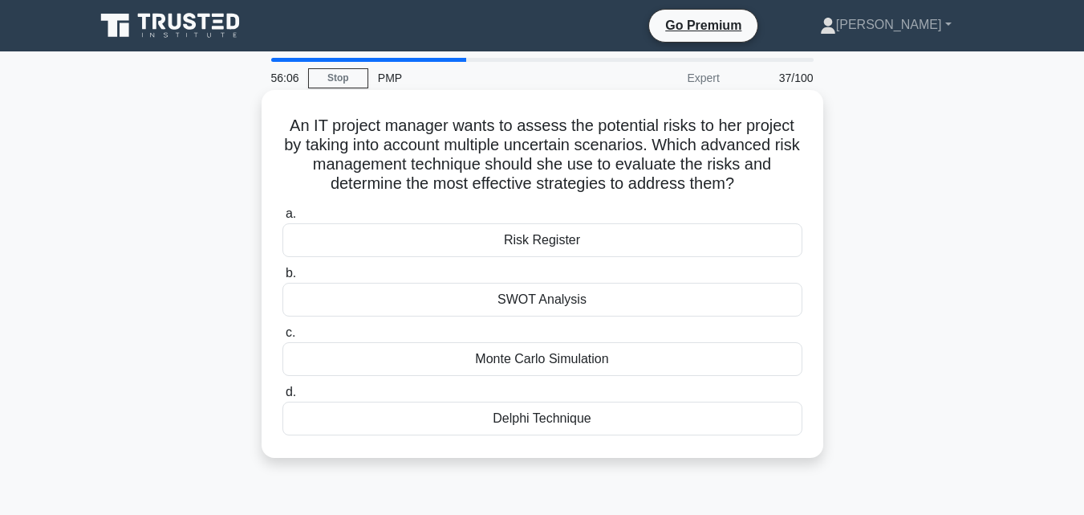
click at [568, 364] on div "Monte Carlo Simulation" at bounding box center [543, 359] width 520 height 34
click at [283, 338] on input "c. Monte Carlo Simulation" at bounding box center [283, 333] width 0 height 10
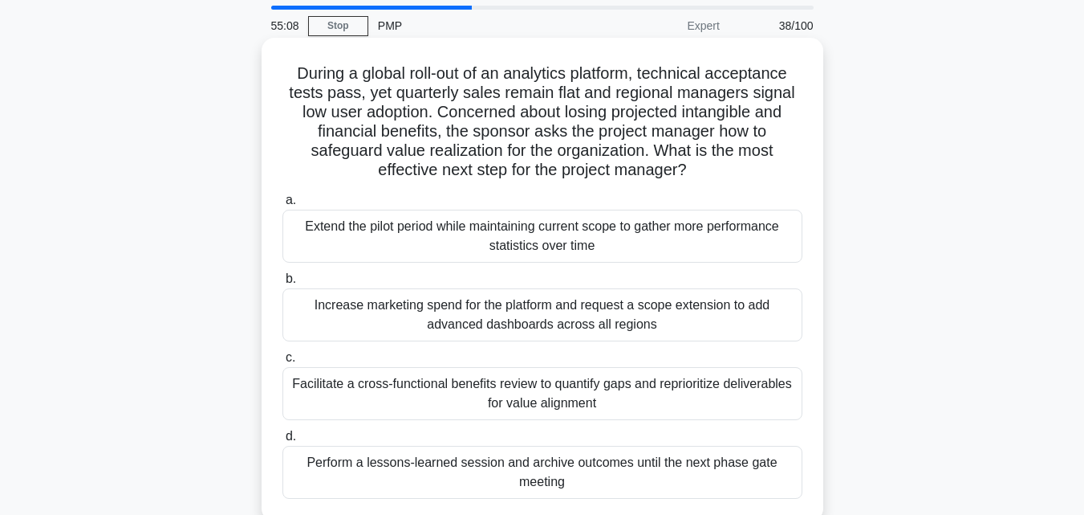
scroll to position [80, 0]
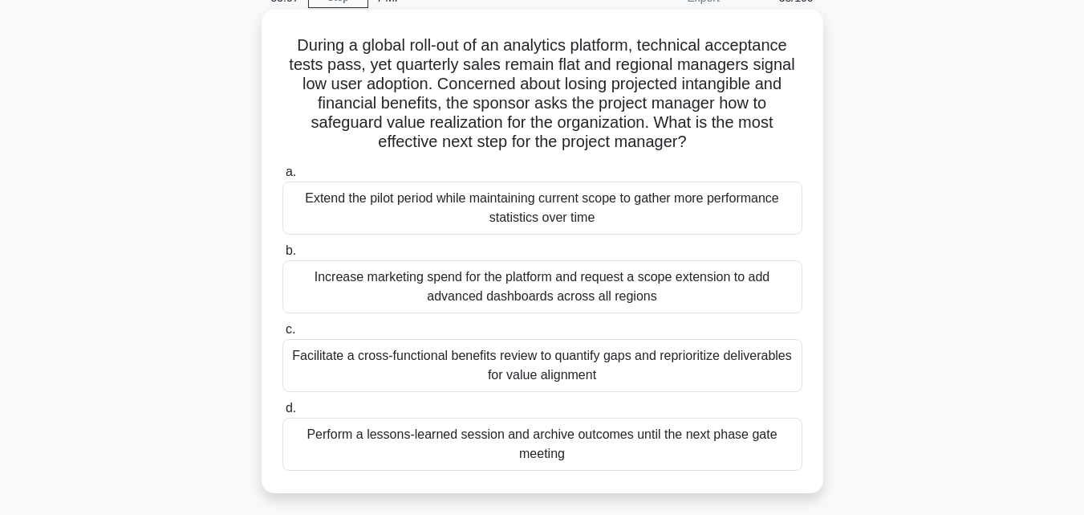
click at [543, 360] on div "Facilitate a cross-functional benefits review to quantify gaps and reprioritize…" at bounding box center [543, 365] width 520 height 53
click at [283, 335] on input "c. Facilitate a cross-functional benefits review to quantify gaps and repriorit…" at bounding box center [283, 329] width 0 height 10
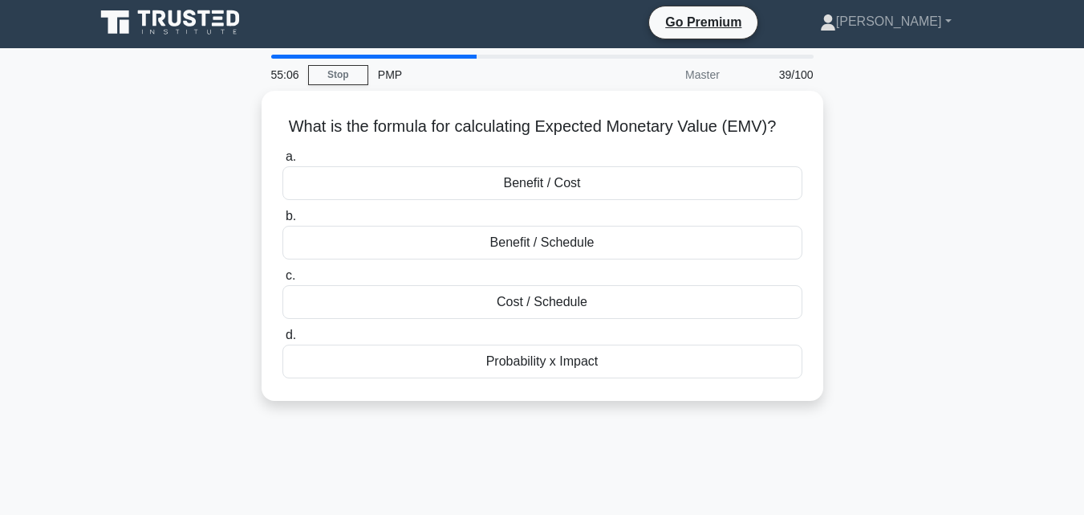
scroll to position [0, 0]
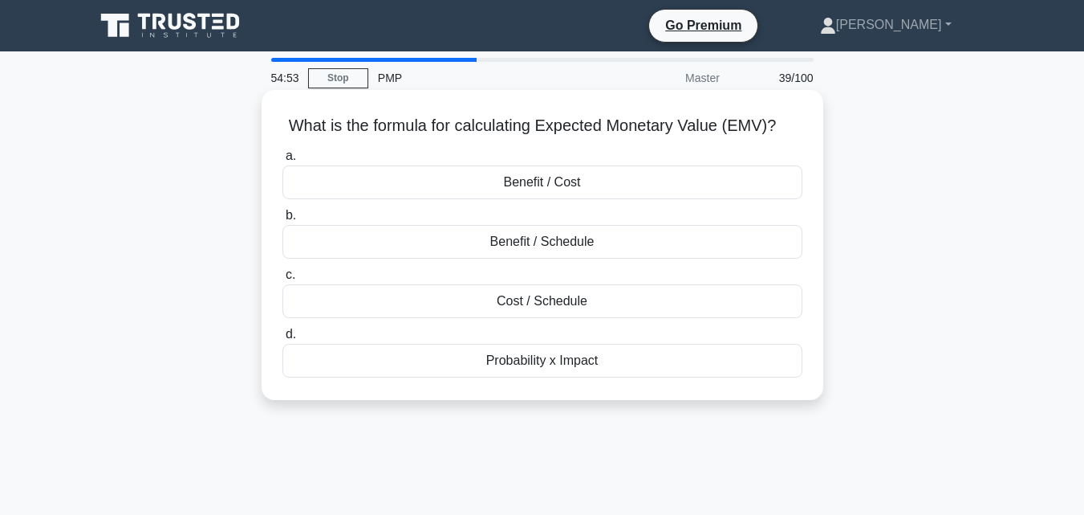
click at [527, 180] on div "Benefit / Cost" at bounding box center [543, 182] width 520 height 34
click at [283, 161] on input "a. Benefit / Cost" at bounding box center [283, 156] width 0 height 10
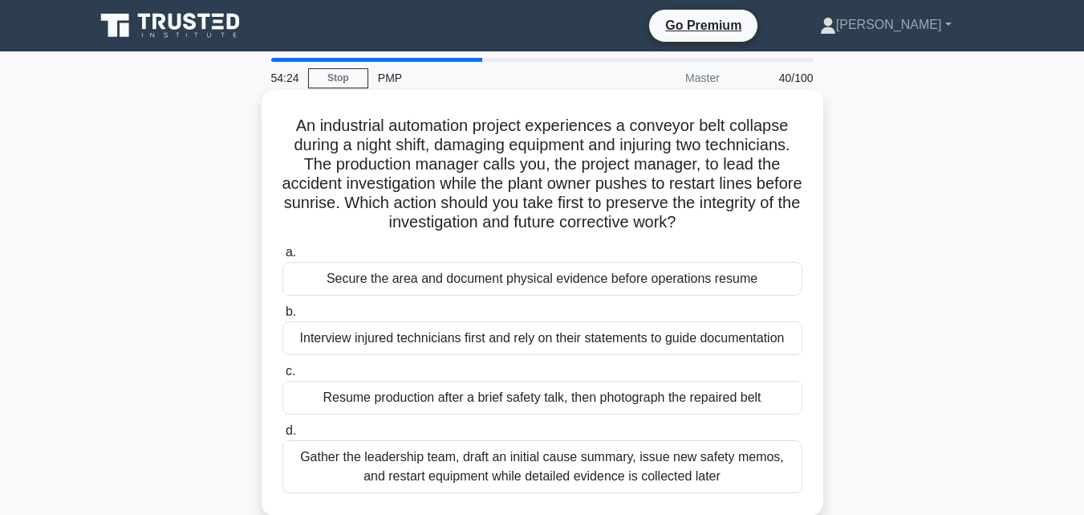
scroll to position [80, 0]
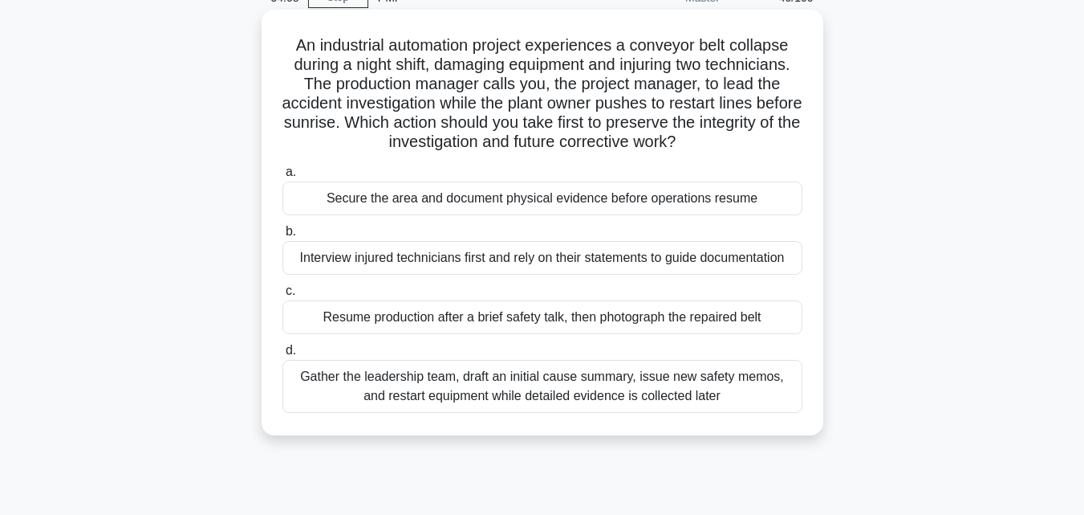
click at [436, 201] on div "Secure the area and document physical evidence before operations resume" at bounding box center [543, 198] width 520 height 34
click at [283, 177] on input "a. Secure the area and document physical evidence before operations resume" at bounding box center [283, 172] width 0 height 10
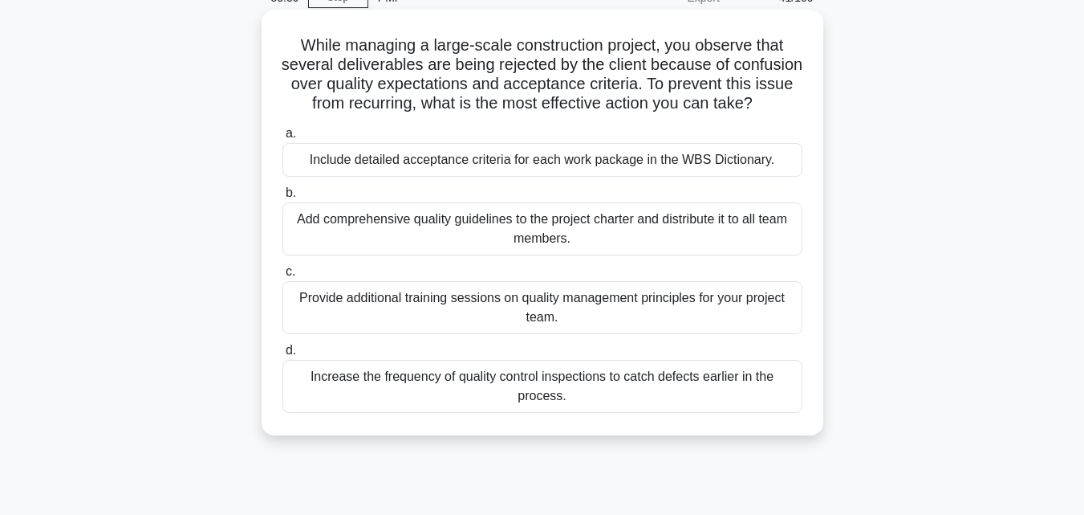
click at [362, 177] on div "Include detailed acceptance criteria for each work package in the WBS Dictionar…" at bounding box center [543, 160] width 520 height 34
click at [283, 139] on input "a. Include detailed acceptance criteria for each work package in the WBS Dictio…" at bounding box center [283, 133] width 0 height 10
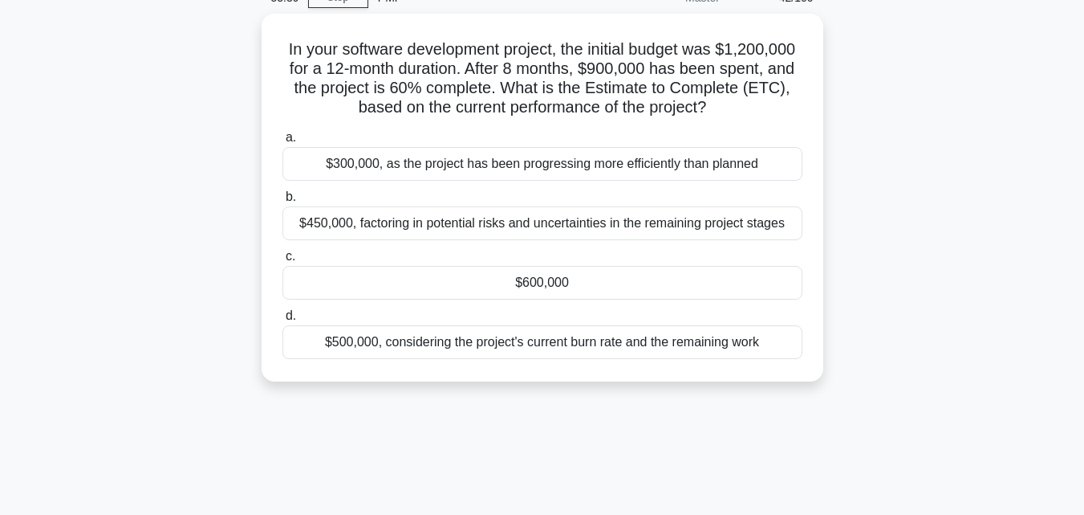
scroll to position [0, 0]
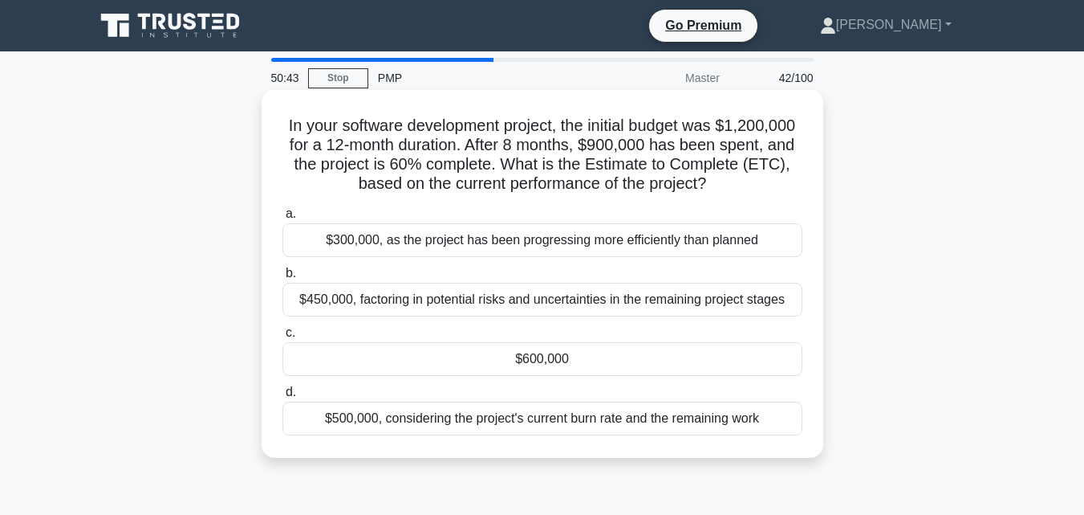
click at [595, 353] on div "$600,000" at bounding box center [543, 359] width 520 height 34
click at [283, 338] on input "c. $600,000" at bounding box center [283, 333] width 0 height 10
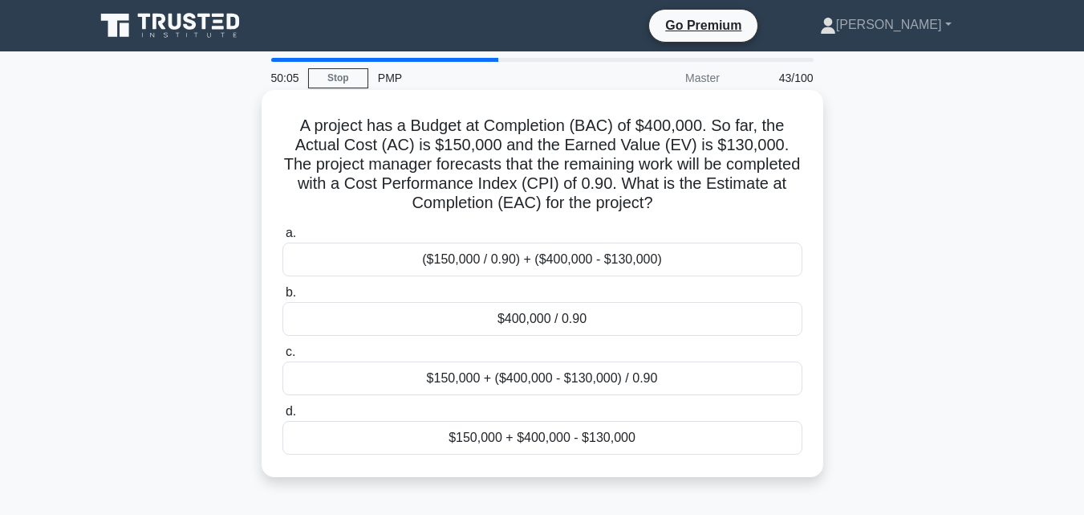
click at [523, 323] on div "$400,000 / 0.90" at bounding box center [543, 319] width 520 height 34
click at [283, 298] on input "b. $400,000 / 0.90" at bounding box center [283, 292] width 0 height 10
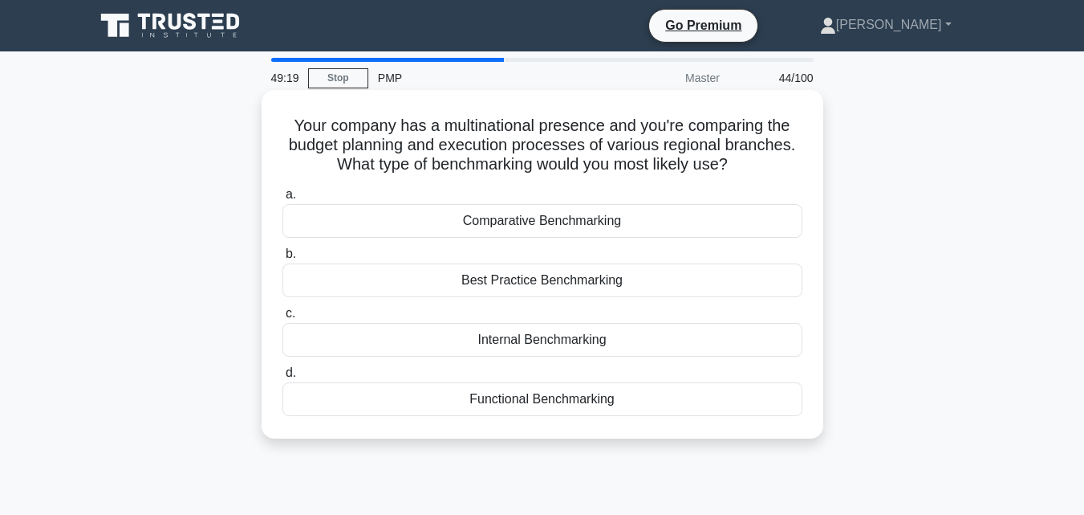
click at [571, 344] on div "Internal Benchmarking" at bounding box center [543, 340] width 520 height 34
click at [283, 319] on input "c. Internal Benchmarking" at bounding box center [283, 313] width 0 height 10
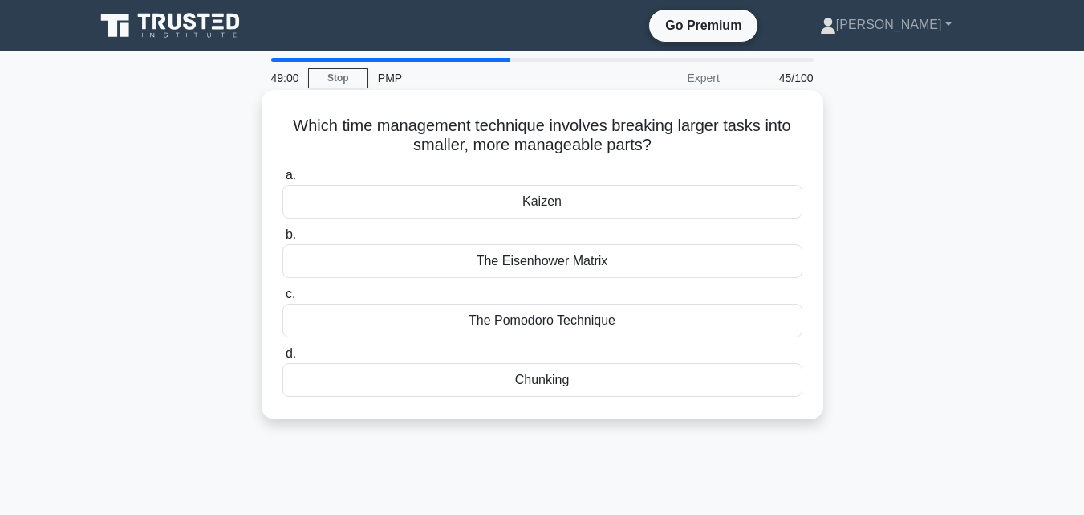
click at [549, 386] on div "Chunking" at bounding box center [543, 380] width 520 height 34
click at [283, 359] on input "d. Chunking" at bounding box center [283, 353] width 0 height 10
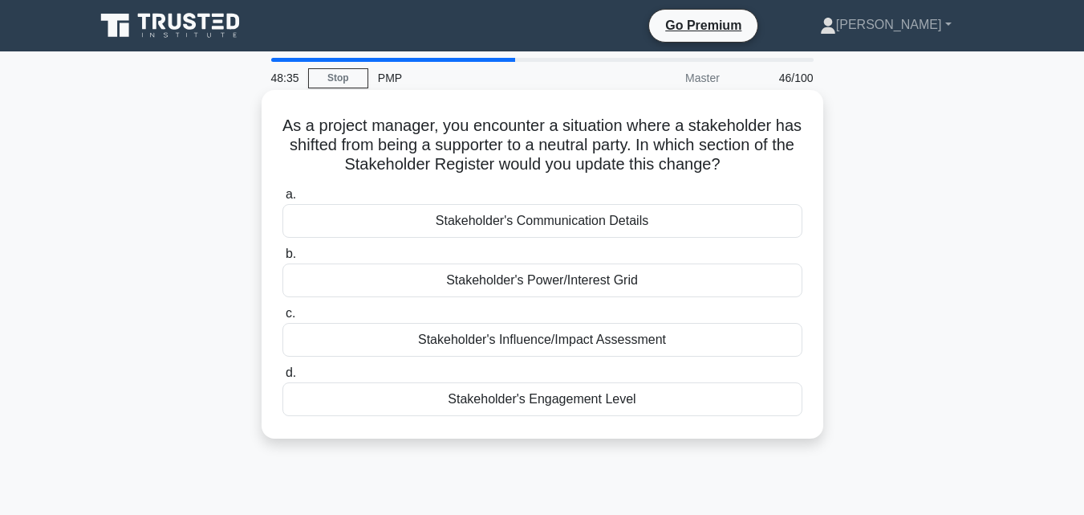
click at [509, 279] on div "Stakeholder's Power/Interest Grid" at bounding box center [543, 280] width 520 height 34
click at [283, 259] on input "b. Stakeholder's Power/Interest Grid" at bounding box center [283, 254] width 0 height 10
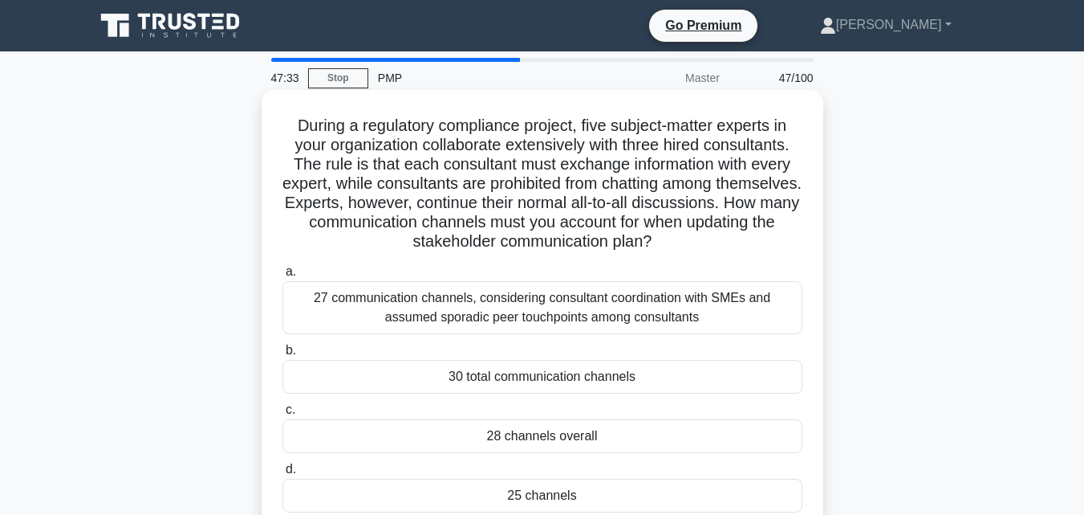
click at [586, 435] on div "28 channels overall" at bounding box center [543, 436] width 520 height 34
click at [283, 415] on input "c. 28 channels overall" at bounding box center [283, 410] width 0 height 10
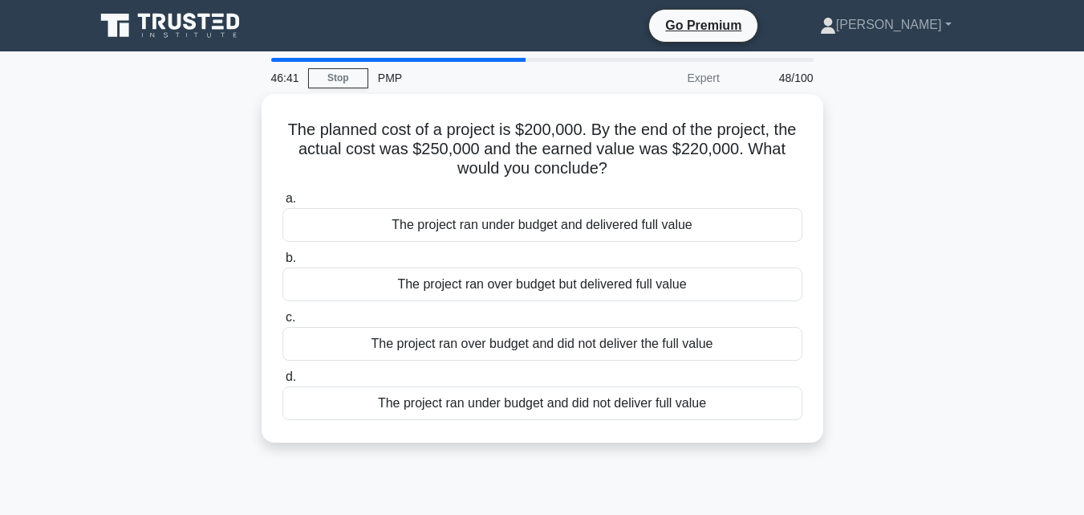
click at [714, 476] on div "46:41 Stop PMP Expert 48/100 The planned cost of a project is $200,000. By the …" at bounding box center [542, 459] width 915 height 803
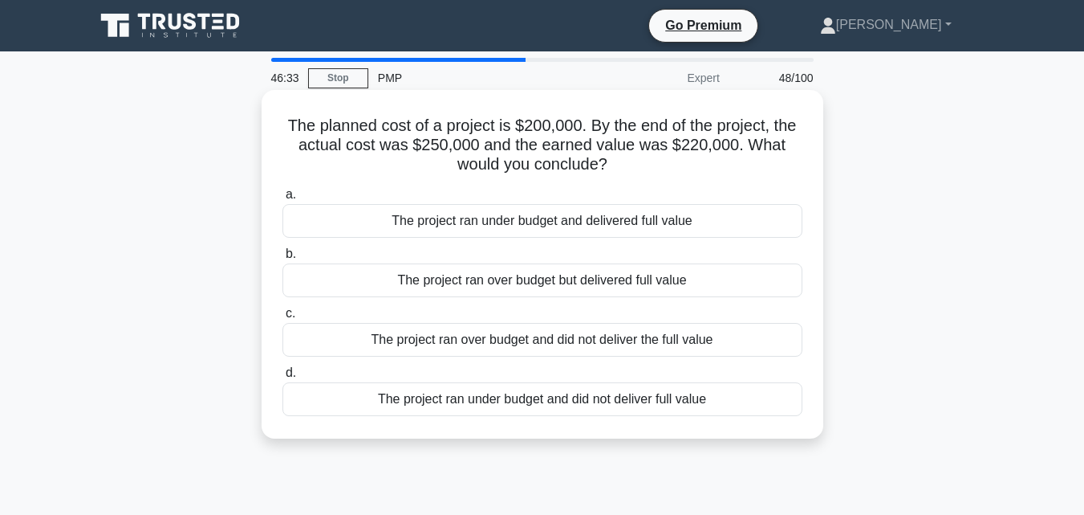
click at [526, 337] on div "The project ran over budget and did not deliver the full value" at bounding box center [543, 340] width 520 height 34
click at [283, 319] on input "c. The project ran over budget and did not deliver the full value" at bounding box center [283, 313] width 0 height 10
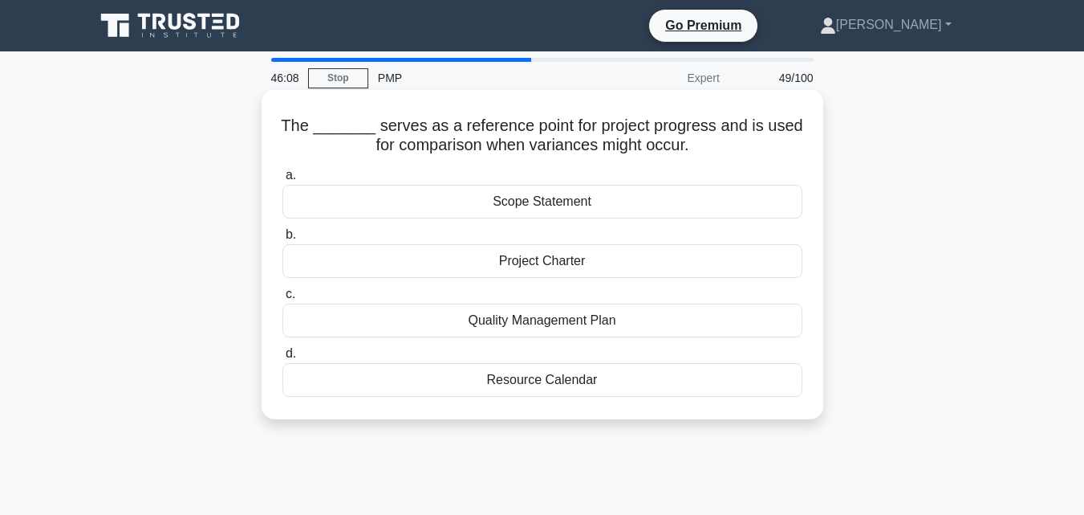
click at [528, 201] on div "Scope Statement" at bounding box center [543, 202] width 520 height 34
click at [283, 181] on input "a. Scope Statement" at bounding box center [283, 175] width 0 height 10
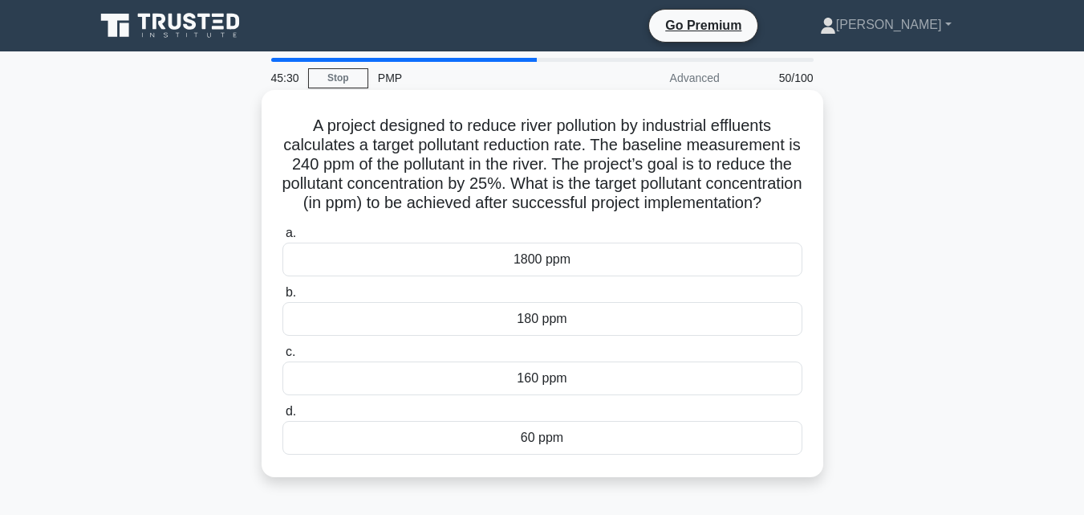
click at [580, 336] on div "180 ppm" at bounding box center [543, 319] width 520 height 34
click at [283, 298] on input "b. 180 ppm" at bounding box center [283, 292] width 0 height 10
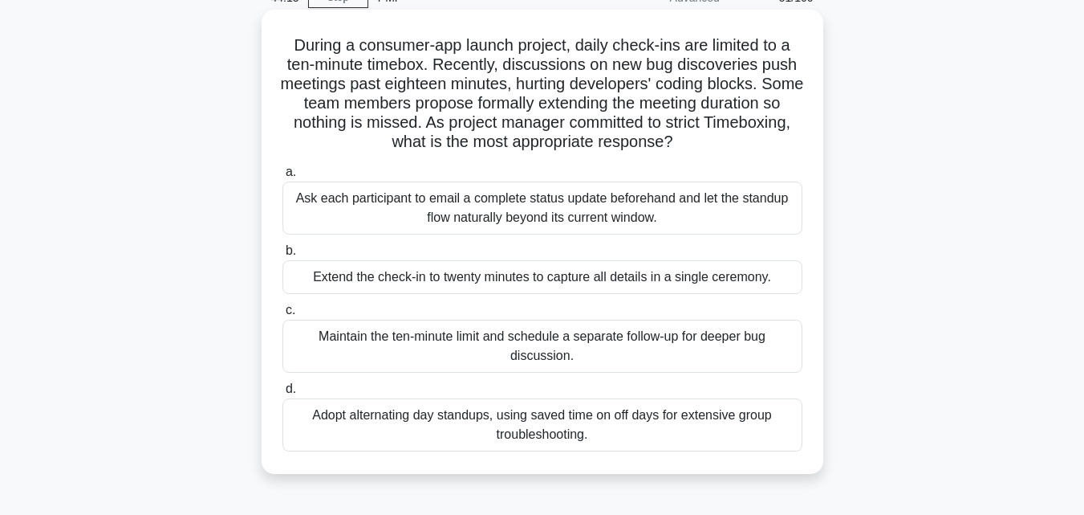
scroll to position [161, 0]
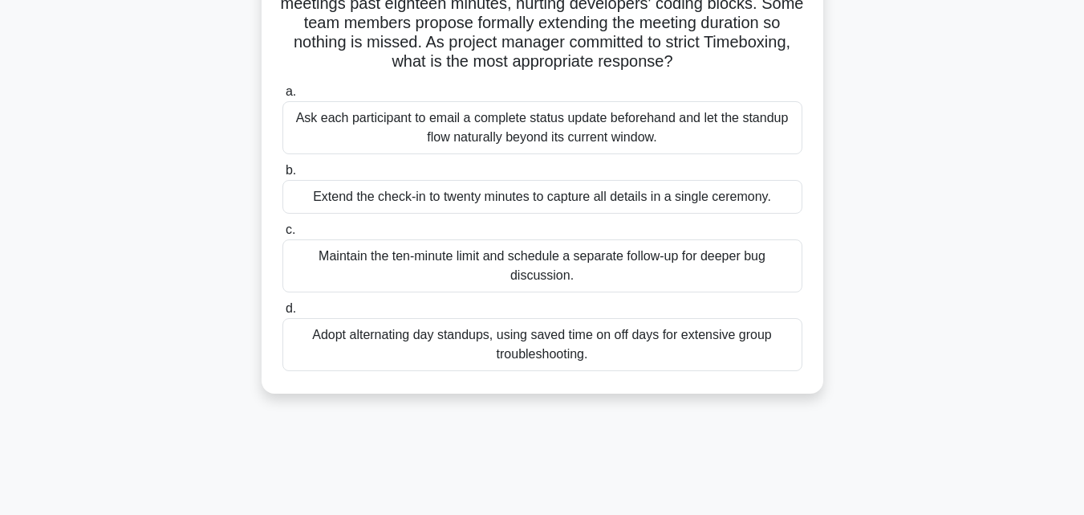
click at [596, 269] on div "Maintain the ten-minute limit and schedule a separate follow-up for deeper bug …" at bounding box center [543, 265] width 520 height 53
click at [283, 235] on input "c. Maintain the ten-minute limit and schedule a separate follow-up for deeper b…" at bounding box center [283, 230] width 0 height 10
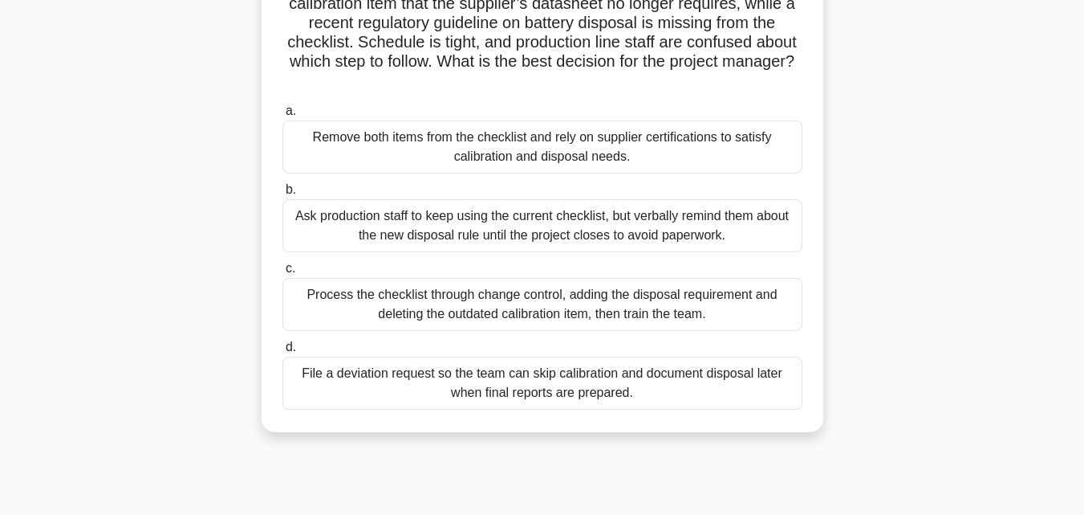
click at [461, 307] on div "Process the checklist through change control, adding the disposal requirement a…" at bounding box center [543, 304] width 520 height 53
click at [283, 274] on input "c. Process the checklist through change control, adding the disposal requiremen…" at bounding box center [283, 268] width 0 height 10
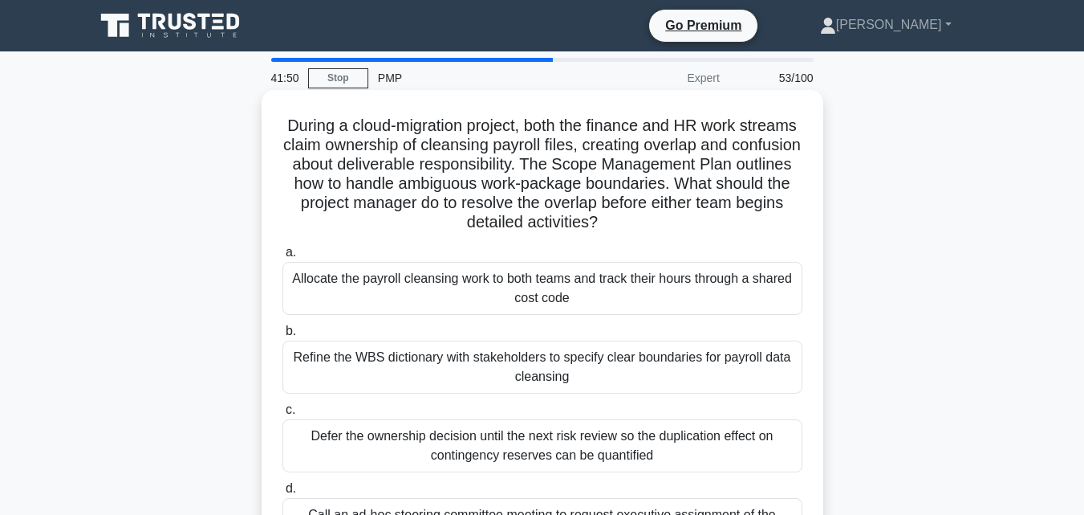
scroll to position [80, 0]
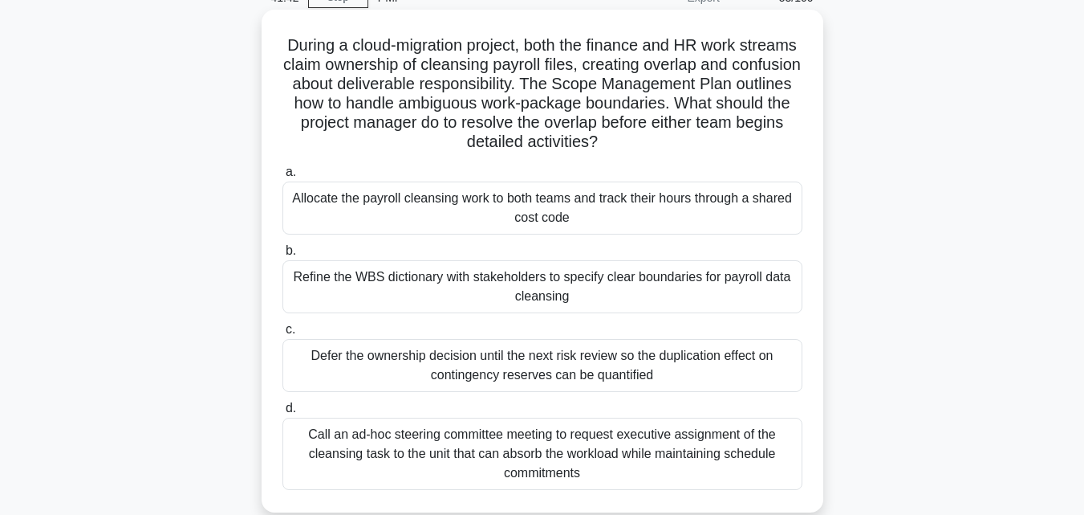
click at [354, 291] on div "Refine the WBS dictionary with stakeholders to specify clear boundaries for pay…" at bounding box center [543, 286] width 520 height 53
click at [283, 256] on input "b. Refine the WBS dictionary with stakeholders to specify clear boundaries for …" at bounding box center [283, 251] width 0 height 10
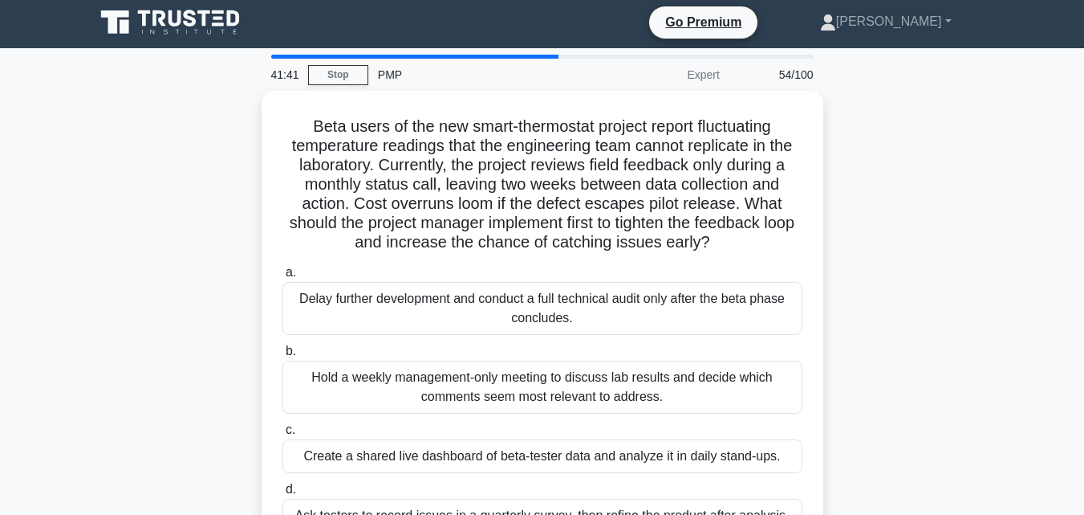
scroll to position [0, 0]
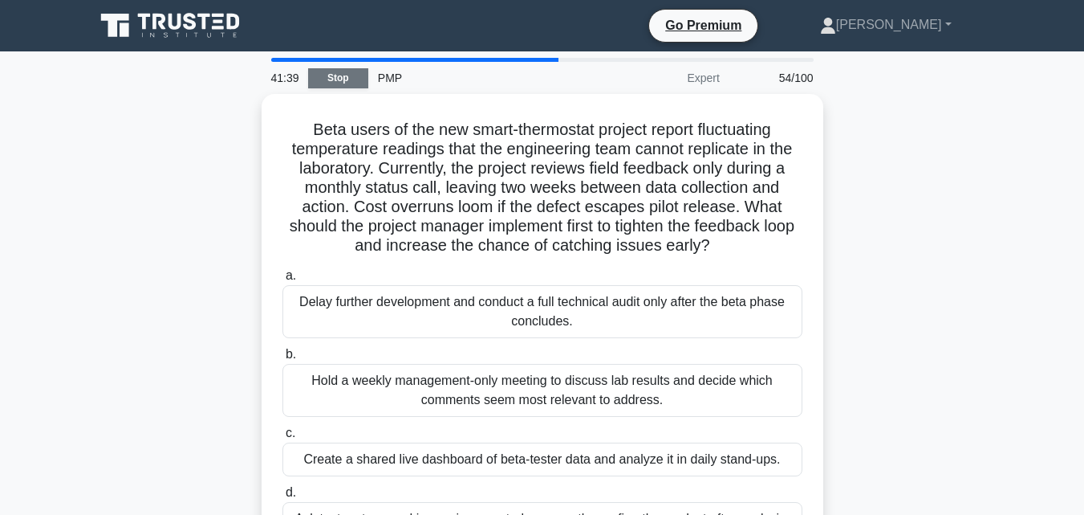
click at [338, 75] on link "Stop" at bounding box center [338, 78] width 60 height 20
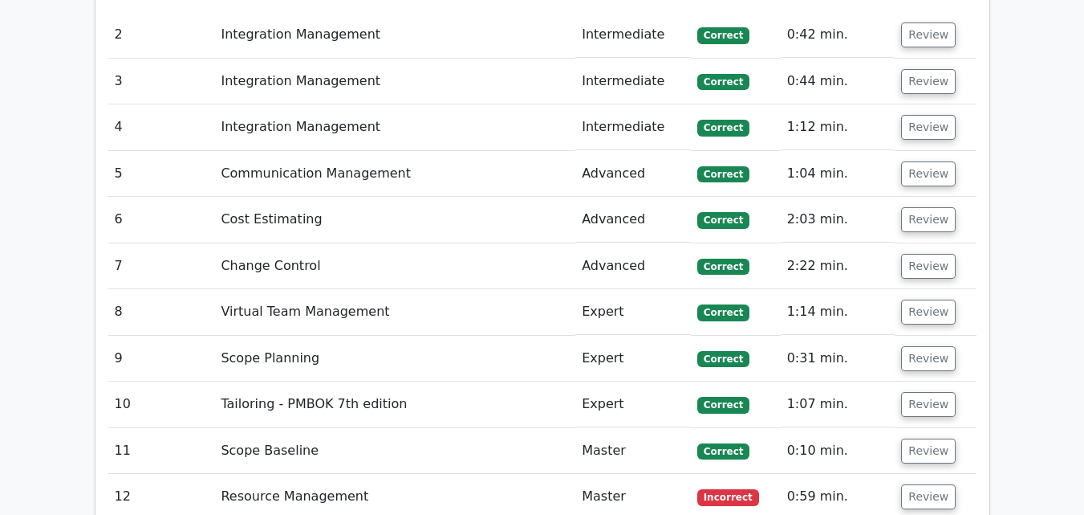
scroll to position [3211, 0]
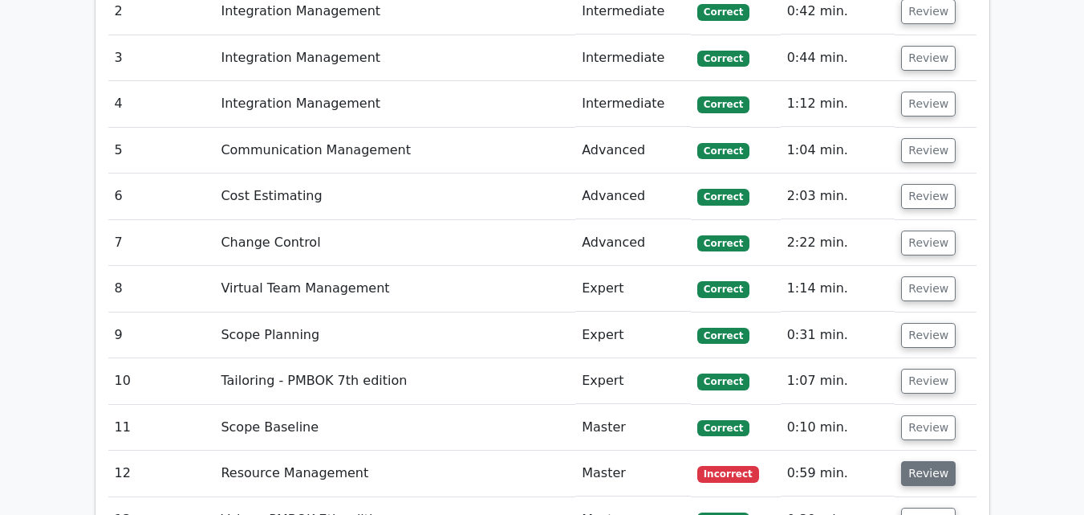
click at [922, 461] on button "Review" at bounding box center [928, 473] width 55 height 25
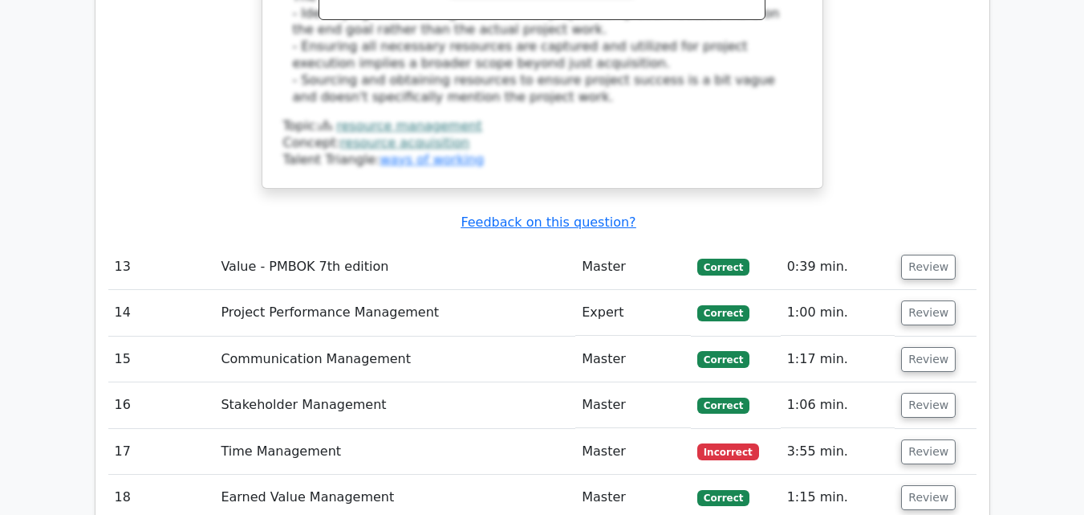
scroll to position [4254, 0]
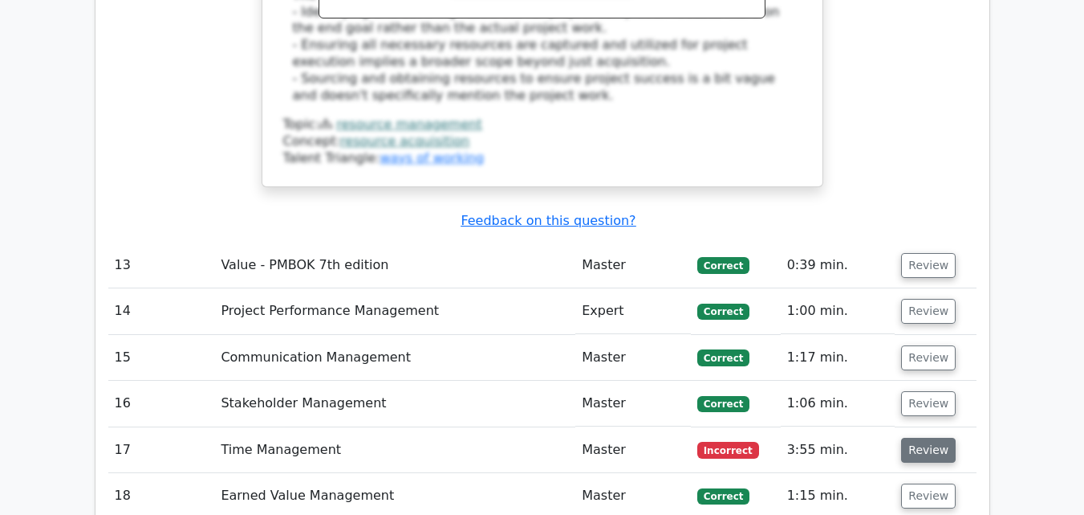
click at [914, 437] on button "Review" at bounding box center [928, 449] width 55 height 25
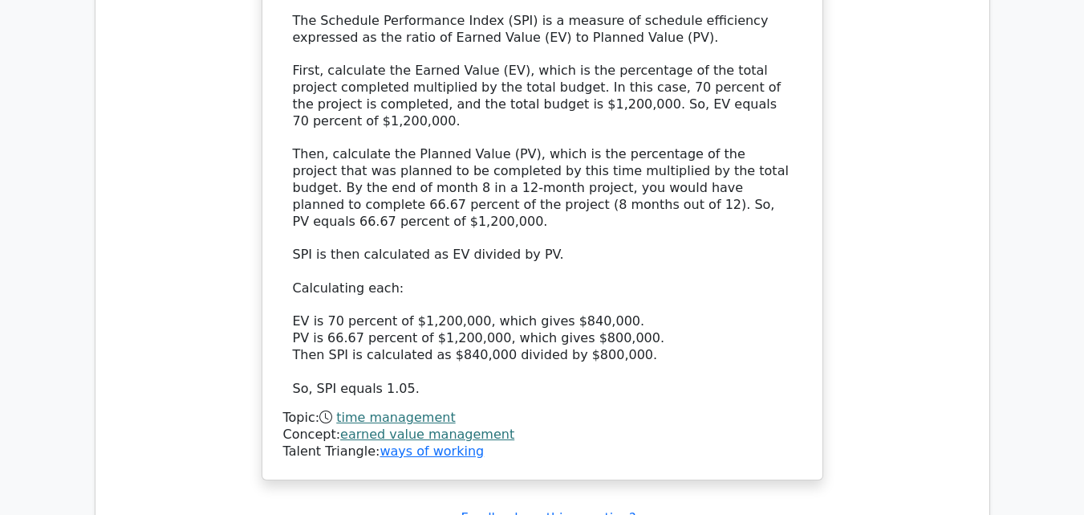
scroll to position [5218, 0]
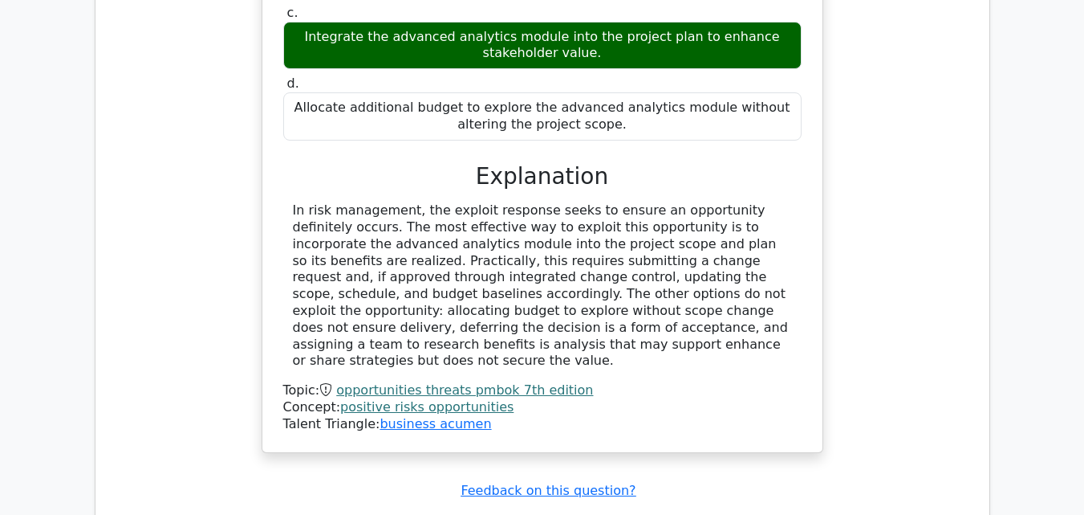
scroll to position [6101, 0]
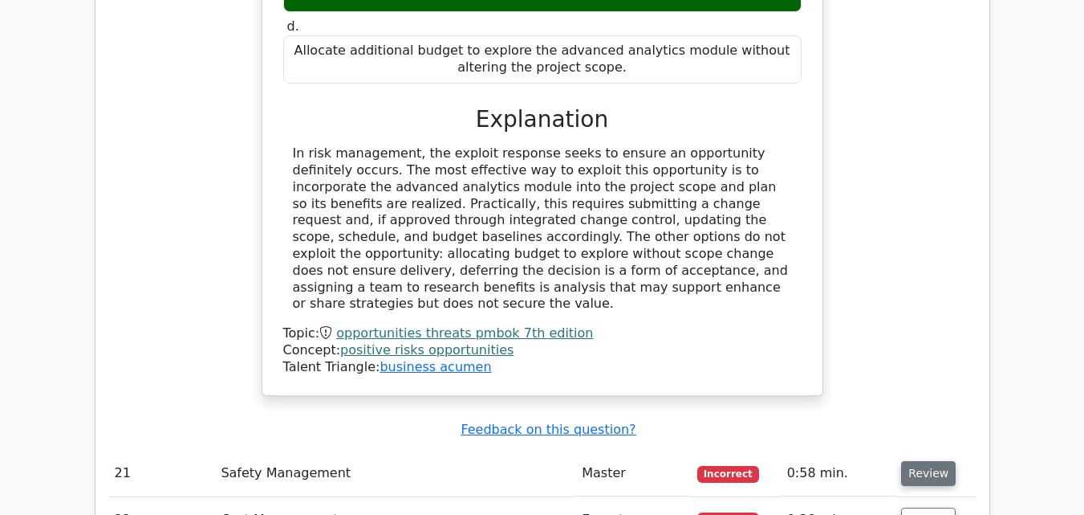
click at [926, 461] on button "Review" at bounding box center [928, 473] width 55 height 25
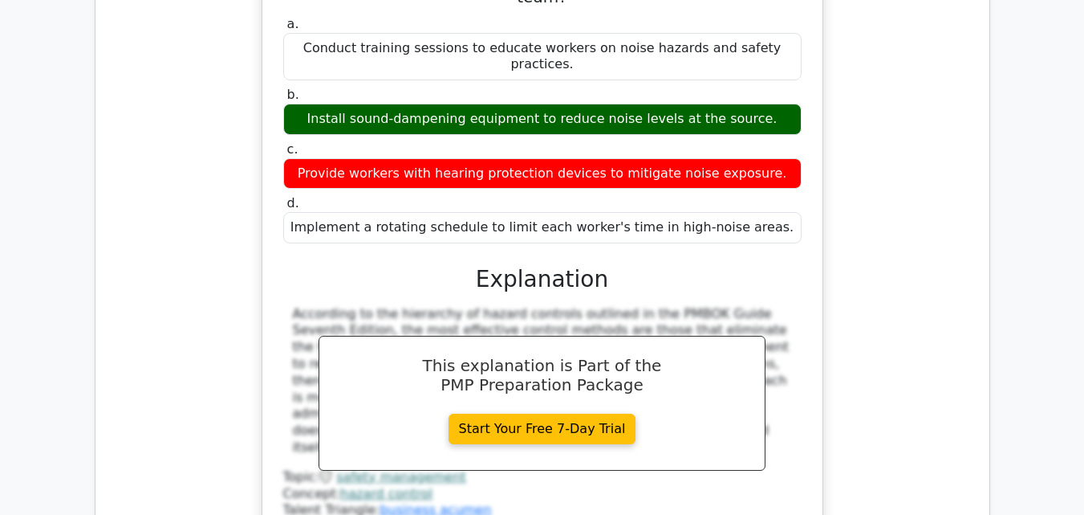
scroll to position [6743, 0]
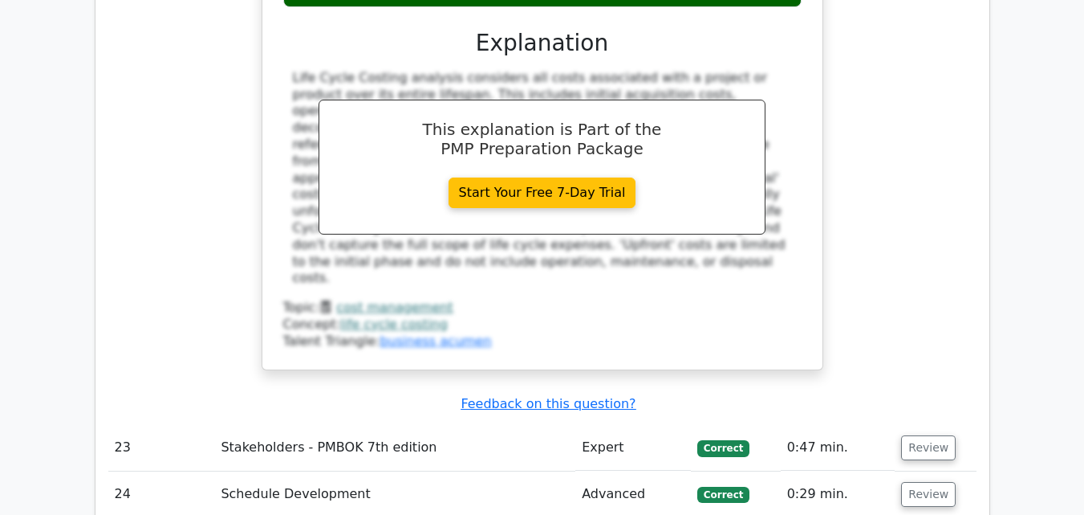
scroll to position [7706, 0]
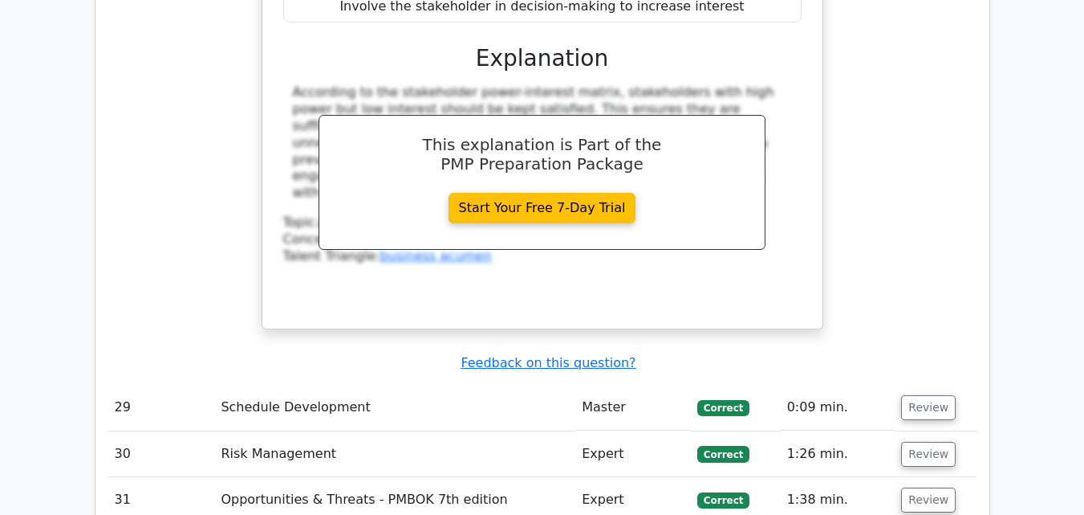
scroll to position [8750, 0]
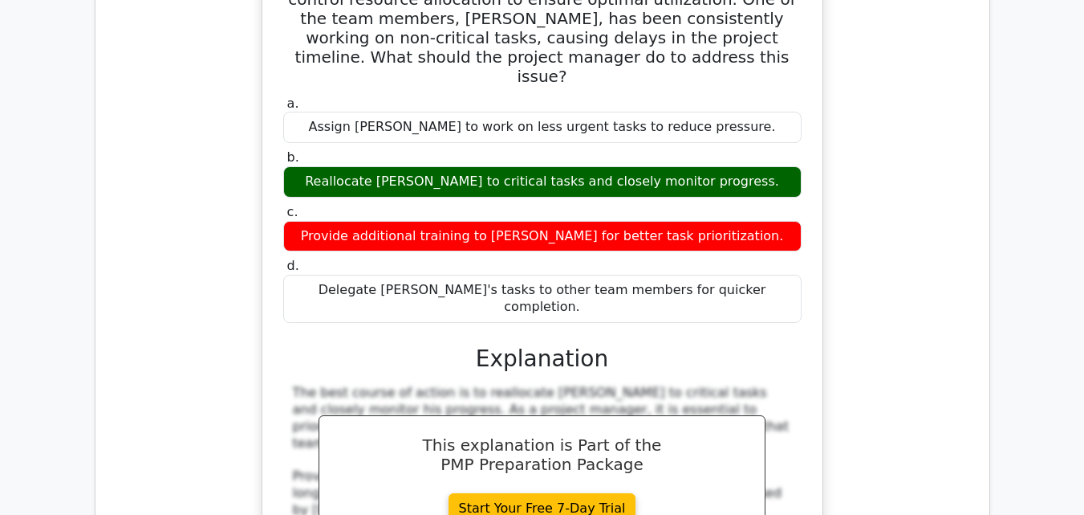
scroll to position [9633, 0]
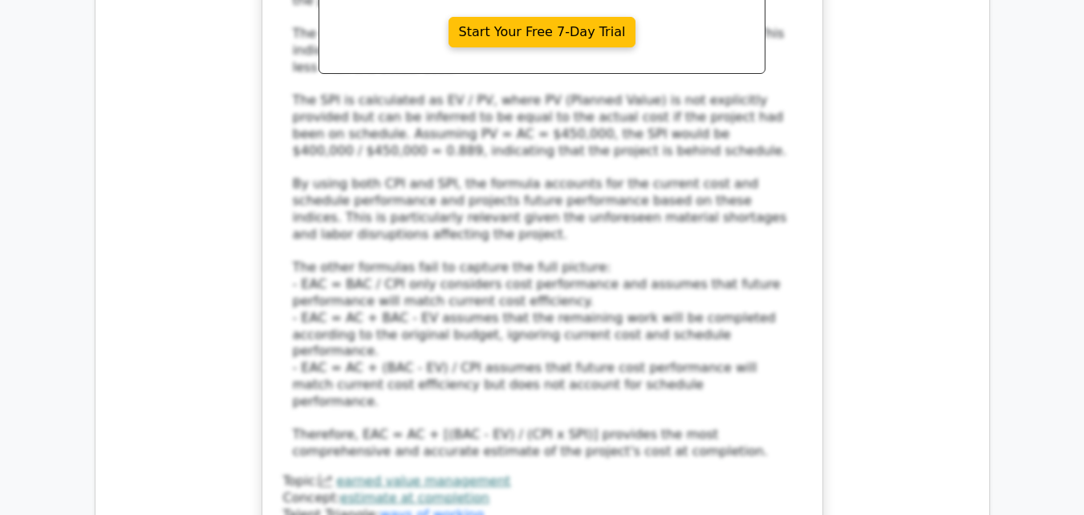
scroll to position [10997, 0]
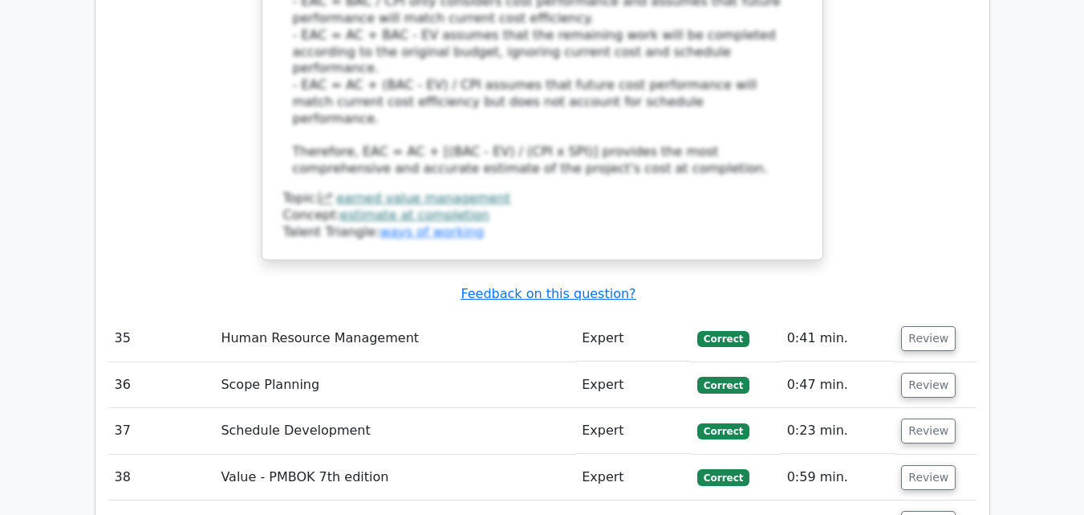
scroll to position [11158, 0]
